Goal: Information Seeking & Learning: Learn about a topic

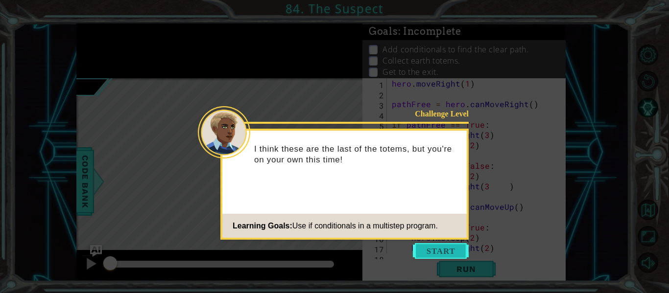
click at [433, 253] on button "Start" at bounding box center [441, 251] width 56 height 16
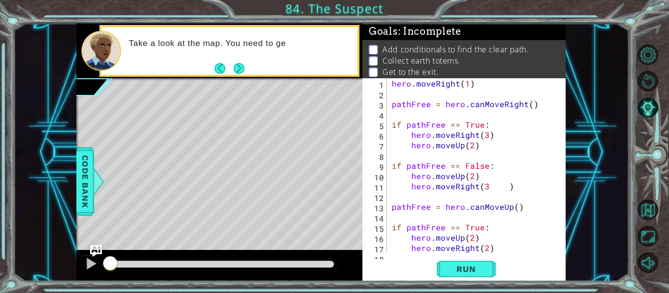
click at [474, 254] on div "1 2 3 4 5 6 7 8 9 10 11 12 13 14 15 16 17 18 hero . moveRight ( 1 ) pathFree = …" at bounding box center [463, 179] width 203 height 203
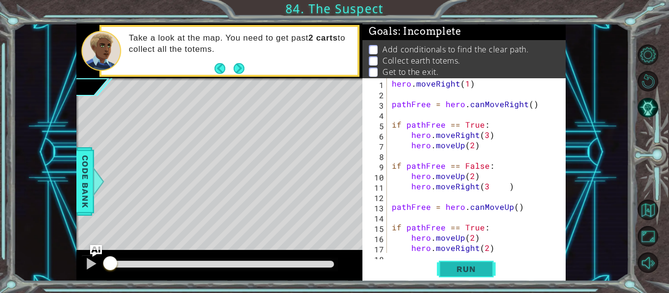
click at [485, 266] on span "Run" at bounding box center [466, 270] width 39 height 10
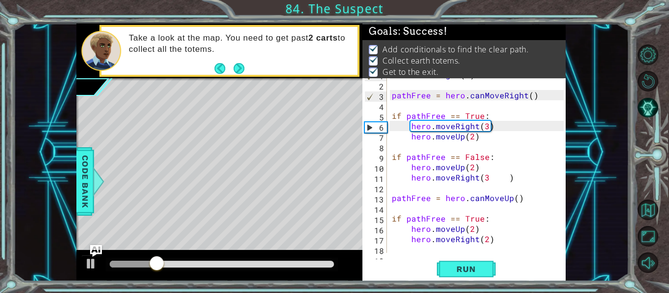
scroll to position [7, 0]
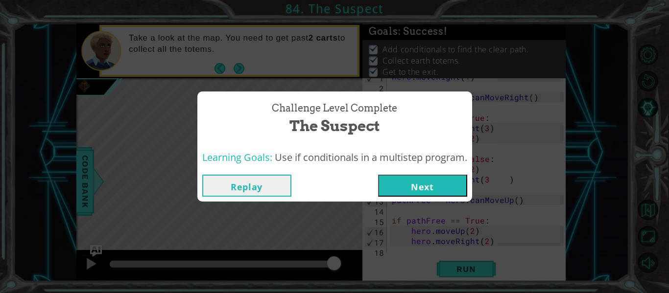
click at [446, 189] on button "Next" at bounding box center [422, 186] width 89 height 22
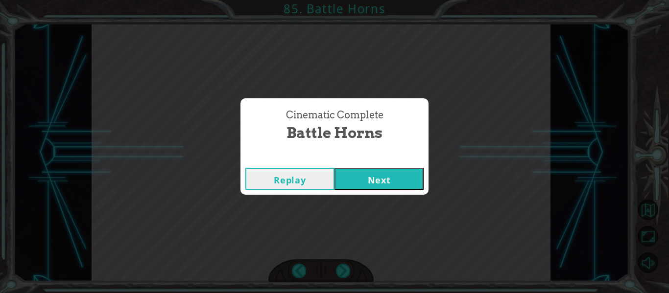
click at [372, 178] on button "Next" at bounding box center [379, 179] width 89 height 22
click at [362, 176] on button "Next" at bounding box center [379, 179] width 89 height 22
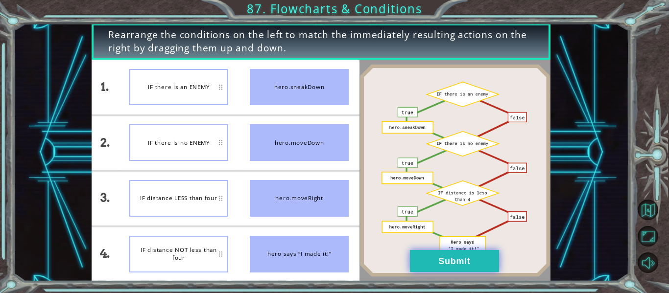
click at [419, 250] on button "Submit" at bounding box center [454, 261] width 89 height 22
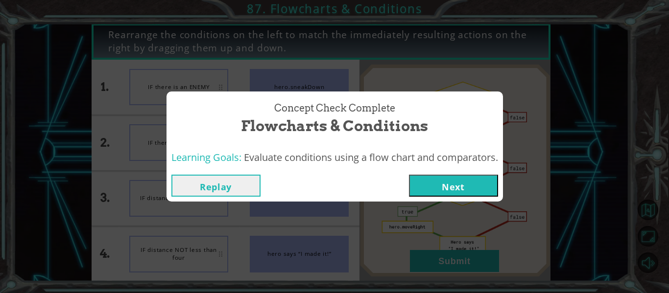
click at [443, 191] on button "Next" at bounding box center [453, 186] width 89 height 22
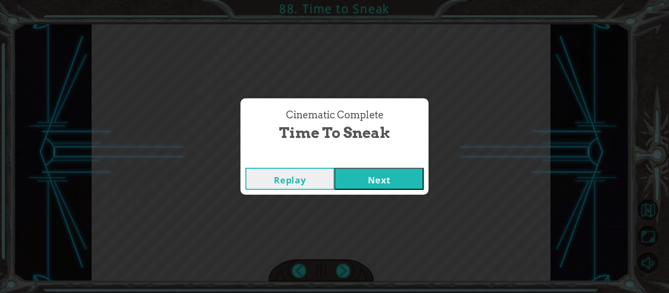
click at [400, 182] on button "Next" at bounding box center [379, 179] width 89 height 22
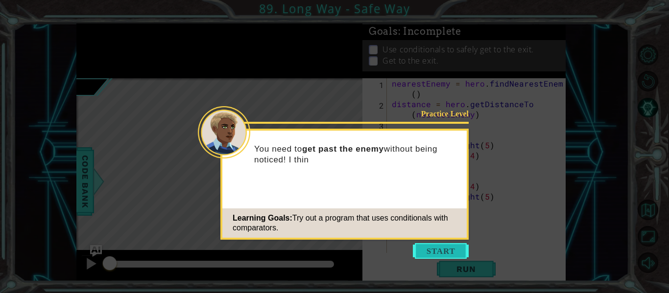
click at [431, 248] on button "Start" at bounding box center [441, 251] width 56 height 16
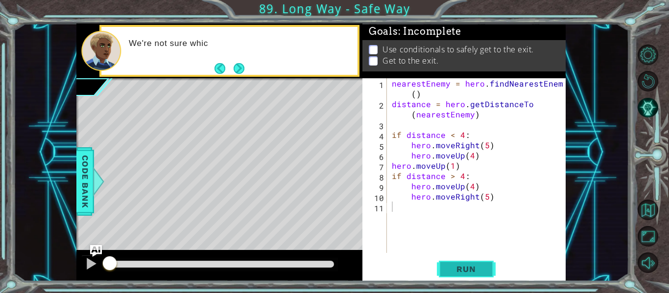
click at [466, 274] on span "Run" at bounding box center [466, 270] width 39 height 10
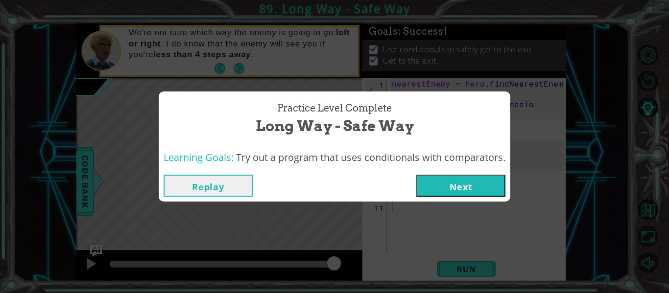
click at [424, 179] on button "Next" at bounding box center [460, 186] width 89 height 22
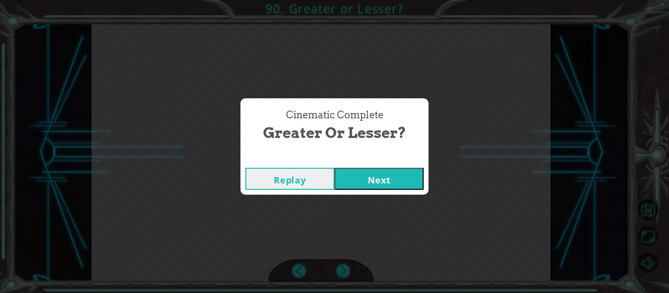
click at [391, 175] on button "Next" at bounding box center [379, 179] width 89 height 22
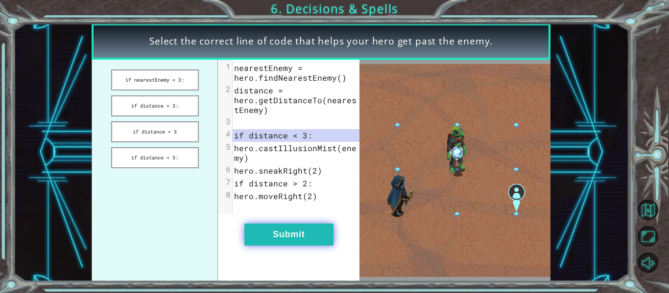
click at [252, 240] on button "Submit" at bounding box center [288, 235] width 89 height 22
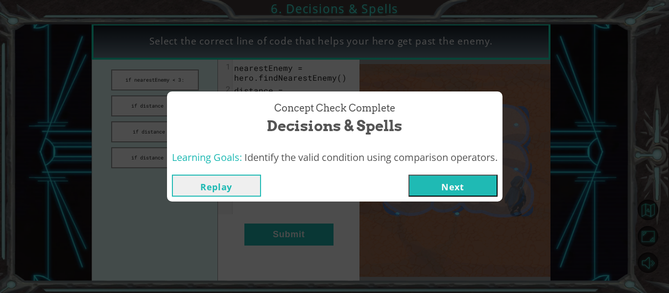
click at [452, 188] on button "Next" at bounding box center [453, 186] width 89 height 22
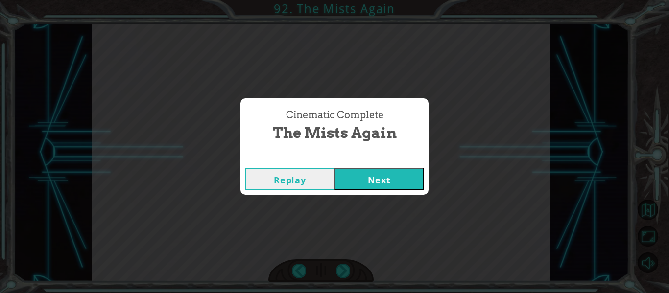
click at [384, 182] on button "Next" at bounding box center [379, 179] width 89 height 22
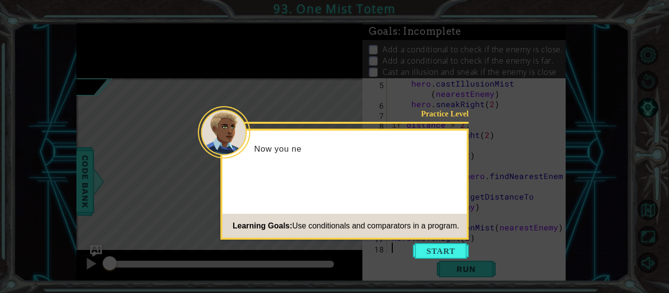
scroll to position [62, 0]
click at [453, 258] on button "Start" at bounding box center [441, 251] width 56 height 16
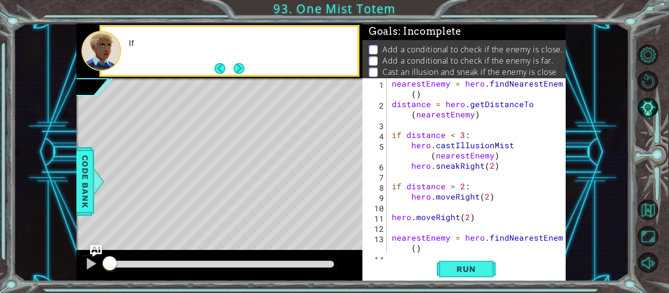
click at [453, 258] on div "1 2 3 4 5 6 7 8 9 10 11 12 13 14 nearestEnemy = hero . findNearestEnemy ( ) dis…" at bounding box center [463, 179] width 203 height 203
click at [457, 262] on button "Run" at bounding box center [466, 270] width 59 height 20
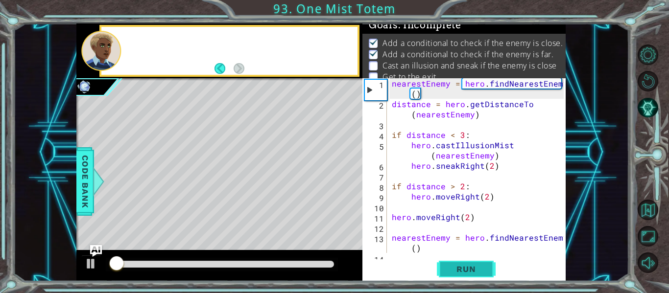
scroll to position [8, 0]
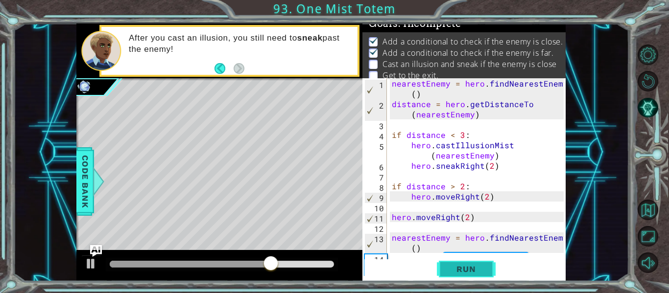
click at [457, 262] on button "Run" at bounding box center [466, 270] width 59 height 20
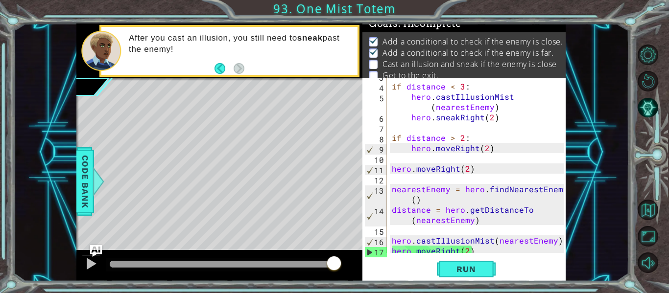
scroll to position [62, 0]
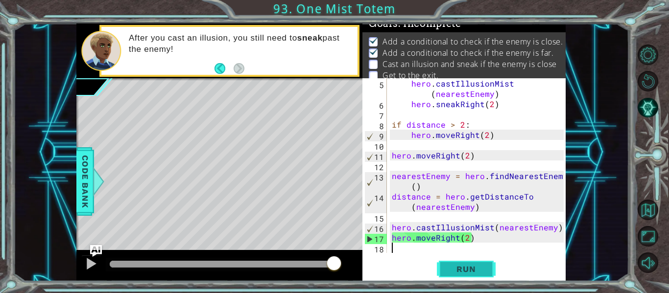
click at [475, 273] on span "Run" at bounding box center [466, 270] width 39 height 10
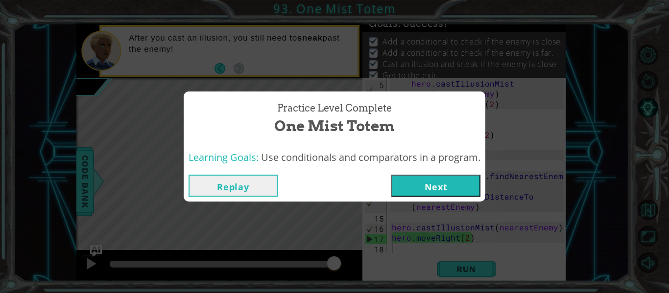
click at [451, 189] on button "Next" at bounding box center [435, 186] width 89 height 22
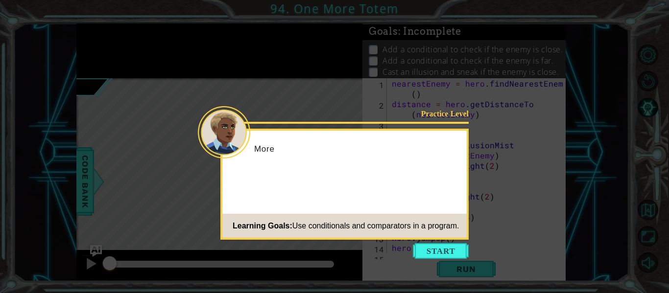
scroll to position [10, 0]
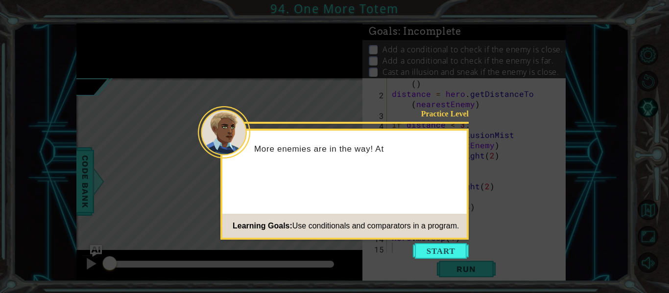
click at [432, 242] on icon at bounding box center [334, 146] width 669 height 293
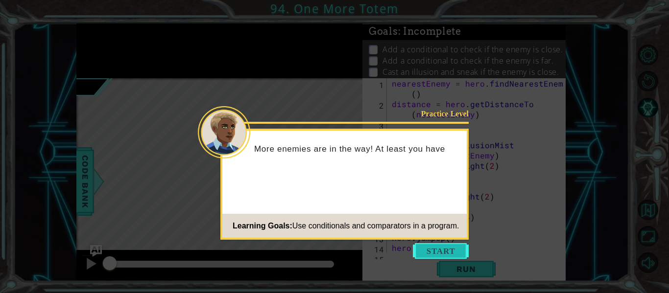
click at [434, 245] on button "Start" at bounding box center [441, 251] width 56 height 16
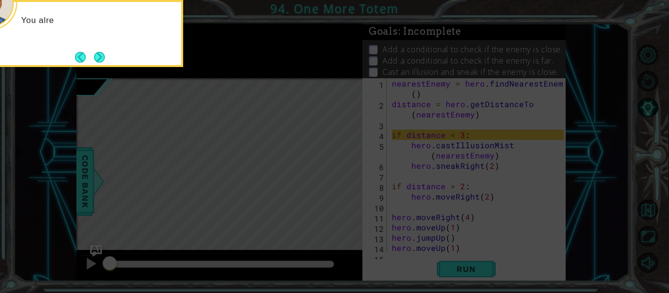
click at [445, 259] on icon at bounding box center [334, 43] width 669 height 499
click at [97, 57] on button "Next" at bounding box center [99, 57] width 11 height 11
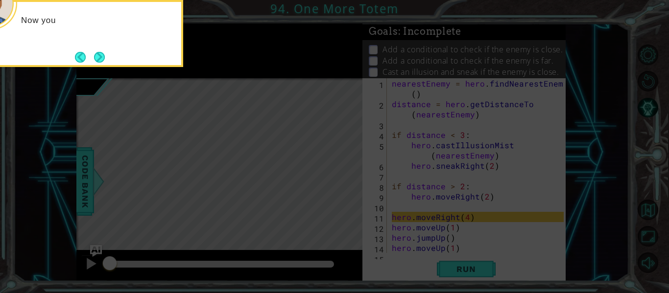
click at [107, 58] on div "Now you" at bounding box center [85, 33] width 196 height 67
click at [103, 58] on button "Next" at bounding box center [99, 57] width 11 height 11
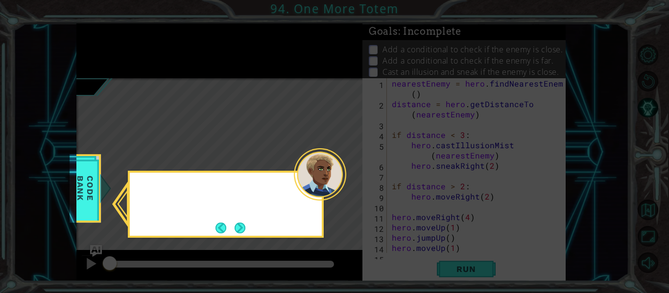
click at [103, 58] on icon at bounding box center [334, 146] width 669 height 293
click at [245, 223] on button "Next" at bounding box center [240, 228] width 11 height 11
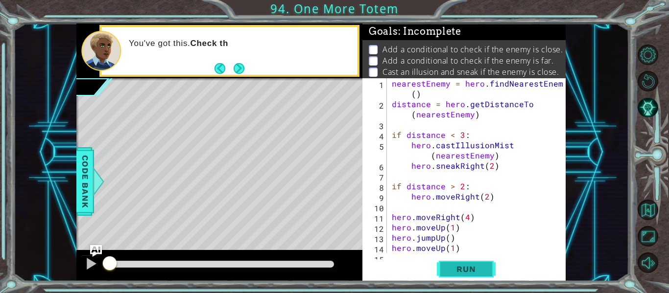
click at [466, 264] on button "Run" at bounding box center [466, 270] width 59 height 20
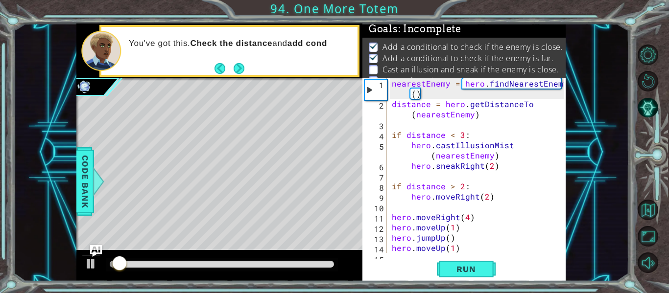
scroll to position [8, 0]
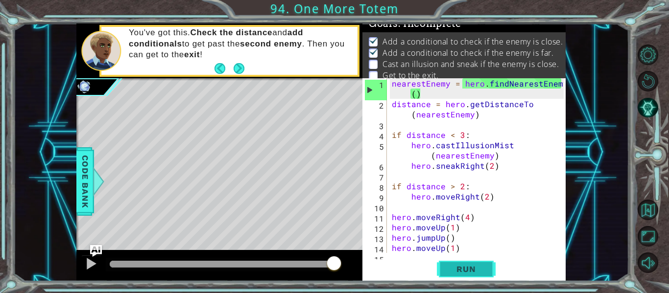
click at [461, 265] on span "Run" at bounding box center [466, 270] width 39 height 10
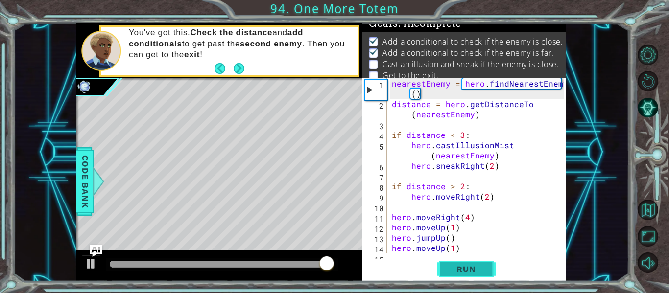
click at [458, 261] on button "Run" at bounding box center [466, 270] width 59 height 20
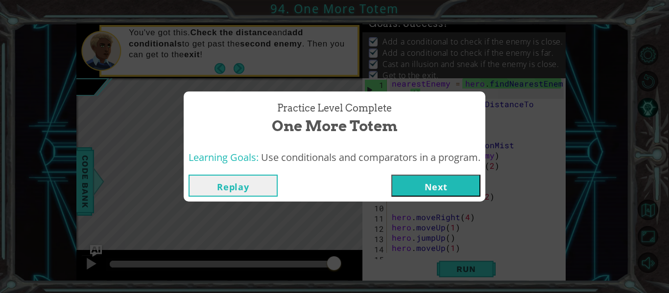
click at [408, 175] on button "Next" at bounding box center [435, 186] width 89 height 22
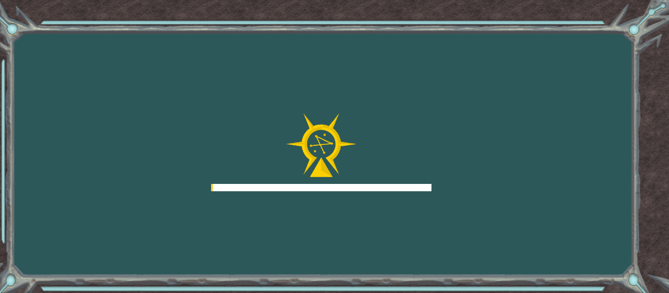
click at [408, 175] on div at bounding box center [321, 153] width 220 height 78
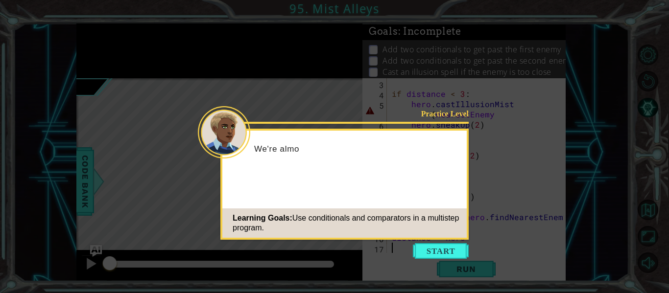
scroll to position [31, 0]
click at [435, 256] on button "Start" at bounding box center [441, 251] width 56 height 16
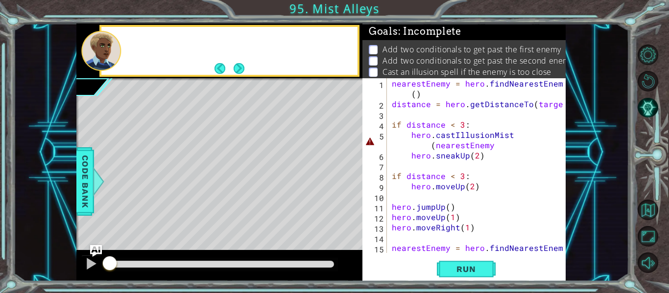
scroll to position [0, 0]
click at [449, 274] on button "Run" at bounding box center [466, 270] width 59 height 20
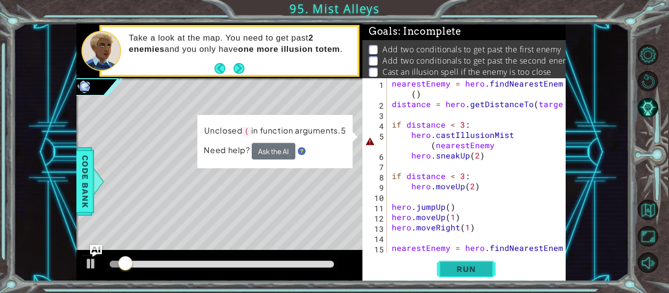
click at [482, 262] on button "Run" at bounding box center [466, 270] width 59 height 20
click at [495, 145] on div "nearestEnemy = hero . findNearestEnemy ( ) distance = hero . getDistanceTo ( ta…" at bounding box center [479, 186] width 179 height 216
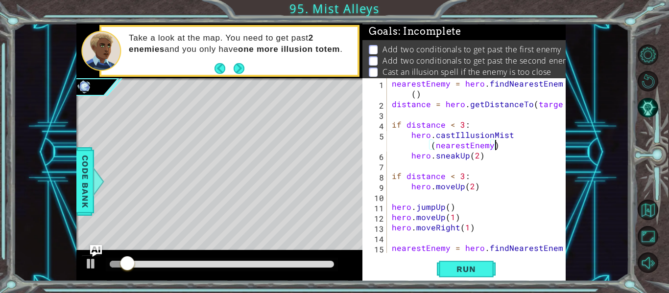
scroll to position [0, 11]
click at [491, 272] on button "Run" at bounding box center [466, 270] width 59 height 20
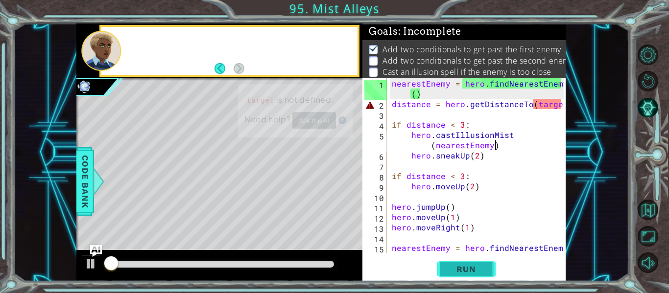
scroll to position [8, 0]
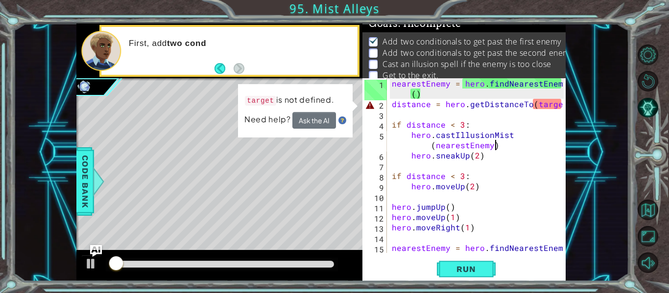
click at [483, 227] on div "nearestEnemy = hero . findNearestEnemy ( ) distance = hero . getDistanceTo ( ta…" at bounding box center [479, 186] width 179 height 216
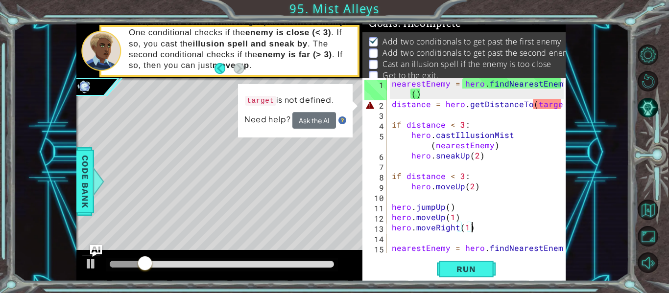
click at [484, 280] on div "hero.moveRight(1) 1 2 3 4 5 6 7 8 9 10 11 12 13 14 15 nearestEnemy = hero . fin…" at bounding box center [463, 179] width 203 height 203
click at [482, 279] on button "Run" at bounding box center [466, 270] width 59 height 20
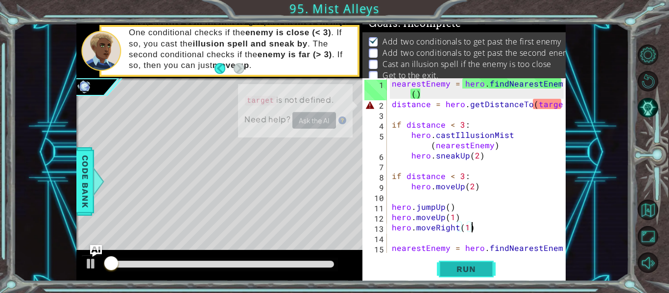
click at [482, 279] on button "Run" at bounding box center [466, 270] width 59 height 20
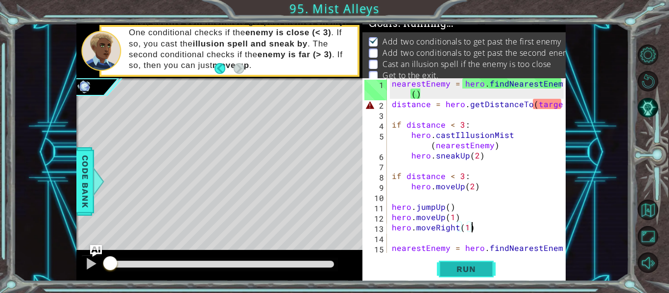
click at [482, 279] on button "Run" at bounding box center [466, 270] width 59 height 20
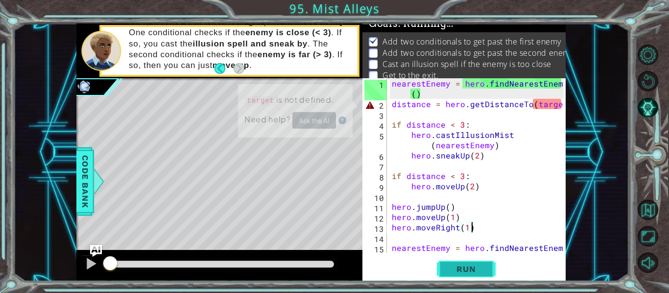
click at [482, 279] on button "Run" at bounding box center [466, 270] width 59 height 20
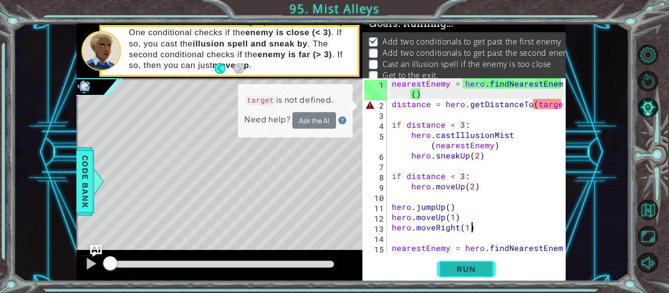
click at [482, 279] on button "Run" at bounding box center [466, 270] width 59 height 20
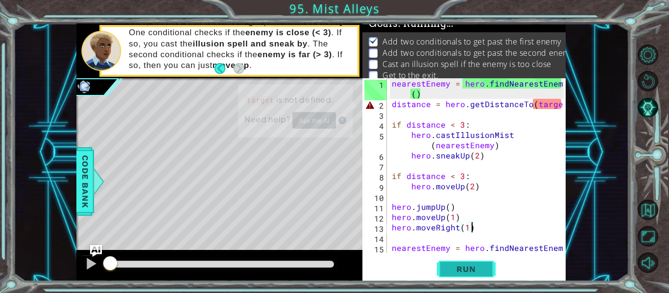
click at [482, 279] on button "Run" at bounding box center [466, 270] width 59 height 20
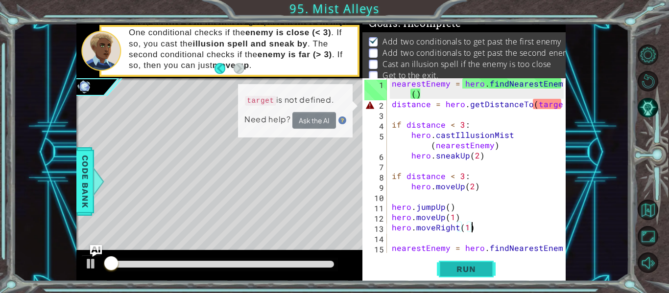
click at [482, 279] on button "Run" at bounding box center [466, 270] width 59 height 20
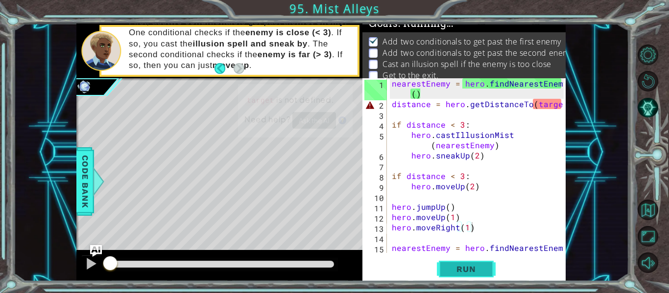
click at [482, 279] on button "Run" at bounding box center [466, 270] width 59 height 20
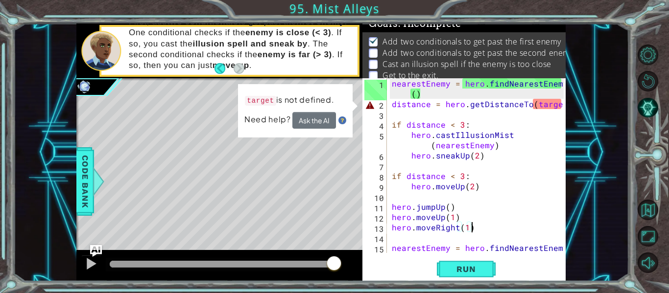
scroll to position [0, 0]
click at [546, 102] on div "nearestEnemy = hero . findNearestEnemy ( ) distance = hero . getDistanceTo ( ta…" at bounding box center [479, 186] width 179 height 216
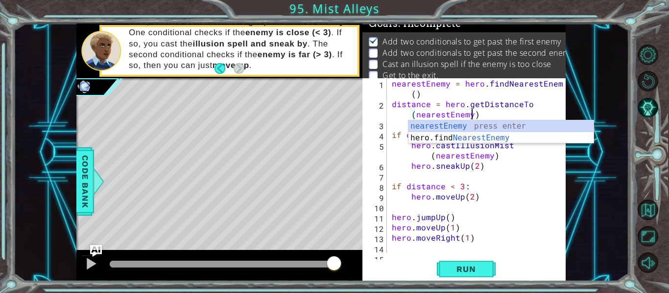
scroll to position [0, 12]
click at [454, 96] on div "nearestEnemy = hero . findNearestEnemy ( ) distance = hero . getDistanceTo ( ne…" at bounding box center [479, 186] width 179 height 216
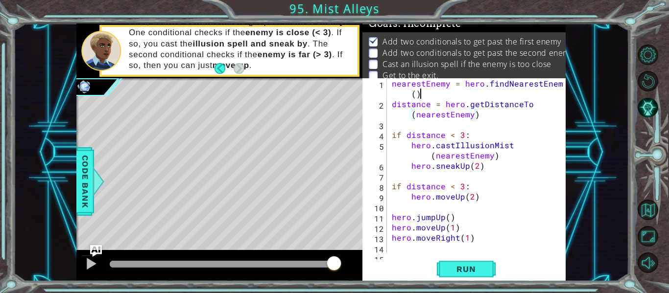
scroll to position [0, 11]
click at [458, 276] on button "Run" at bounding box center [466, 270] width 59 height 20
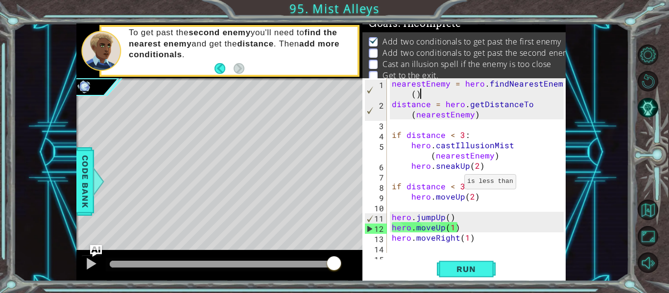
click at [453, 184] on div "nearestEnemy = hero . findNearestEnemy ( ) distance = hero . getDistanceTo ( ne…" at bounding box center [479, 186] width 179 height 216
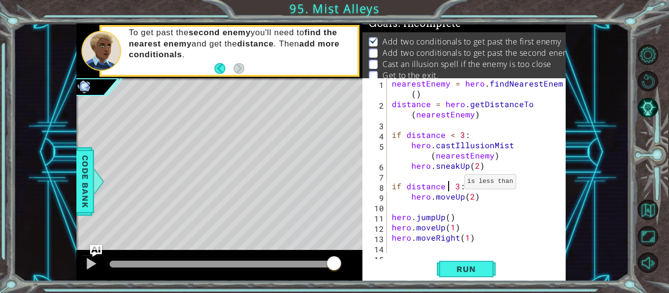
scroll to position [0, 4]
type textarea "if distance > 3:"
click at [542, 206] on div "nearestEnemy = hero . findNearestEnemy ( ) distance = hero . getDistanceTo ( ne…" at bounding box center [479, 186] width 179 height 216
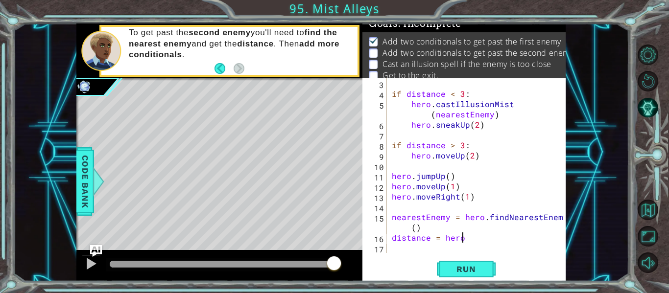
click at [471, 239] on div "if distance < 3 : hero . castIllusionMist ( nearestEnemy ) hero . sneakUp ( 2 )…" at bounding box center [479, 175] width 179 height 195
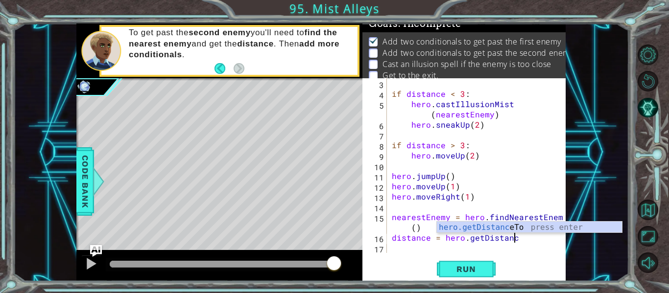
scroll to position [0, 7]
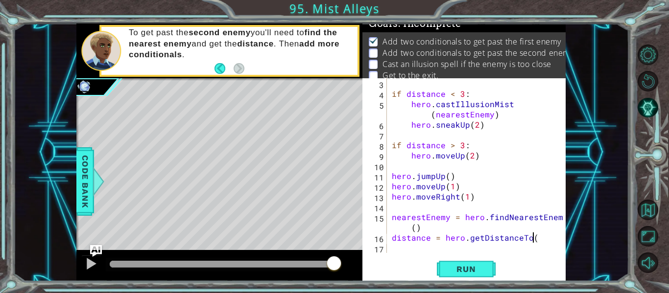
type textarea "distance = hero.getDistanceTo()"
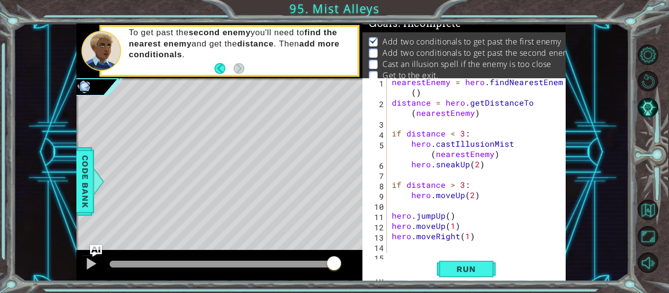
scroll to position [62, 0]
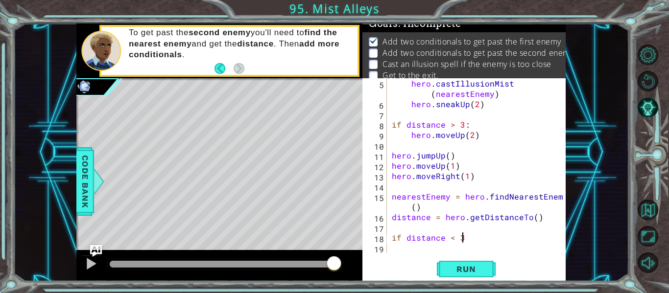
type textarea "if distance < 3:"
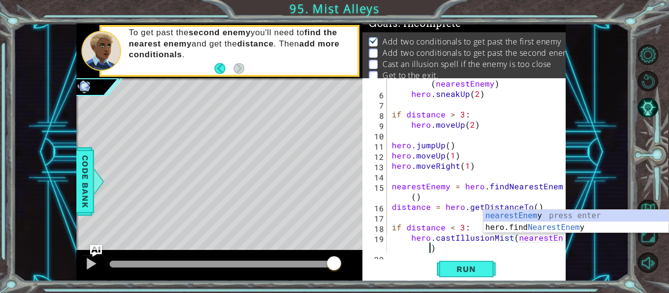
scroll to position [0, 11]
type textarea "hero.castIllusionMist(nearestEnemy)"
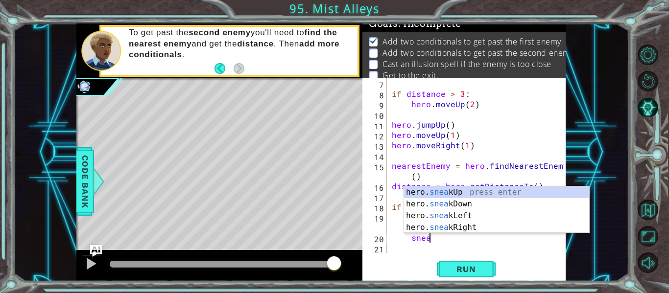
scroll to position [0, 2]
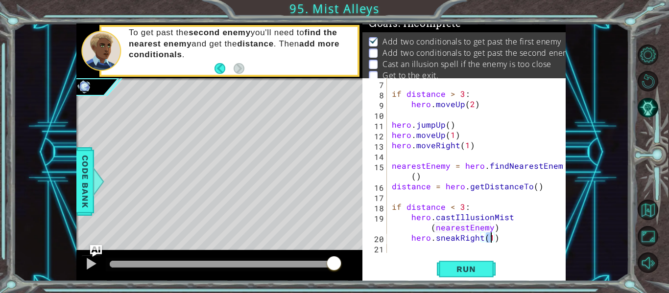
type textarea "hero.sneakRight(2)"
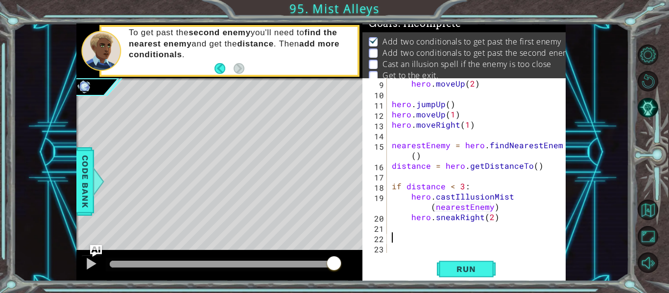
scroll to position [0, 0]
type textarea "if distance > 3:"
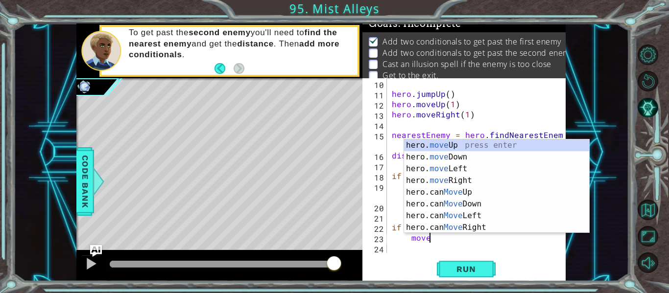
scroll to position [0, 2]
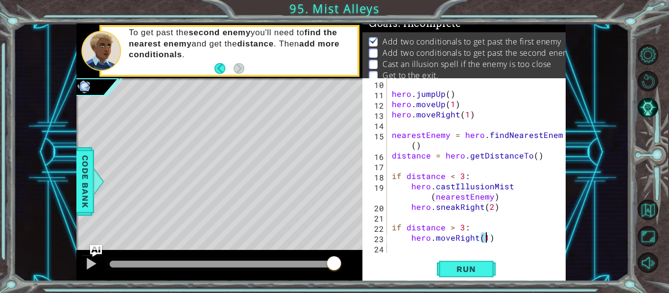
type textarea "hero.moveRight(2)"
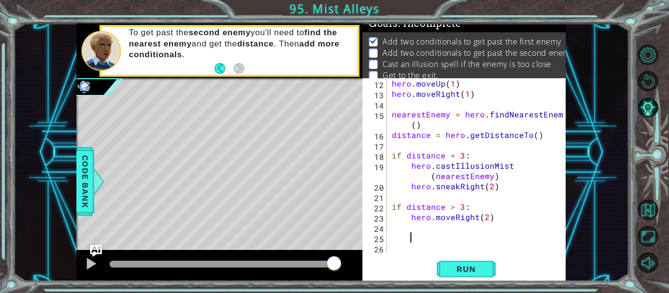
scroll to position [0, 0]
click at [490, 267] on button "Run" at bounding box center [466, 270] width 59 height 20
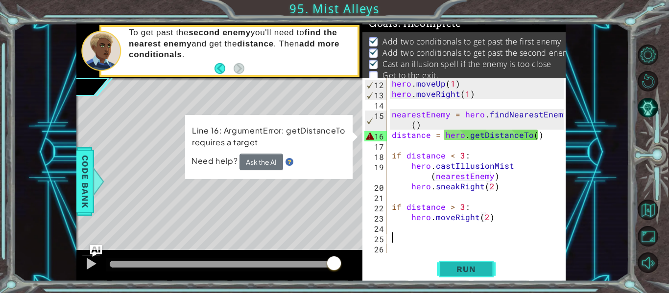
click at [456, 279] on button "Run" at bounding box center [466, 270] width 59 height 20
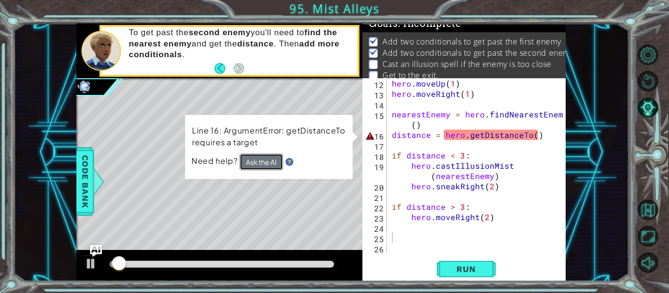
click at [269, 159] on button "Ask the AI" at bounding box center [262, 161] width 44 height 17
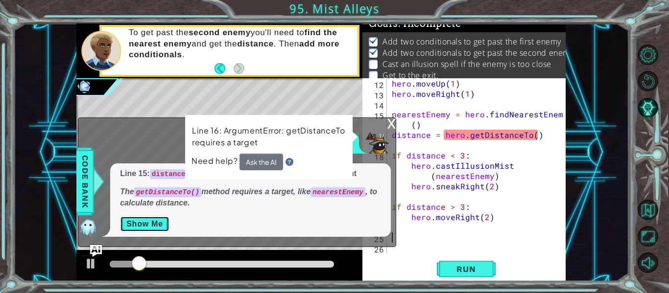
click at [149, 231] on button "Show Me" at bounding box center [144, 225] width 49 height 16
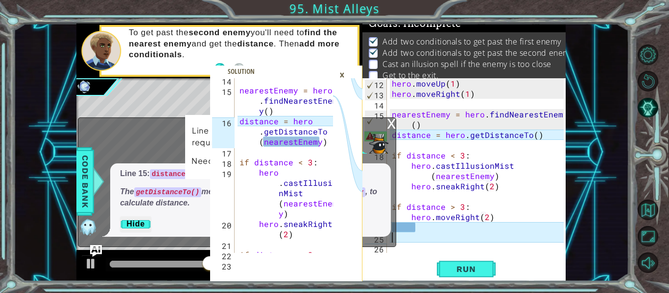
scroll to position [219, 0]
click at [534, 138] on div "hero . moveUp ( 1 ) hero . moveRight ( 1 ) nearestEnemy = hero . findNearestEne…" at bounding box center [479, 175] width 179 height 195
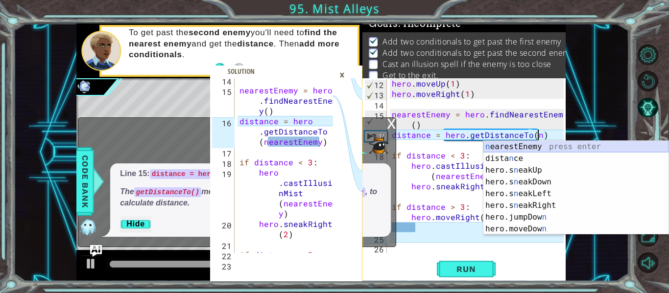
click at [545, 146] on div "n earestEnemy press enter dista n ce press enter hero.s n eakUp press enter her…" at bounding box center [575, 200] width 185 height 118
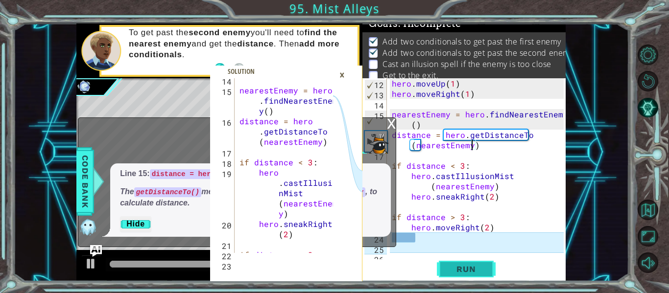
type textarea "distance = hero.getDistanceTo(nearestEnemy)"
click at [458, 275] on button "Run" at bounding box center [466, 270] width 59 height 20
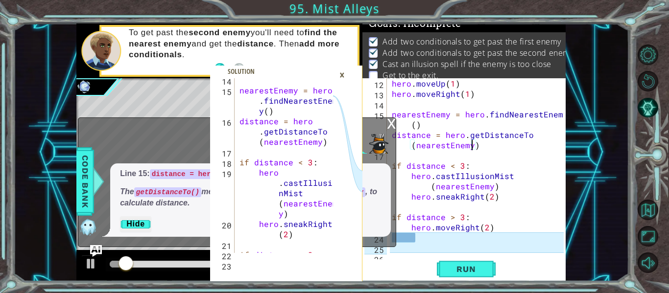
click at [589, 156] on div "14 15 16 17 18 19 20 21 22 23 nearestEnemy = hero . findNearestEnem y ( ) dista…" at bounding box center [321, 153] width 616 height 258
click at [343, 79] on div "×" at bounding box center [342, 75] width 15 height 17
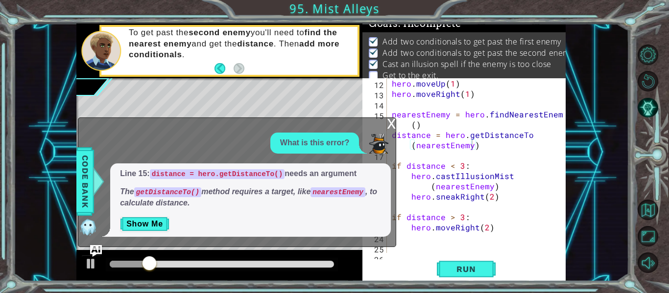
click at [386, 124] on div "x What is this error? Line 15: distance = hero.getDistanceTo() needs an argumen…" at bounding box center [237, 183] width 318 height 130
click at [390, 126] on div "x" at bounding box center [391, 123] width 9 height 10
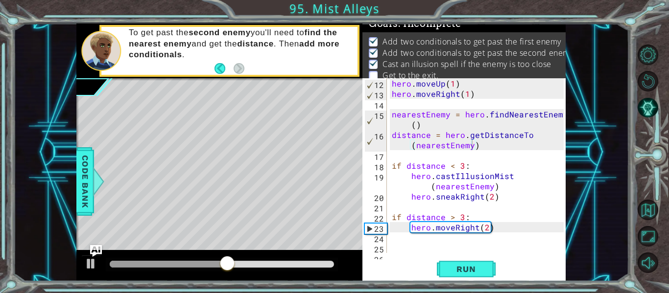
click at [405, 241] on div "hero . moveUp ( 1 ) hero . moveRight ( 1 ) nearestEnemy = hero . findNearestEne…" at bounding box center [479, 175] width 179 height 195
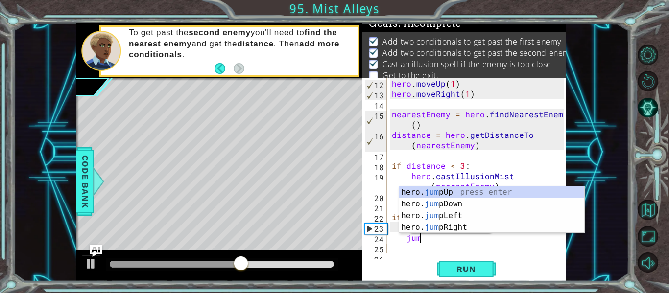
type textarea "jump"
click at [444, 230] on div "hero. jump Up press enter hero. jump Down press enter hero. jump Left press ent…" at bounding box center [491, 222] width 185 height 71
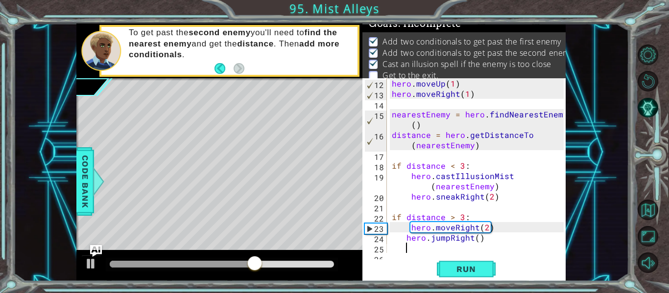
scroll to position [0, 0]
click at [477, 238] on div "hero . moveUp ( 1 ) hero . moveRight ( 1 ) nearestEnemy = hero . findNearestEne…" at bounding box center [479, 175] width 179 height 195
type textarea "hero.jumpRight(1)"
click at [421, 252] on div "hero . moveUp ( 1 ) hero . moveRight ( 1 ) nearestEnemy = hero . findNearestEne…" at bounding box center [479, 175] width 179 height 195
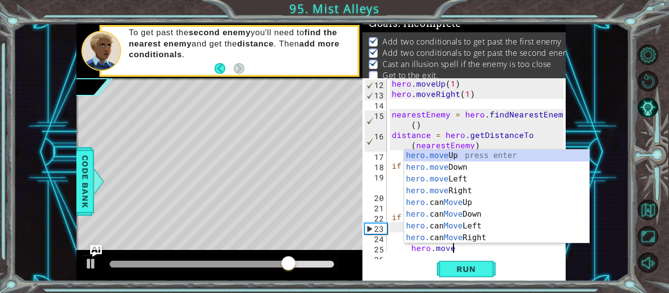
scroll to position [0, 3]
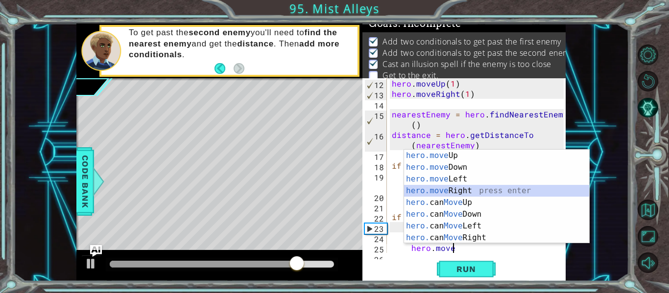
click at [572, 191] on div "hero.move Up press enter hero.move Down press enter hero.move Left press enter …" at bounding box center [496, 209] width 185 height 118
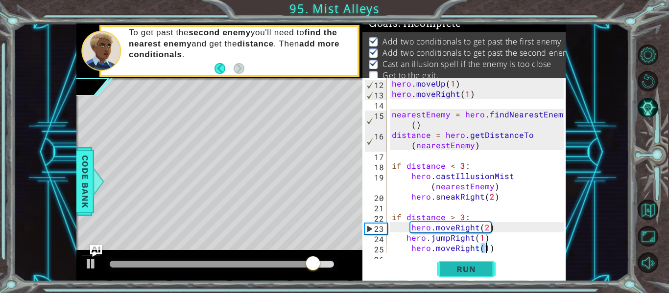
click at [475, 277] on button "Run" at bounding box center [466, 270] width 59 height 20
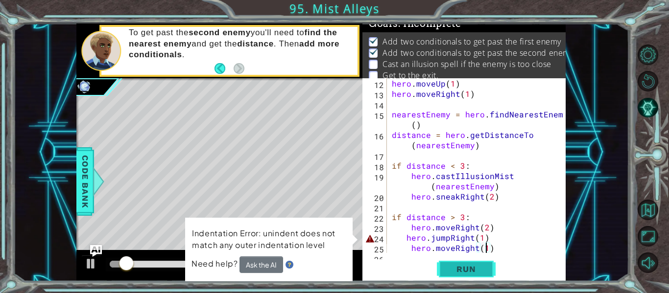
click at [463, 265] on span "Run" at bounding box center [466, 270] width 39 height 10
click at [499, 236] on div "hero . moveUp ( 1 ) hero . moveRight ( 1 ) nearestEnemy = hero . findNearestEne…" at bounding box center [479, 175] width 179 height 195
click at [510, 252] on div "hero . moveUp ( 1 ) hero . moveRight ( 1 ) nearestEnemy = hero . findNearestEne…" at bounding box center [479, 175] width 179 height 195
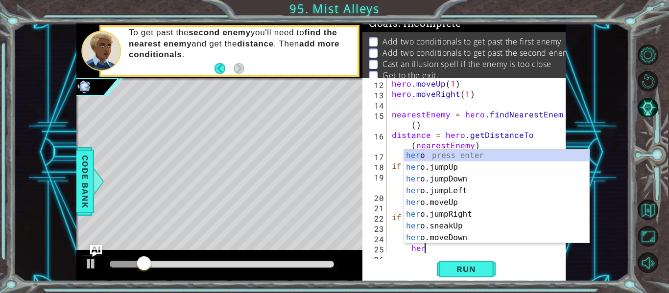
type textarea "h"
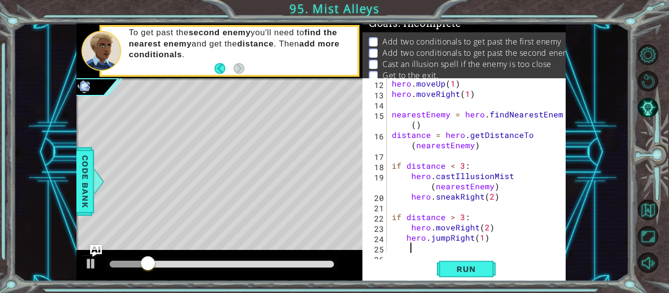
scroll to position [0, 0]
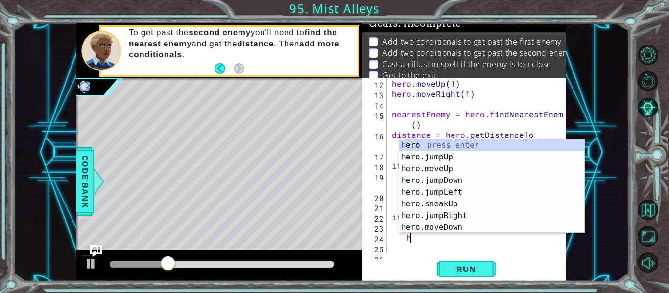
type textarea "h"
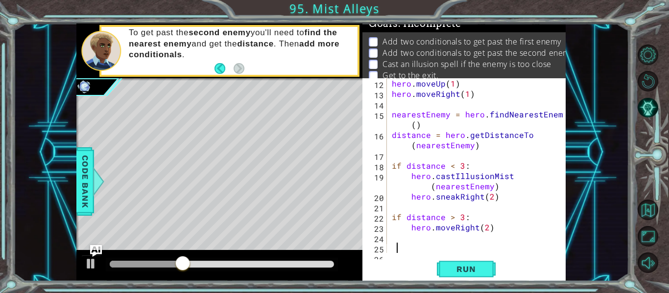
type textarea "\"
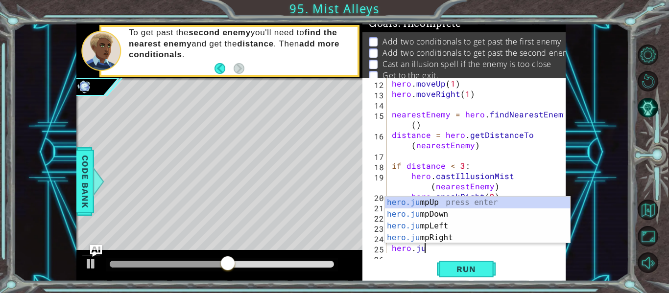
scroll to position [0, 2]
type textarea "hero.jump"
click at [499, 238] on div "hero.jump Up press enter hero.jump Down press enter hero.jump Left press enter …" at bounding box center [477, 232] width 185 height 71
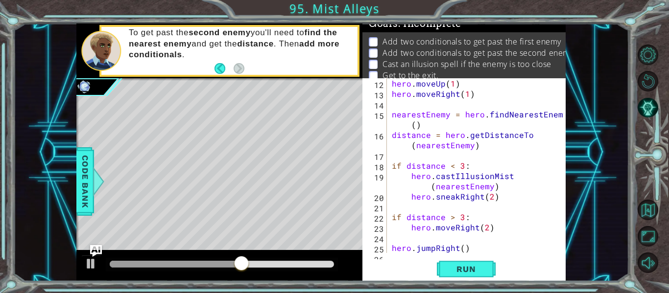
scroll to position [0, 0]
click at [433, 256] on div "12 13 14 15 16 17 18 19 20 21 22 23 24 25 26 hero . moveUp ( 1 ) hero . moveRig…" at bounding box center [463, 179] width 203 height 203
click at [412, 257] on div "12 13 14 15 16 17 18 19 20 21 22 23 24 25 26 hero . moveUp ( 1 ) hero . moveRig…" at bounding box center [463, 179] width 203 height 203
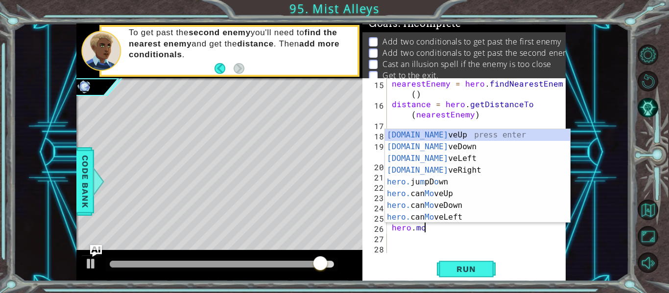
scroll to position [0, 2]
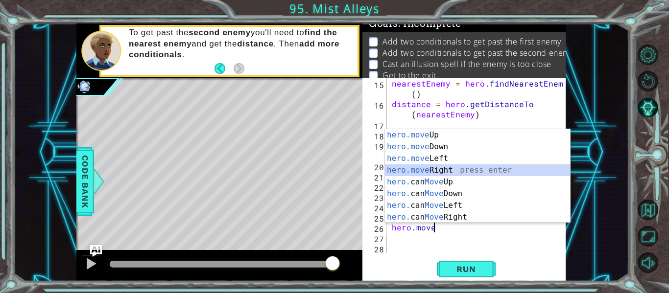
click at [464, 169] on div "hero.move Up press enter hero.move Down press enter hero.move Left press enter …" at bounding box center [477, 188] width 185 height 118
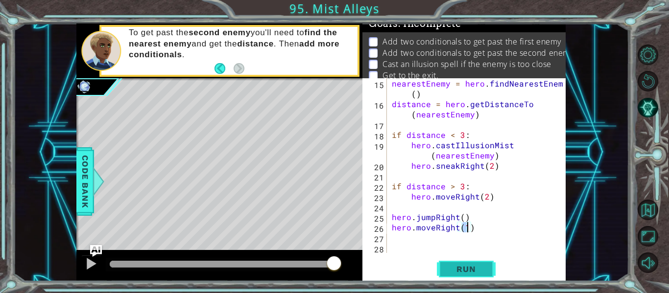
type textarea "hero.moveRight(1)"
click at [465, 262] on button "Run" at bounding box center [466, 270] width 59 height 20
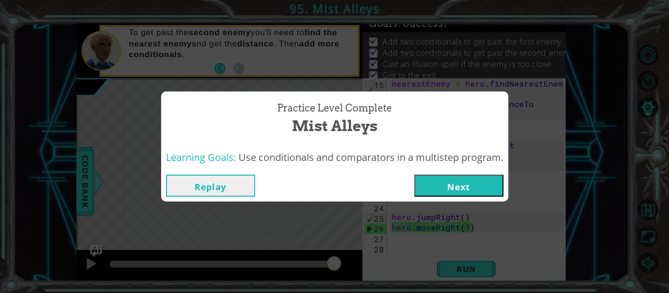
click at [483, 181] on button "Next" at bounding box center [458, 186] width 89 height 22
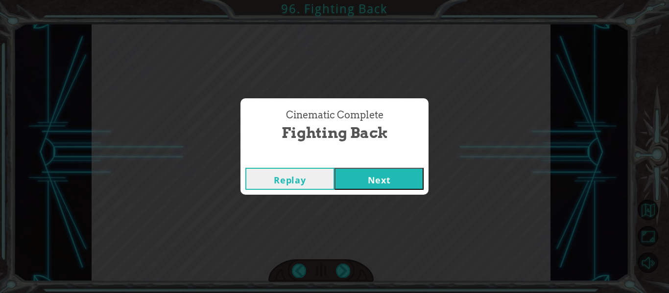
click at [381, 165] on div "Replay Next" at bounding box center [335, 179] width 188 height 32
click at [381, 168] on button "Next" at bounding box center [379, 179] width 89 height 22
click at [296, 192] on div "Replay Next" at bounding box center [335, 179] width 188 height 32
click at [296, 191] on div "Replay Next" at bounding box center [335, 179] width 188 height 32
click at [291, 186] on button "Replay" at bounding box center [289, 179] width 89 height 22
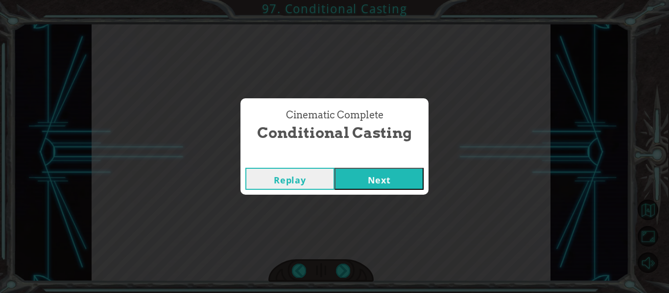
click at [390, 181] on button "Next" at bounding box center [379, 179] width 89 height 22
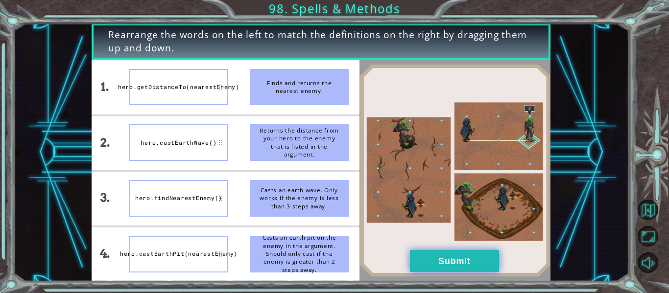
click at [445, 263] on button "Submit" at bounding box center [454, 261] width 89 height 22
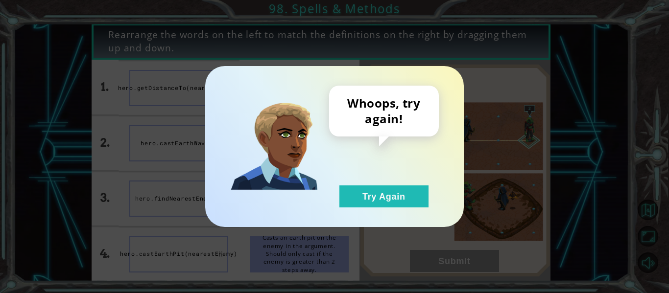
click at [366, 184] on div "Whoops, try again! Try Again" at bounding box center [384, 147] width 110 height 122
click at [367, 189] on button "Try Again" at bounding box center [383, 197] width 89 height 22
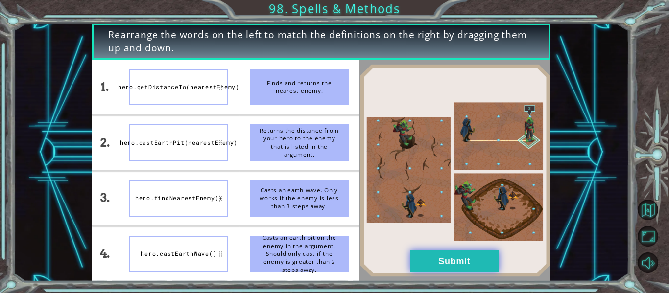
click at [458, 270] on button "Submit" at bounding box center [454, 261] width 89 height 22
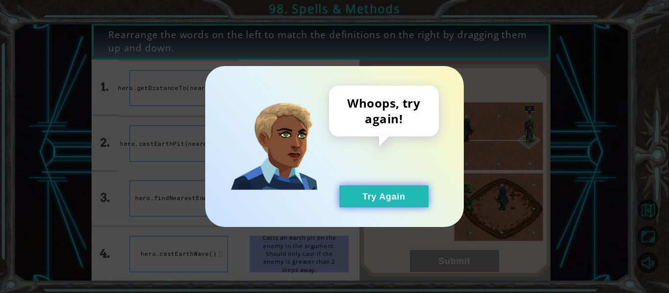
click at [395, 188] on button "Try Again" at bounding box center [383, 197] width 89 height 22
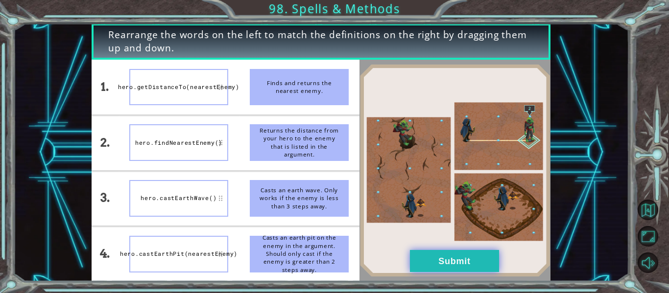
click at [447, 268] on button "Submit" at bounding box center [454, 261] width 89 height 22
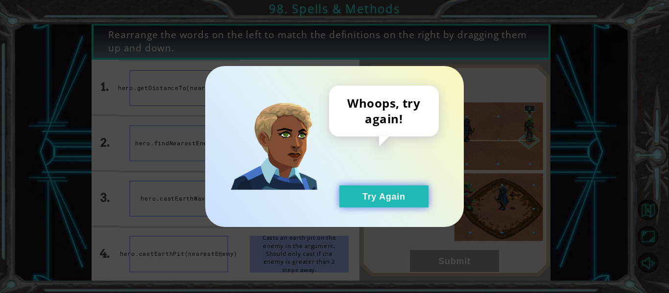
click at [383, 201] on button "Try Again" at bounding box center [383, 197] width 89 height 22
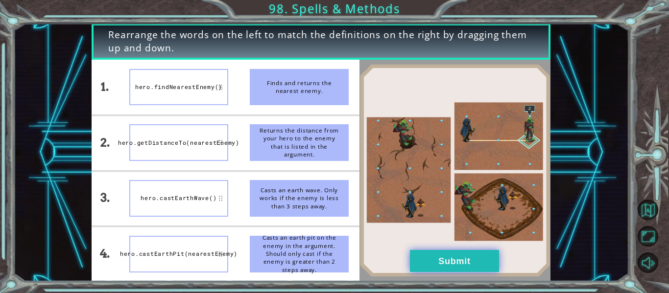
click at [411, 259] on button "Submit" at bounding box center [454, 261] width 89 height 22
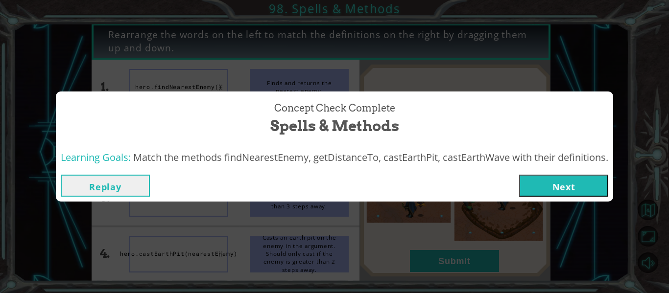
click at [558, 194] on button "Next" at bounding box center [563, 186] width 89 height 22
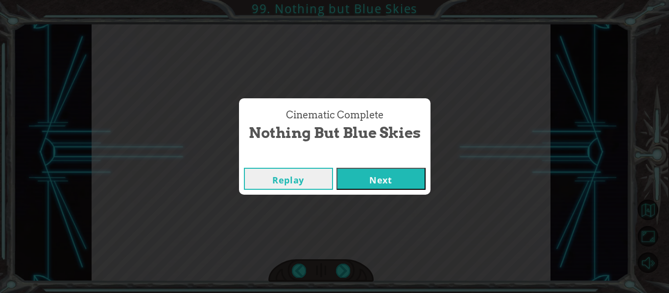
click at [354, 175] on button "Next" at bounding box center [381, 179] width 89 height 22
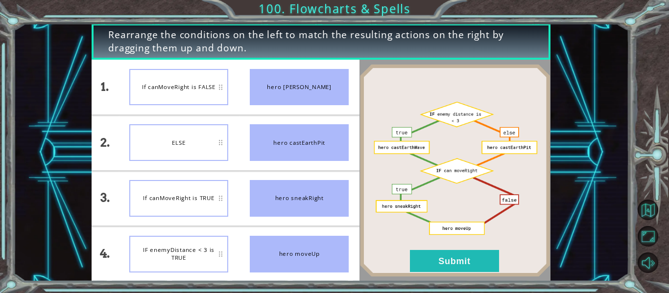
click at [177, 141] on div "ELSE" at bounding box center [178, 142] width 99 height 37
click at [464, 269] on button "Submit" at bounding box center [454, 261] width 89 height 22
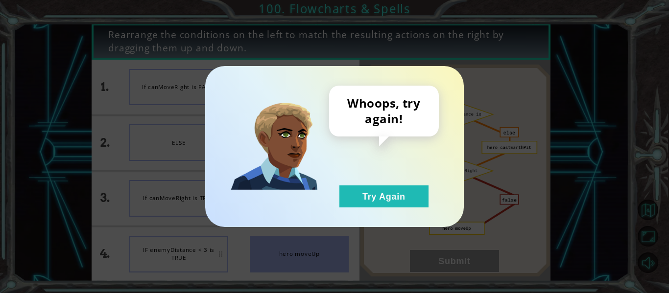
click at [402, 209] on div "Whoops, try again! Try Again" at bounding box center [334, 146] width 259 height 161
click at [390, 200] on button "Try Again" at bounding box center [383, 197] width 89 height 22
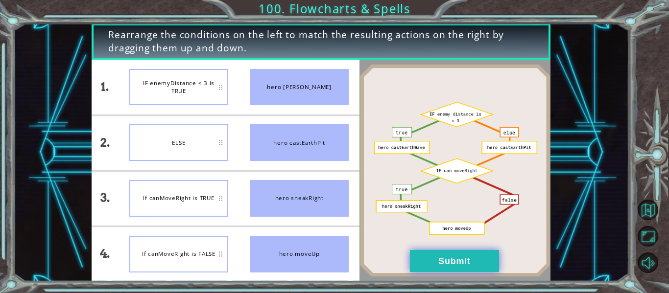
click at [480, 251] on button "Submit" at bounding box center [454, 261] width 89 height 22
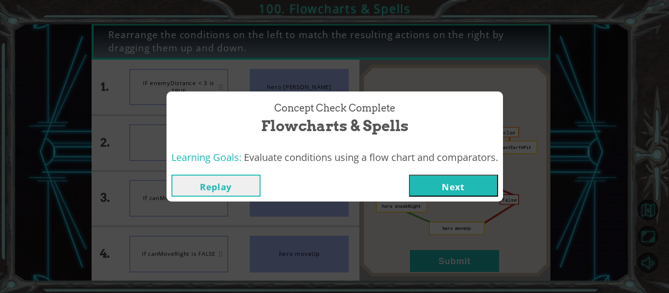
click at [459, 198] on div "Replay Next" at bounding box center [335, 186] width 337 height 32
click at [436, 175] on button "Next" at bounding box center [453, 186] width 89 height 22
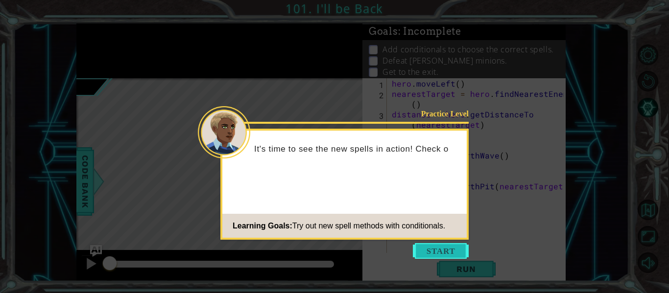
click at [437, 254] on button "Start" at bounding box center [441, 251] width 56 height 16
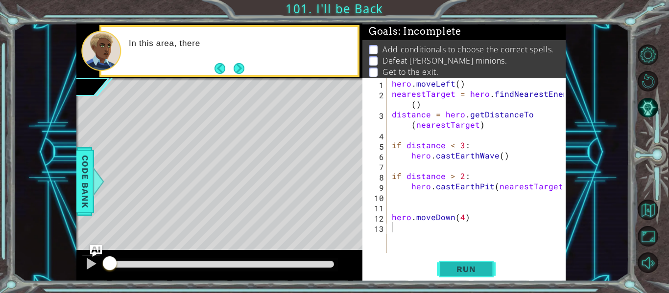
click at [451, 267] on span "Run" at bounding box center [466, 270] width 39 height 10
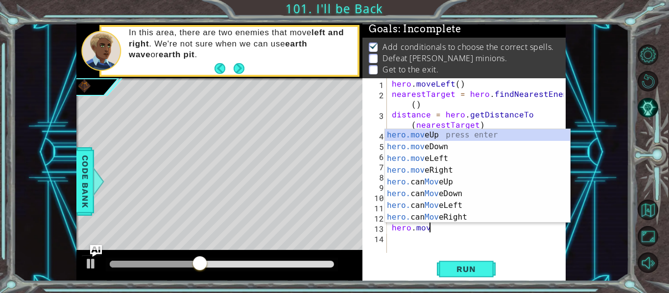
scroll to position [0, 2]
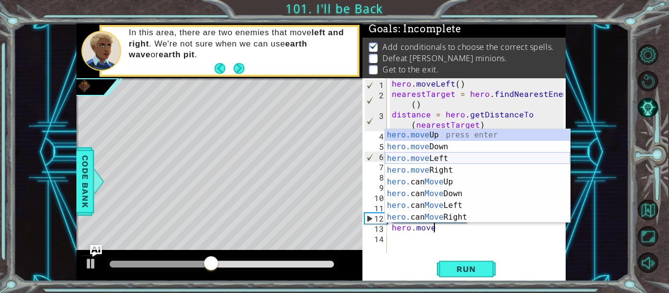
click at [439, 164] on div "hero.move Up press enter hero.move Down press enter hero.move Left press enter …" at bounding box center [477, 188] width 185 height 118
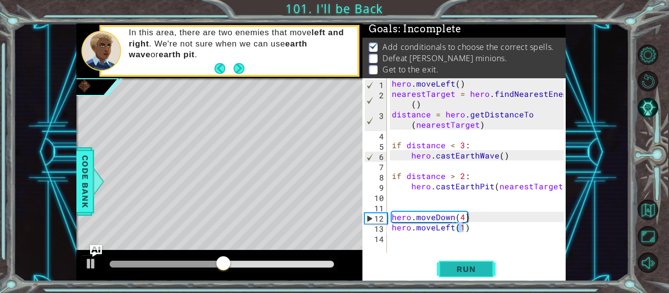
click at [472, 267] on span "Run" at bounding box center [466, 270] width 39 height 10
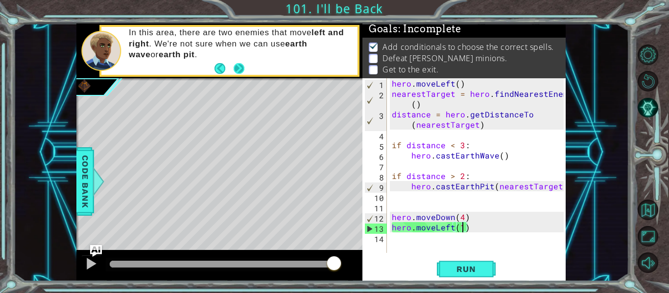
click at [237, 67] on button "Next" at bounding box center [239, 68] width 11 height 11
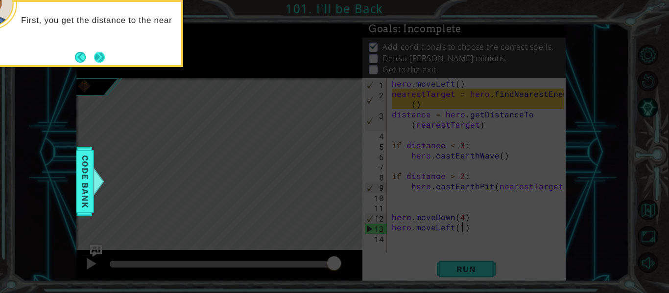
click at [104, 58] on button "Next" at bounding box center [99, 57] width 11 height 11
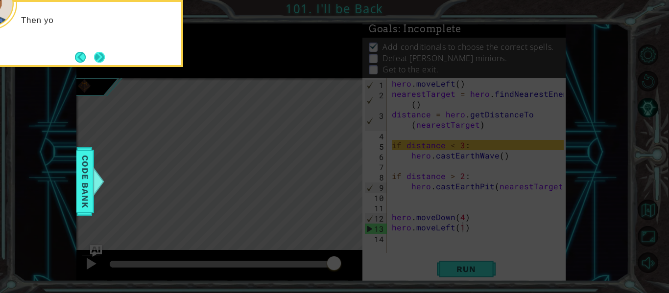
click at [101, 60] on button "Next" at bounding box center [99, 57] width 11 height 11
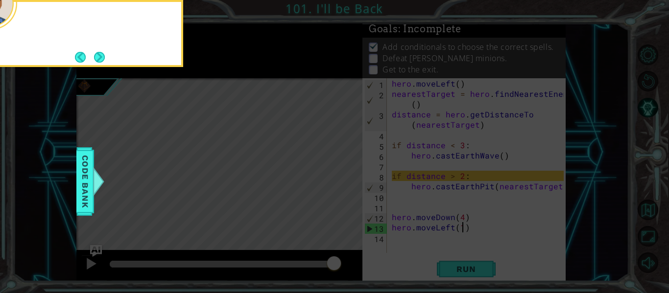
click at [101, 60] on button "Next" at bounding box center [99, 57] width 11 height 11
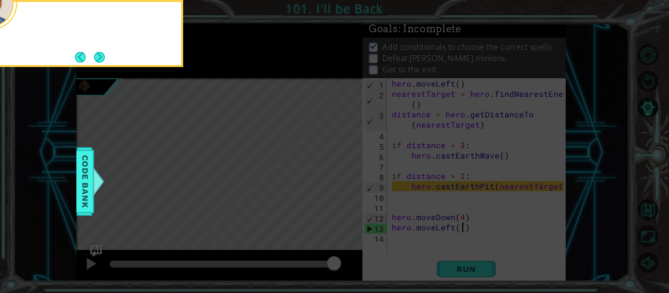
click at [101, 60] on button "Next" at bounding box center [99, 57] width 11 height 11
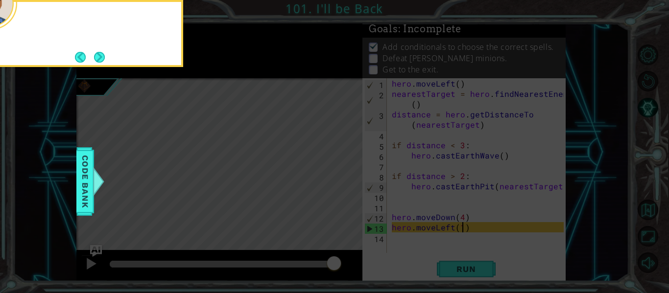
click at [101, 60] on button "Next" at bounding box center [99, 57] width 11 height 11
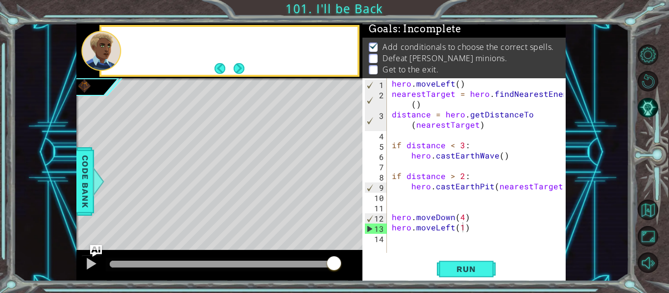
click at [101, 60] on div at bounding box center [101, 51] width 40 height 40
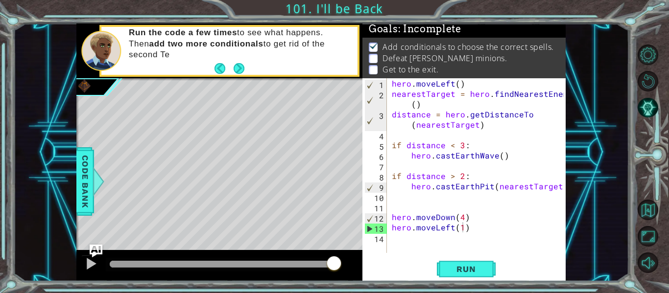
click at [96, 253] on img "Ask AI" at bounding box center [96, 251] width 13 height 13
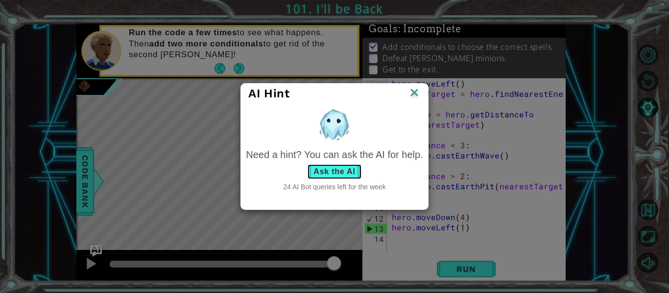
click at [322, 168] on button "Ask the AI" at bounding box center [334, 172] width 54 height 16
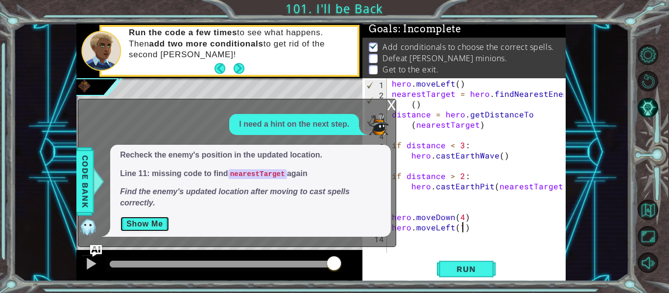
click at [149, 227] on button "Show Me" at bounding box center [144, 225] width 49 height 16
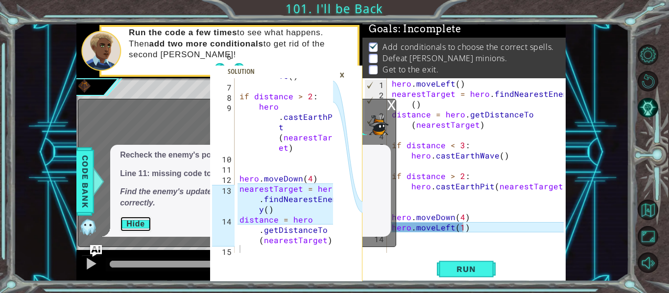
scroll to position [123, 0]
click at [469, 227] on div "hero . moveLeft ( ) nearestTarget = hero . findNearestEnemy ( ) distance = hero…" at bounding box center [479, 175] width 179 height 195
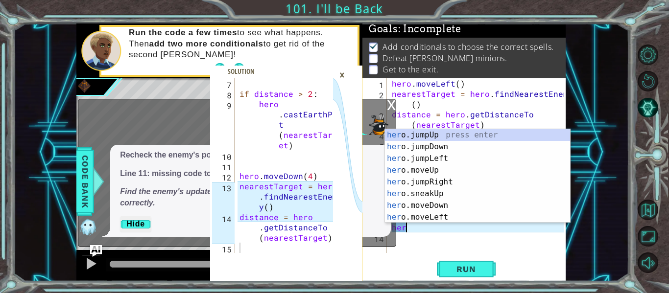
scroll to position [0, 0]
type textarea "h"
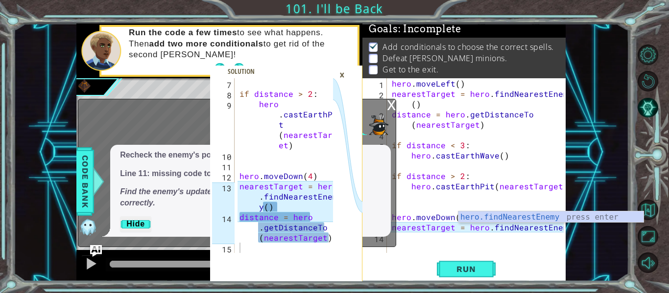
scroll to position [0, 11]
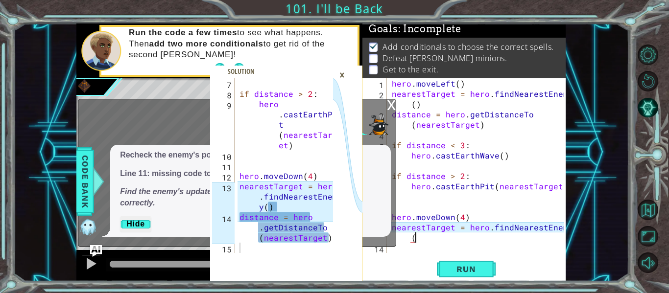
type textarea "nearestTarget = hero.findNearestEnemy()"
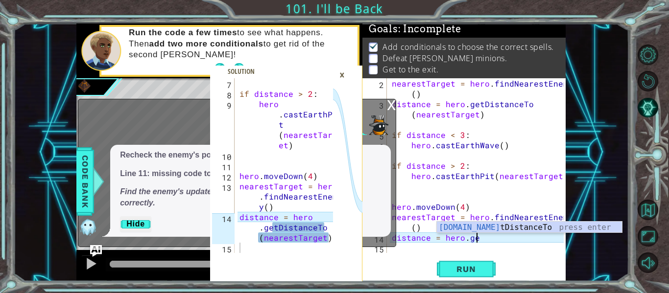
scroll to position [0, 5]
click at [501, 229] on div "hero.get DistanceTo press enter" at bounding box center [529, 239] width 185 height 35
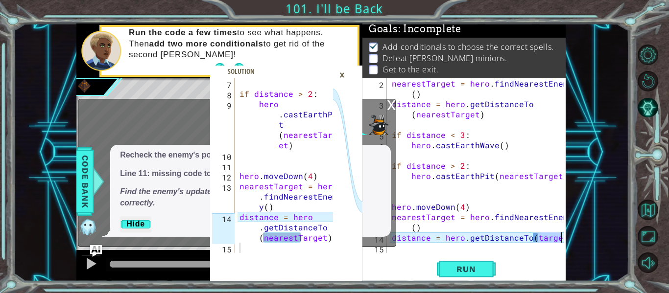
click at [533, 239] on div "nearestTarget = hero . findNearestEnemy ( ) distance = hero . getDistanceTo ( n…" at bounding box center [477, 165] width 174 height 175
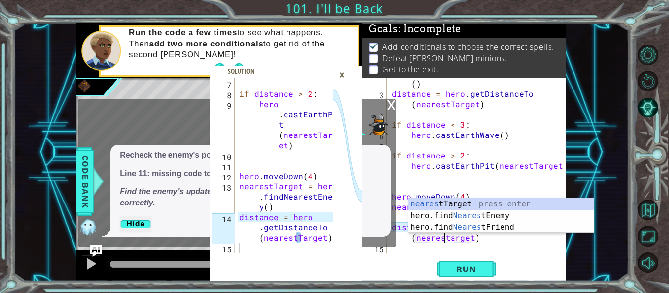
scroll to position [0, 11]
click at [454, 239] on div "nearestTarget = hero . findNearestEnemy ( ) distance = hero . getDistanceTo ( n…" at bounding box center [479, 171] width 179 height 206
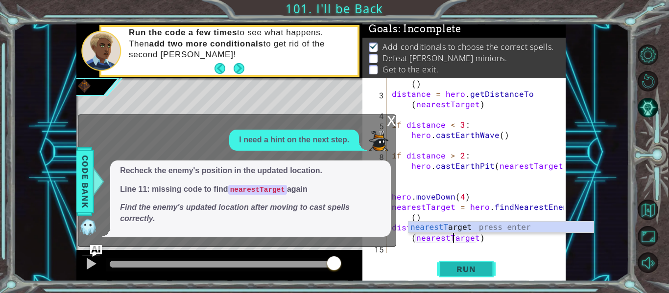
type textarea "distance = hero.getDistanceTo(nearestTarget)"
click at [484, 263] on button "Run" at bounding box center [466, 270] width 59 height 20
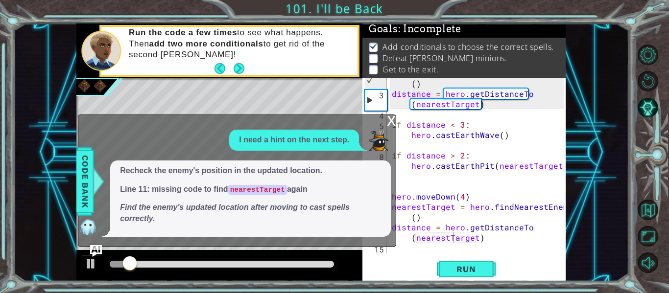
click at [394, 124] on div "x" at bounding box center [391, 120] width 9 height 10
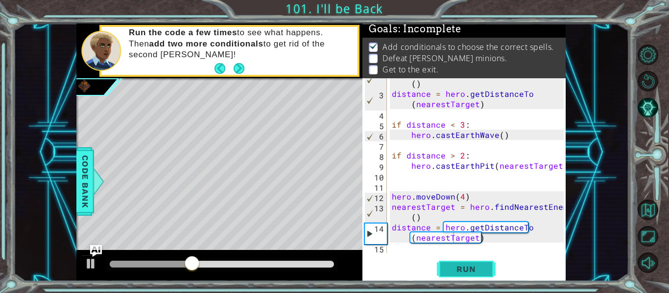
click at [453, 273] on span "Run" at bounding box center [466, 270] width 39 height 10
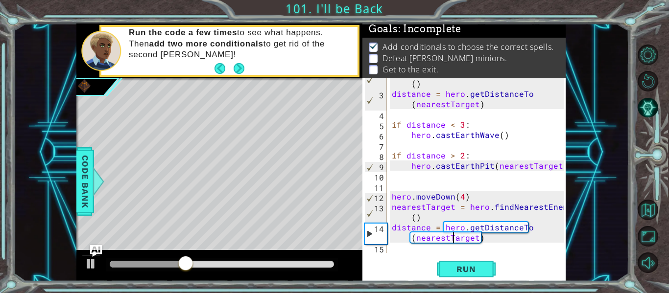
click at [399, 249] on div "nearestTarget = hero . findNearestEnemy ( ) distance = hero . getDistanceTo ( n…" at bounding box center [479, 171] width 179 height 206
click at [96, 254] on img "Ask AI" at bounding box center [96, 251] width 13 height 13
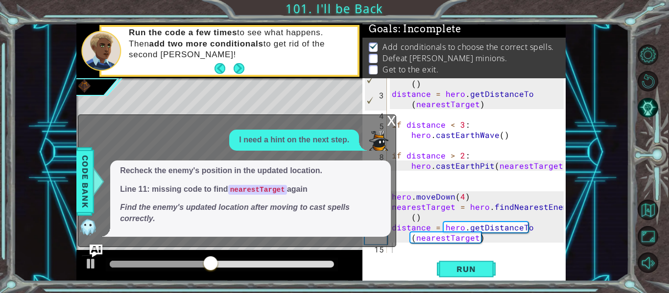
click at [100, 246] on img "Ask AI" at bounding box center [96, 251] width 13 height 13
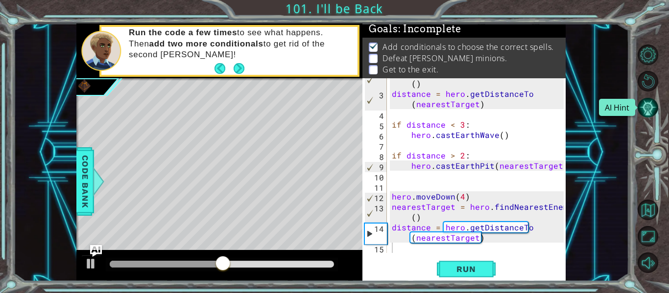
click at [647, 106] on button "AI Hint" at bounding box center [648, 107] width 21 height 21
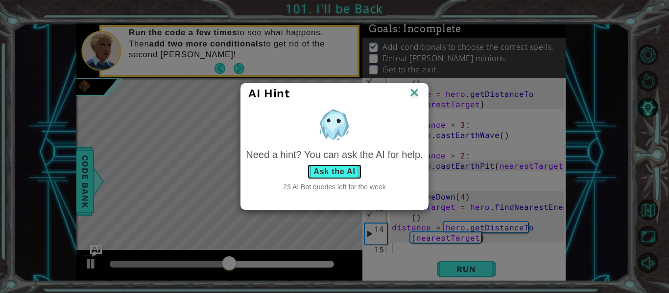
click at [321, 170] on button "Ask the AI" at bounding box center [334, 172] width 54 height 16
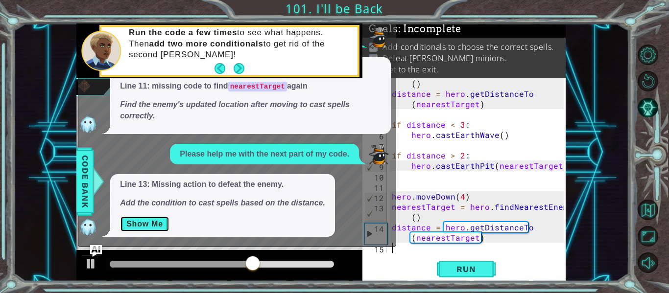
click at [135, 220] on button "Show Me" at bounding box center [144, 225] width 49 height 16
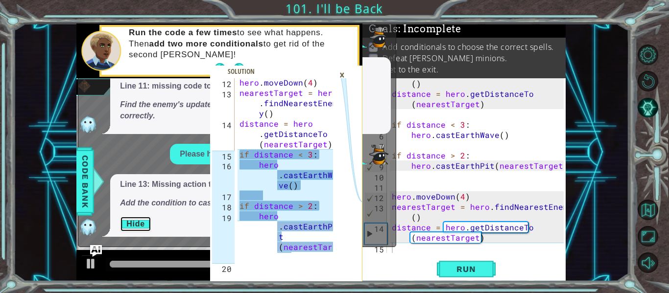
scroll to position [237, 0]
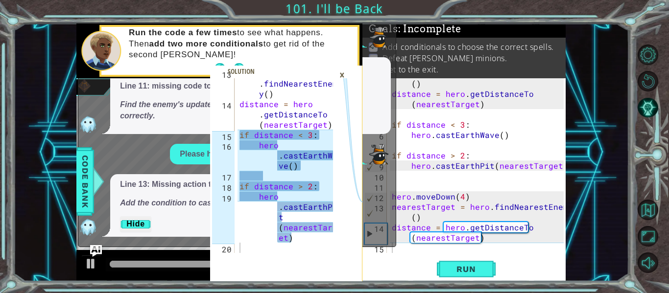
click at [404, 248] on div "nearestTarget = hero . findNearestEnemy ( ) distance = hero . getDistanceTo ( n…" at bounding box center [479, 171] width 179 height 206
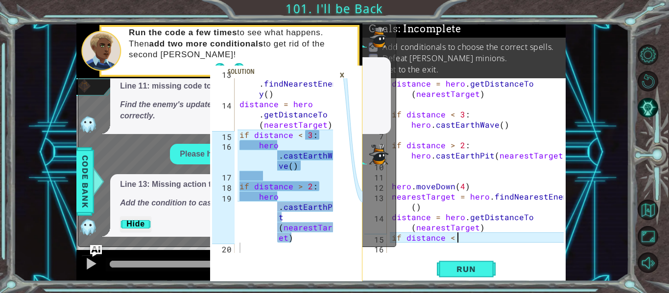
scroll to position [0, 4]
type textarea "if distance < 3:"
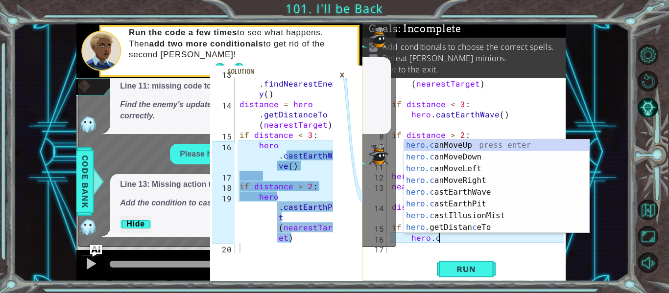
scroll to position [0, 3]
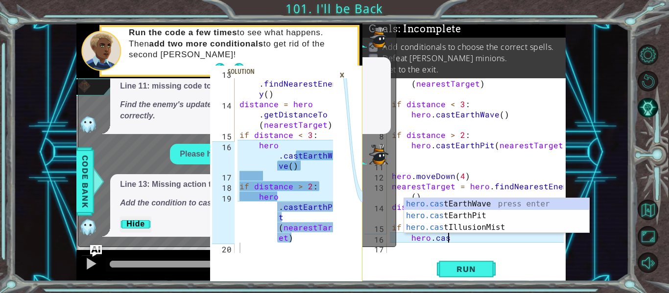
type textarea "hero.cast"
click at [459, 205] on div "hero.cast EarthWave press enter hero.cast EarthPit press enter hero.cast Illusi…" at bounding box center [496, 227] width 185 height 59
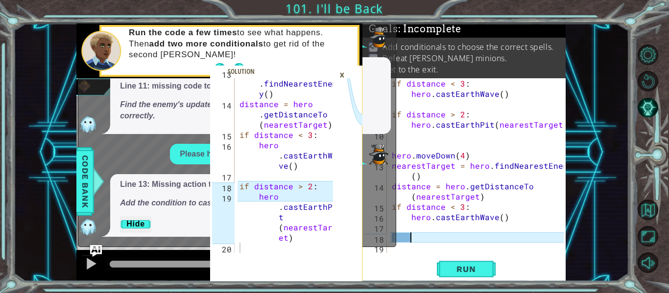
scroll to position [62, 0]
type textarea "\"
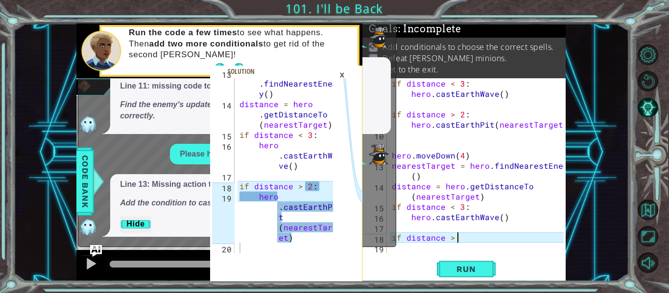
scroll to position [0, 4]
type textarea "if distance > 2:"
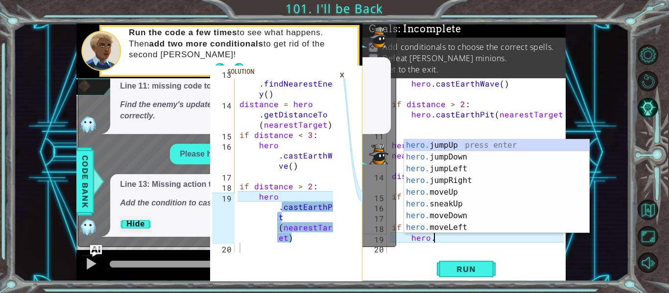
scroll to position [0, 2]
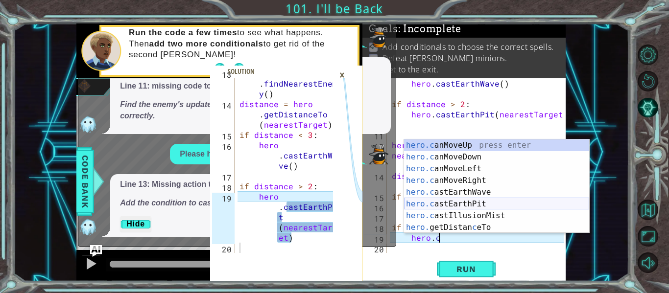
click at [517, 207] on div "hero.c anMoveUp press enter hero.c anMoveDown press enter hero.c anMoveLeft pre…" at bounding box center [496, 199] width 185 height 118
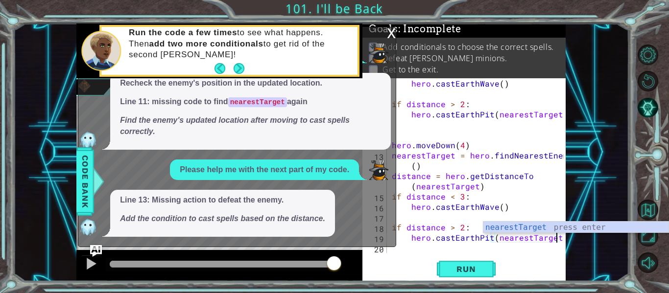
scroll to position [0, 10]
type textarea "hero.castEarthPit(nearestTarget)"
click at [483, 269] on span "Run" at bounding box center [466, 270] width 39 height 10
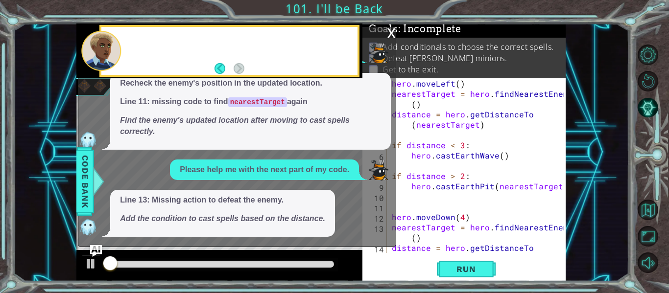
scroll to position [0, 0]
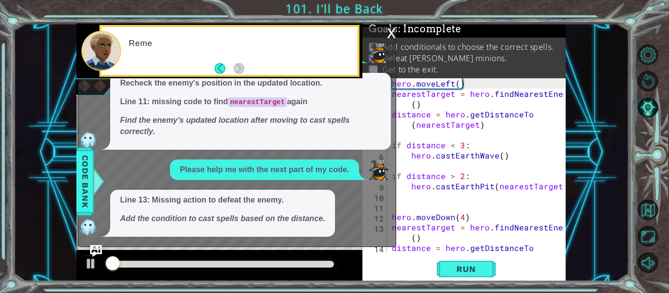
click at [357, 265] on div at bounding box center [219, 265] width 286 height 31
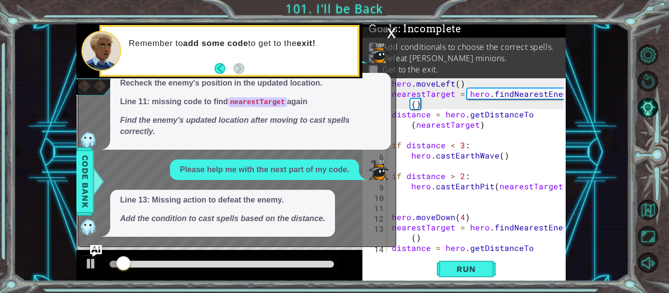
click at [388, 33] on div "x" at bounding box center [391, 32] width 9 height 10
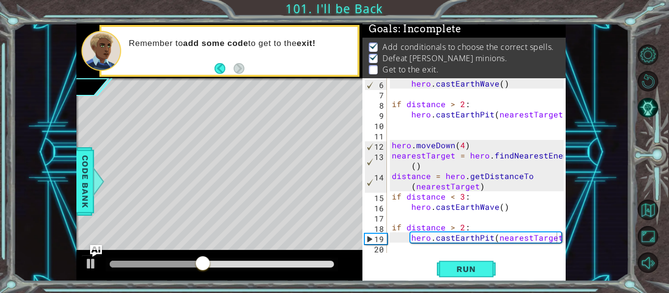
scroll to position [72, 0]
click at [396, 253] on div "hero . castEarthWave ( ) if distance > 2 : hero . [GEOGRAPHIC_DATA] ( nearestTa…" at bounding box center [479, 175] width 179 height 195
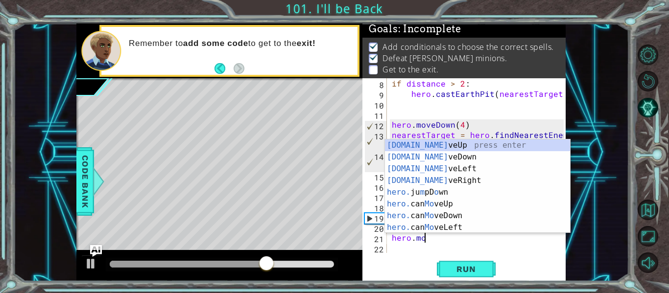
scroll to position [0, 2]
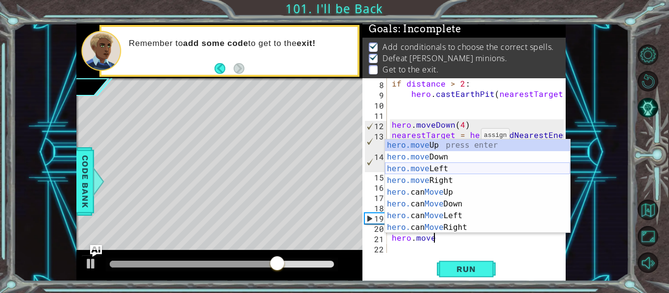
click at [475, 167] on div "hero.move Up press enter hero.move Down press enter hero.move Left press enter …" at bounding box center [477, 199] width 185 height 118
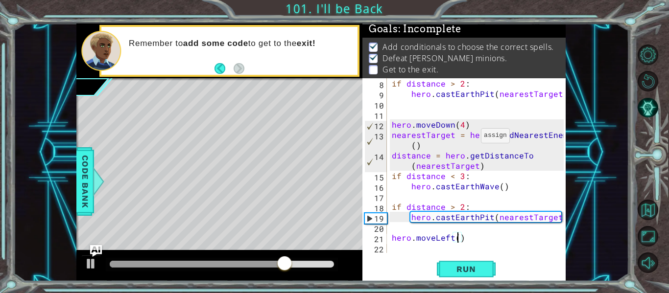
type textarea "hero.moveLeft(4)"
click at [406, 251] on div "if distance > 2 : hero . [GEOGRAPHIC_DATA] ( nearestTarget ) hero . moveDown ( …" at bounding box center [479, 175] width 179 height 195
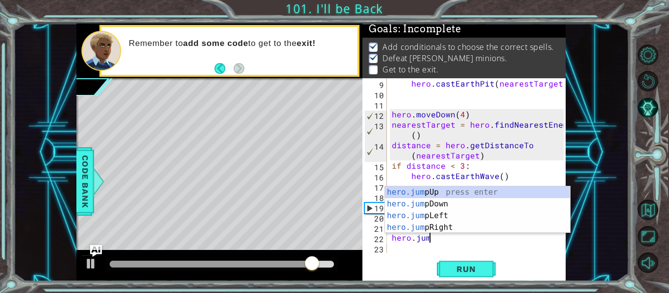
scroll to position [0, 2]
type textarea "hero.jump"
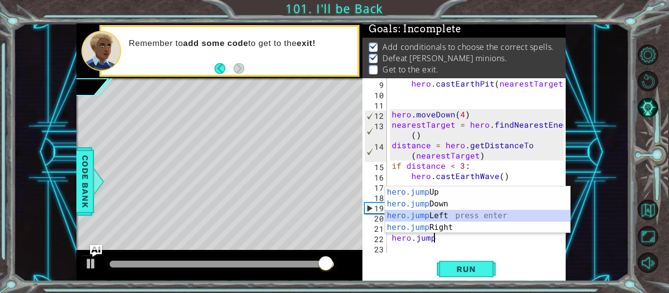
click at [432, 214] on div "hero.jump Up press enter hero.jump Down press enter hero.jump Left press enter …" at bounding box center [477, 222] width 185 height 71
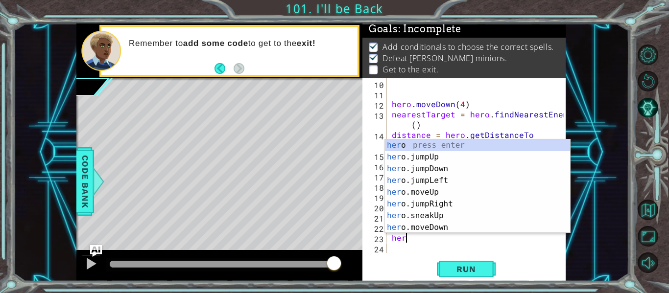
scroll to position [0, 0]
type textarea "h"
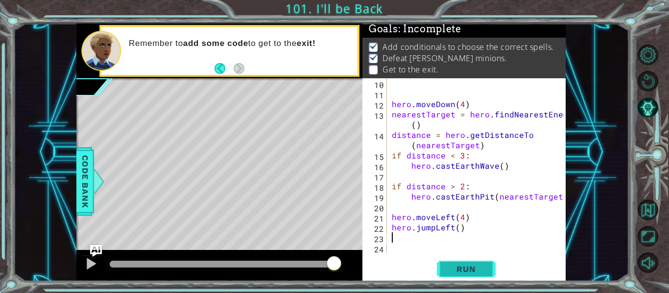
click at [472, 267] on span "Run" at bounding box center [466, 270] width 39 height 10
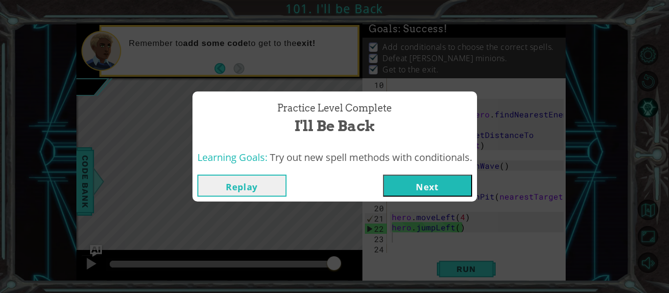
click at [443, 176] on button "Next" at bounding box center [427, 186] width 89 height 22
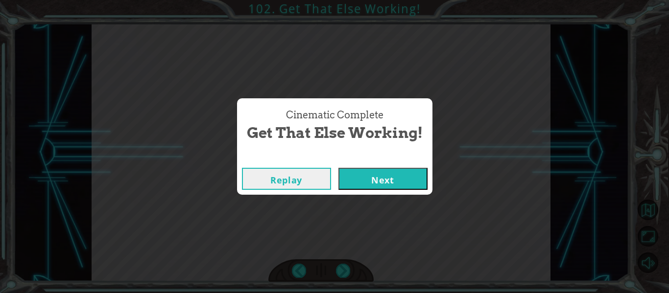
click at [373, 176] on button "Next" at bounding box center [382, 179] width 89 height 22
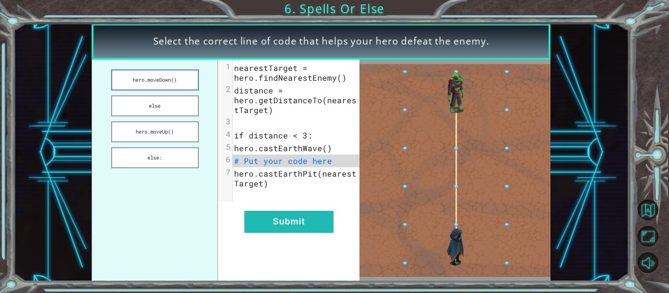
click at [151, 79] on button "hero.moveDown()" at bounding box center [155, 80] width 88 height 21
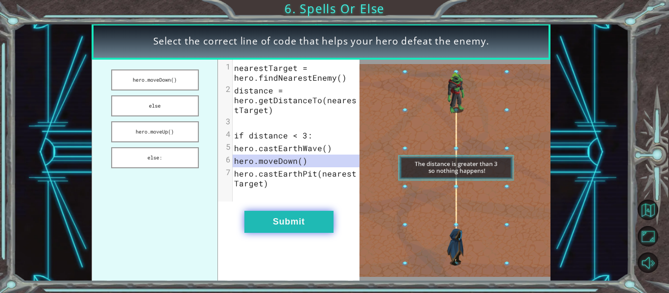
click at [302, 211] on button "Submit" at bounding box center [288, 222] width 89 height 22
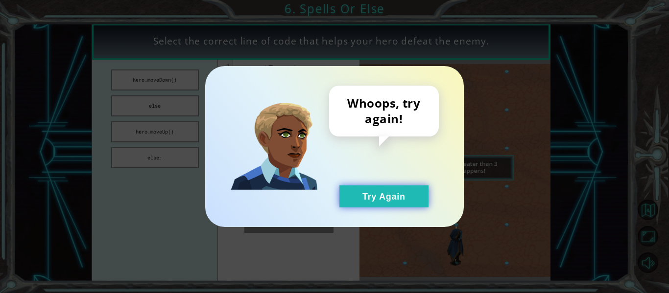
click at [383, 188] on button "Try Again" at bounding box center [383, 197] width 89 height 22
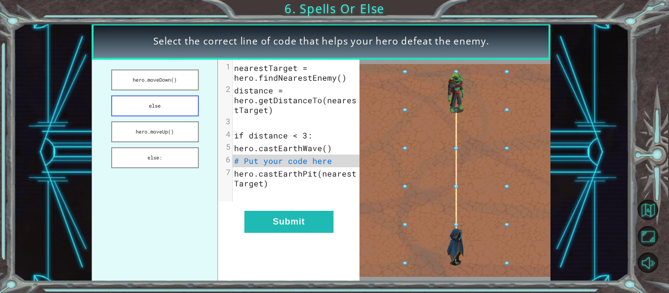
click at [174, 104] on button "else" at bounding box center [155, 106] width 88 height 21
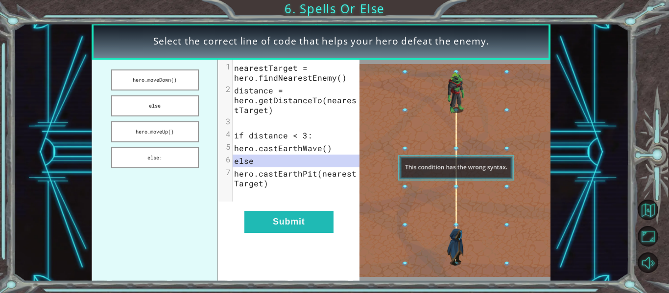
click at [252, 209] on div "xxxxxxxxxx 7 1 nearestTarget = hero.findNearestEnemy() 2 distance = hero.getDis…" at bounding box center [289, 171] width 142 height 222
click at [254, 212] on button "Submit" at bounding box center [288, 222] width 89 height 22
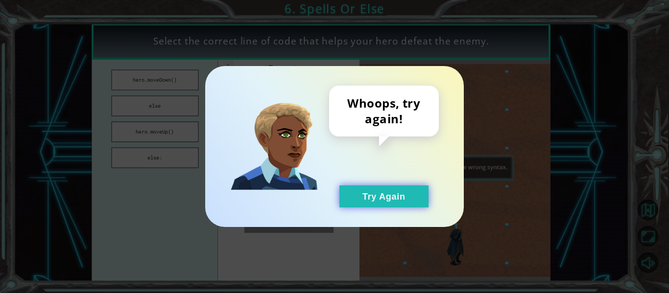
click at [356, 197] on button "Try Again" at bounding box center [383, 197] width 89 height 22
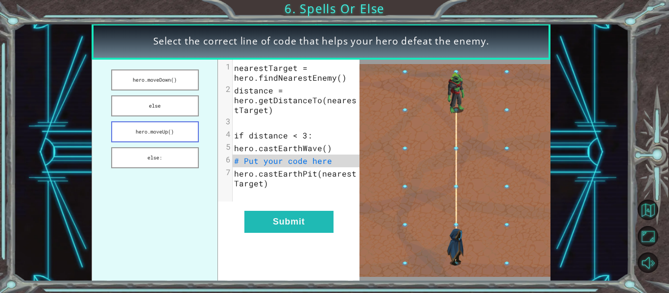
click at [153, 131] on button "hero.moveUp()" at bounding box center [155, 131] width 88 height 21
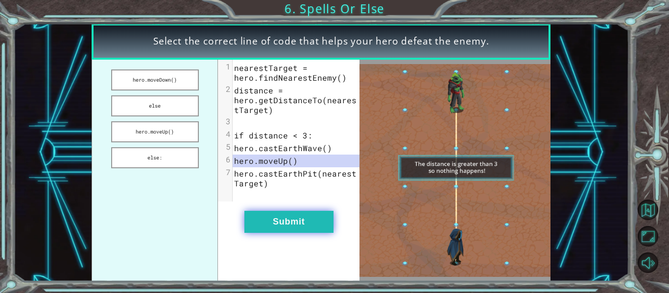
click at [247, 221] on button "Submit" at bounding box center [288, 222] width 89 height 22
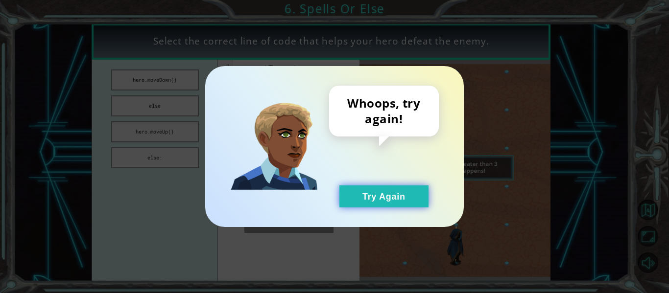
click at [348, 203] on button "Try Again" at bounding box center [383, 197] width 89 height 22
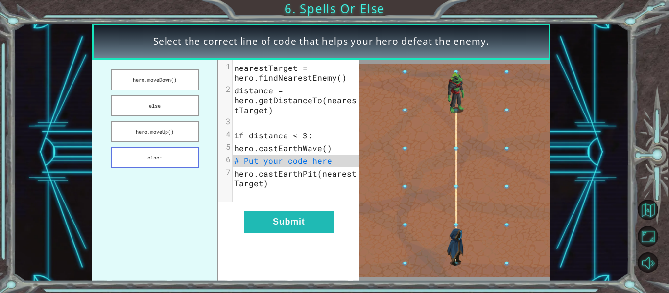
click at [186, 165] on button "else:" at bounding box center [155, 157] width 88 height 21
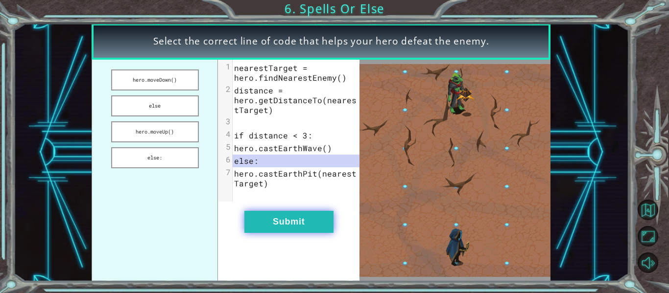
click at [275, 219] on button "Submit" at bounding box center [288, 222] width 89 height 22
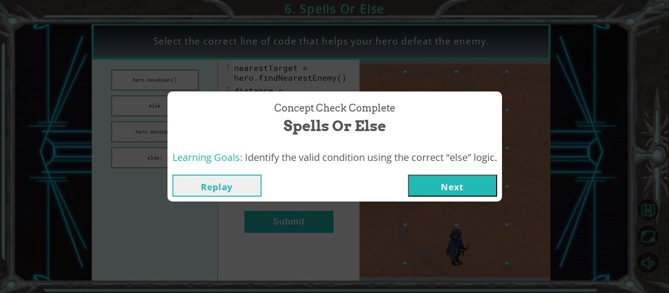
click at [465, 184] on button "Next" at bounding box center [452, 186] width 89 height 22
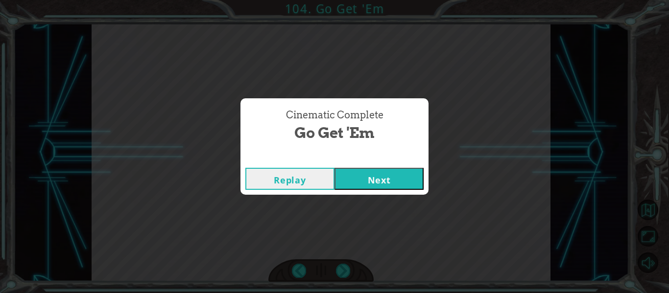
click at [374, 166] on div "Replay Next" at bounding box center [335, 179] width 188 height 32
click at [387, 178] on button "Next" at bounding box center [379, 179] width 89 height 22
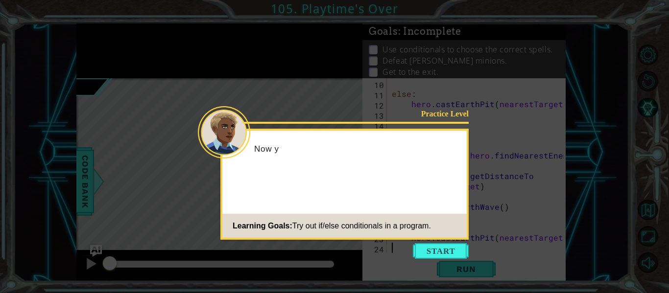
scroll to position [113, 0]
click at [442, 247] on button "Start" at bounding box center [441, 251] width 56 height 16
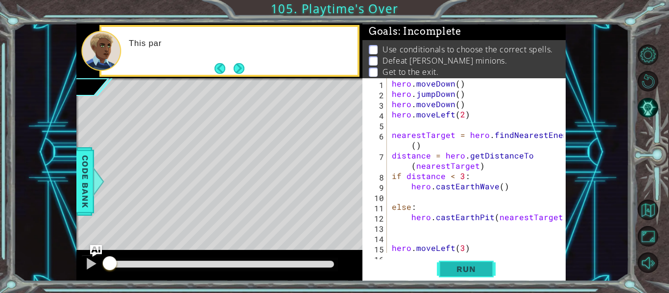
click at [452, 266] on span "Run" at bounding box center [466, 270] width 39 height 10
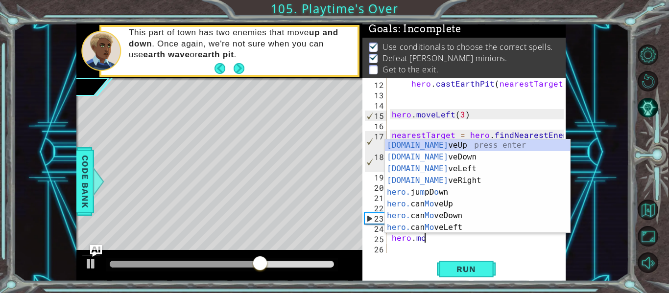
scroll to position [0, 2]
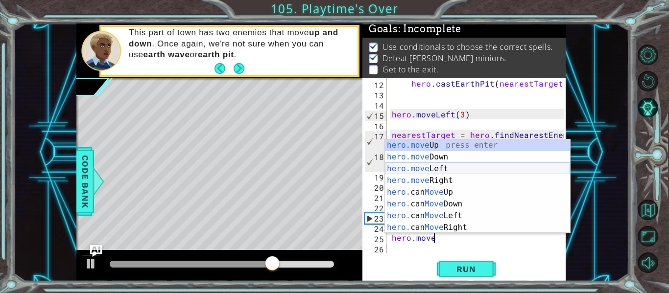
click at [430, 166] on div "hero.move Up press enter hero.move Down press enter hero.move Left press enter …" at bounding box center [477, 199] width 185 height 118
type textarea "hero.moveLeft(1)"
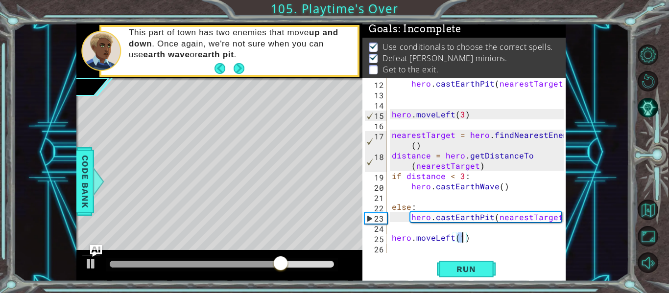
click at [406, 248] on div "hero . [GEOGRAPHIC_DATA] ( nearestTarget ) hero . moveLeft ( 3 ) nearestTarget …" at bounding box center [479, 175] width 179 height 195
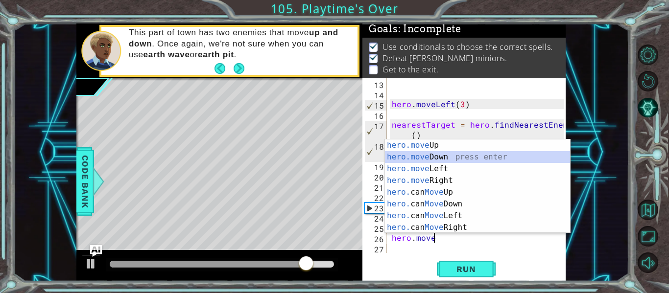
click at [466, 162] on div "hero.move Up press enter hero.move Down press enter hero.move Left press enter …" at bounding box center [477, 199] width 185 height 118
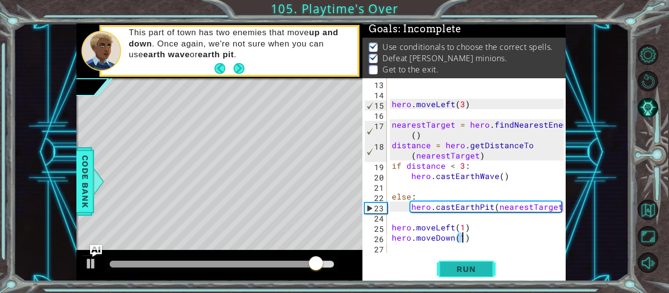
type textarea "hero.moveDown(1)"
click at [486, 272] on button "Run" at bounding box center [466, 270] width 59 height 20
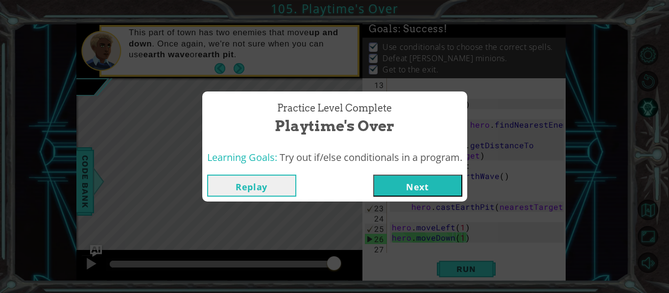
click at [421, 175] on button "Next" at bounding box center [417, 186] width 89 height 22
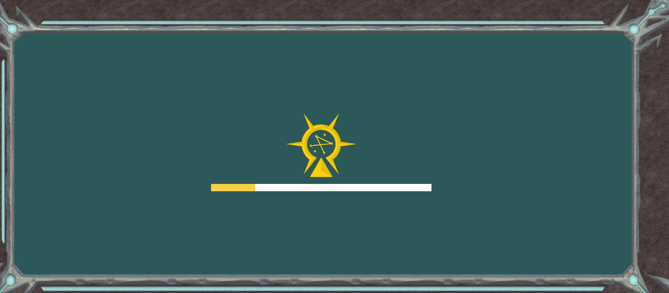
click at [429, 187] on div at bounding box center [321, 187] width 220 height 7
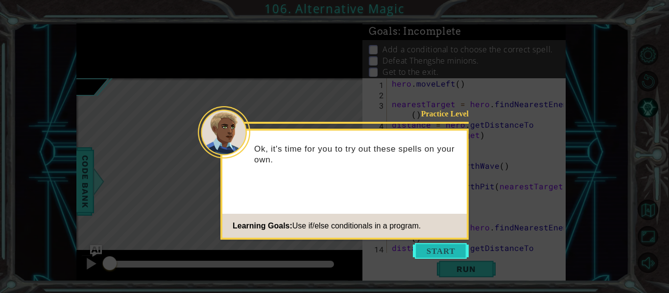
click at [441, 256] on button "Start" at bounding box center [441, 251] width 56 height 16
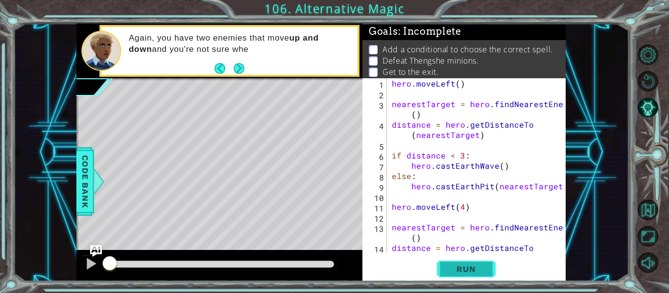
click at [462, 273] on span "Run" at bounding box center [466, 270] width 39 height 10
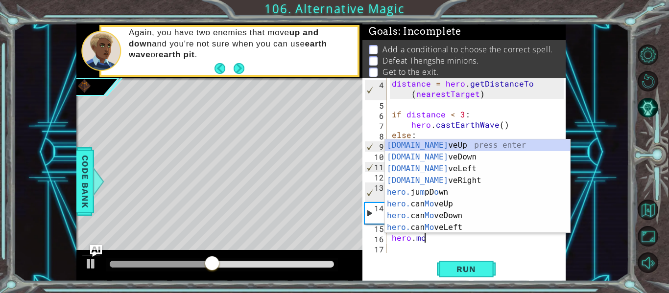
scroll to position [0, 2]
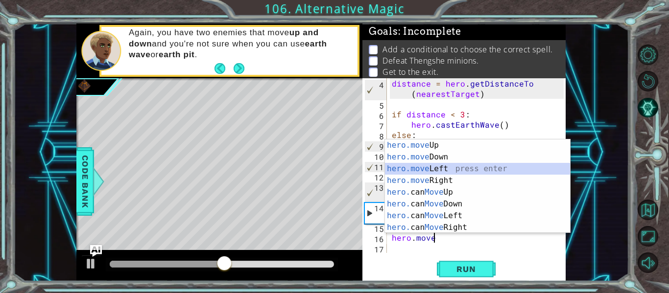
click at [405, 168] on div "hero.move Up press enter hero.move Down press enter hero.move Left press enter …" at bounding box center [477, 199] width 185 height 118
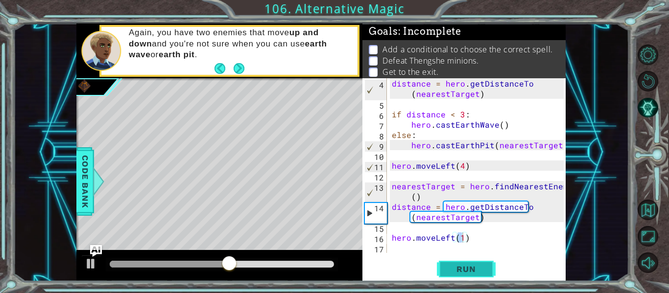
click at [454, 268] on span "Run" at bounding box center [466, 270] width 39 height 10
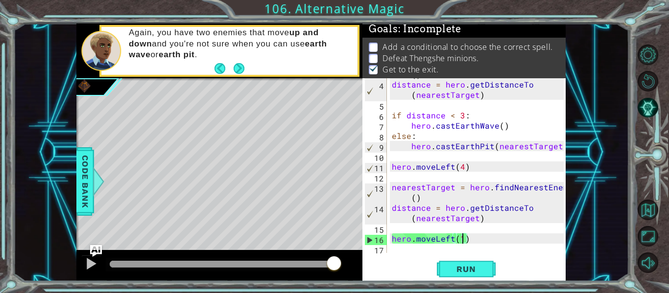
scroll to position [41, 0]
click at [488, 236] on div "nearestTarget = hero . findNearestEnemy ( ) distance = hero . getDistanceTo ( n…" at bounding box center [479, 162] width 179 height 206
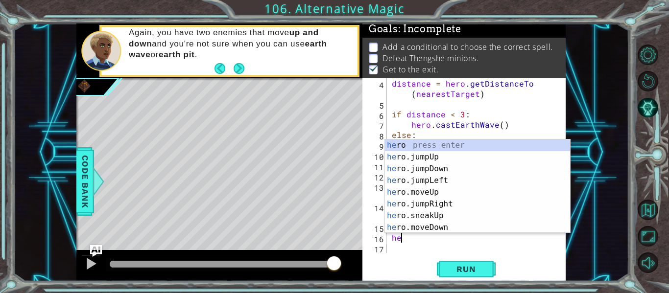
scroll to position [0, 0]
type textarea "h"
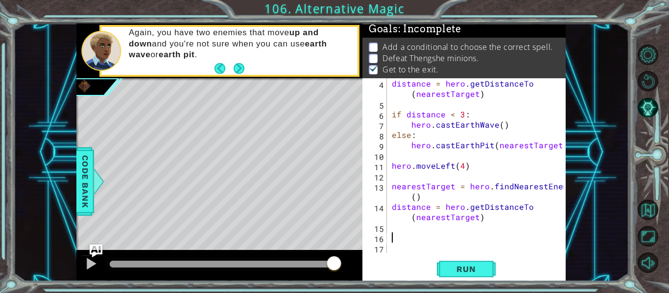
click at [96, 250] on img "Ask AI" at bounding box center [96, 251] width 13 height 13
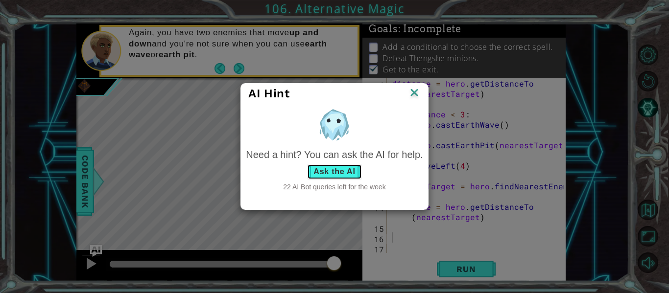
click at [322, 178] on button "Ask the AI" at bounding box center [334, 172] width 54 height 16
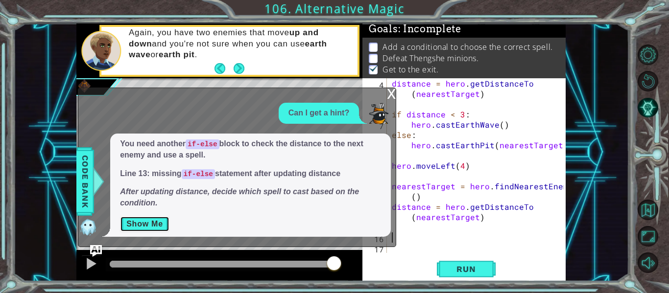
click at [129, 223] on button "Show Me" at bounding box center [144, 225] width 49 height 16
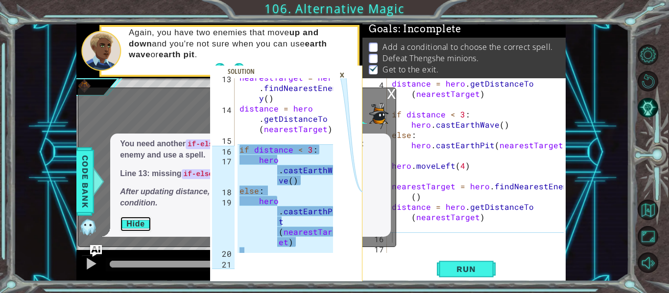
scroll to position [232, 0]
click at [396, 238] on div "x Can I get a hint? You need another if-else block to check the distance to the…" at bounding box center [237, 168] width 318 height 160
click at [400, 241] on div "distance = hero . getDistanceTo ( nearestTarget ) if distance < 3 : hero . cast…" at bounding box center [479, 181] width 179 height 206
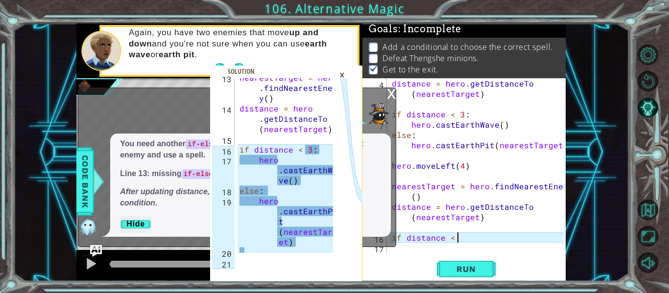
scroll to position [0, 4]
type textarea "if distance < 3:"
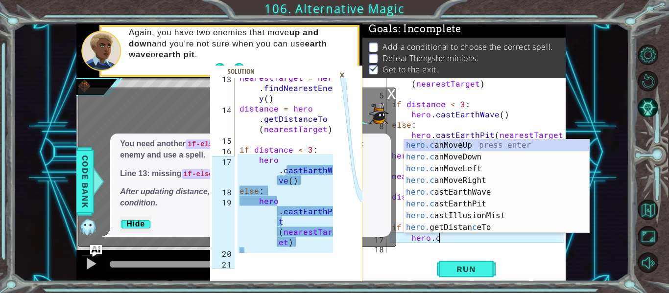
scroll to position [0, 3]
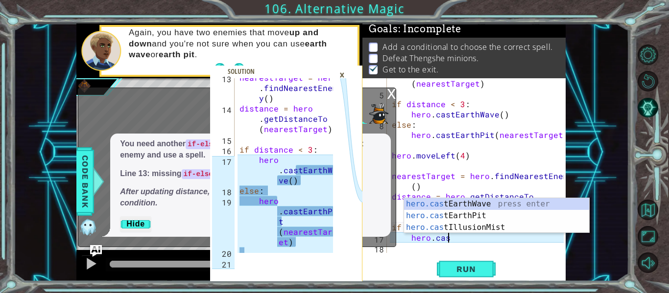
type textarea "hero.cast"
click at [458, 204] on div "hero.cast EarthWave press enter hero.cast EarthPit press enter hero.cast Illusi…" at bounding box center [496, 227] width 185 height 59
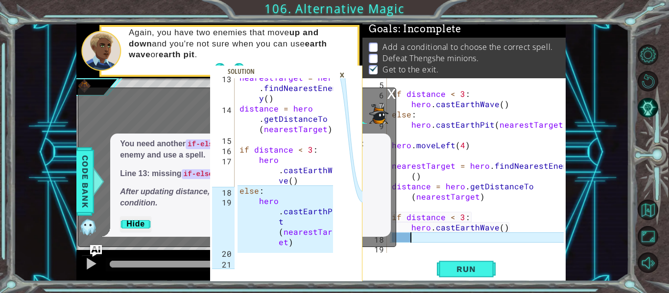
scroll to position [62, 0]
type textarea "e"
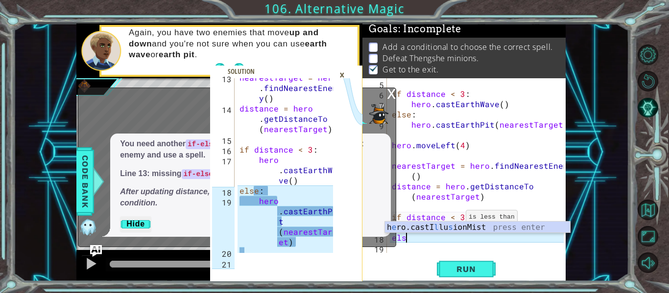
scroll to position [0, 0]
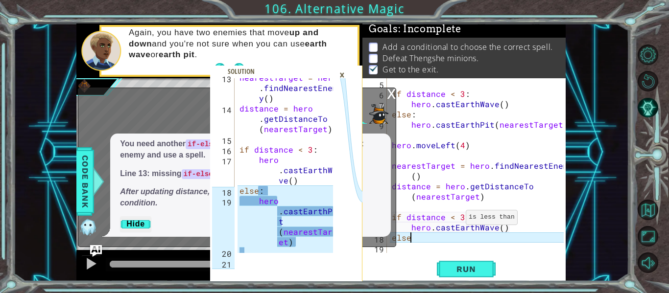
type textarea "else:"
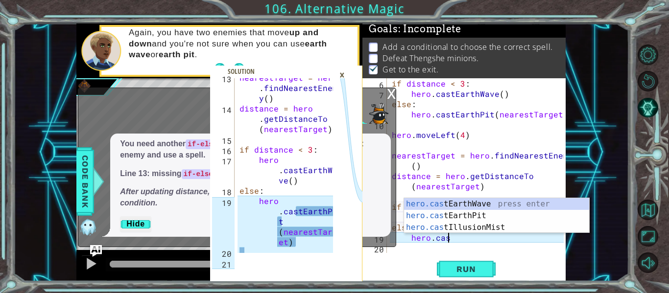
scroll to position [0, 3]
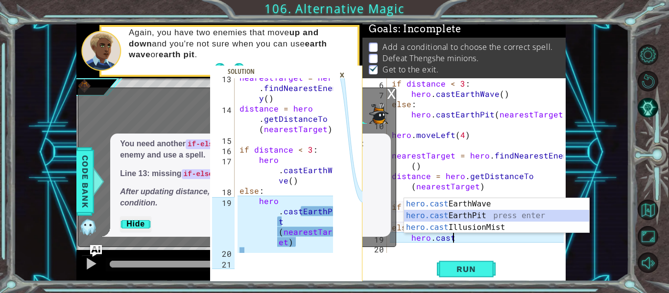
click at [465, 213] on div "hero.cast EarthWave press enter hero.cast EarthPit press enter hero.cast Illusi…" at bounding box center [496, 227] width 185 height 59
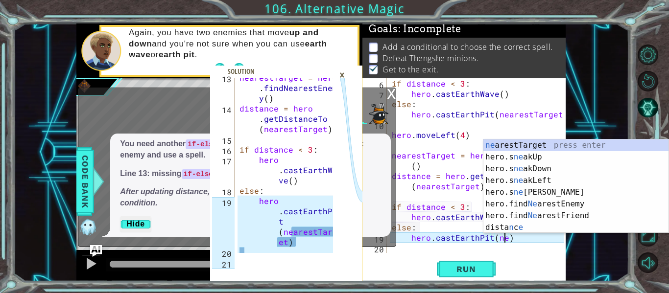
scroll to position [0, 7]
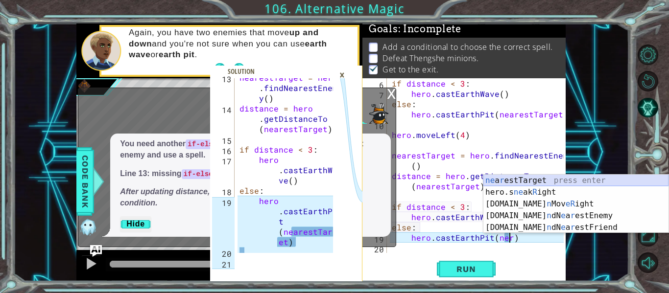
click at [575, 181] on div "ne a r estTarget press enter hero.s ne ak R ight press enter [DOMAIN_NAME] n Mo…" at bounding box center [575, 216] width 185 height 82
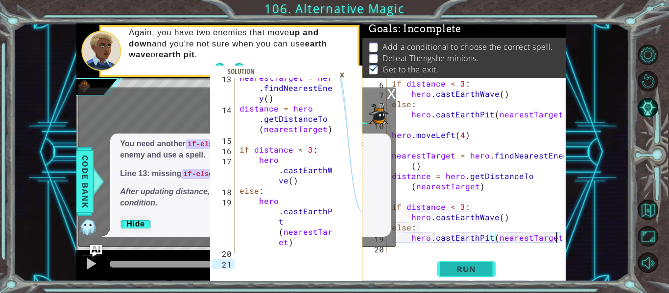
type textarea "hero.castEarthPit(nearestTarget)"
click at [487, 271] on button "Run" at bounding box center [466, 270] width 59 height 20
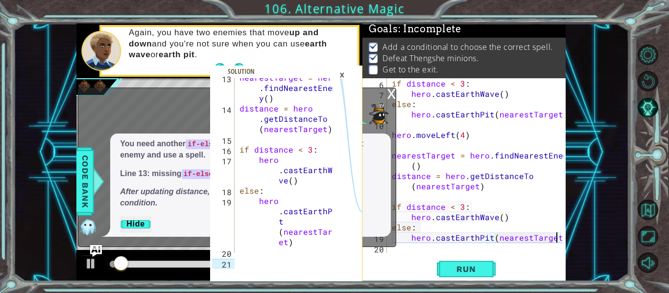
click at [389, 92] on div "x" at bounding box center [391, 93] width 9 height 10
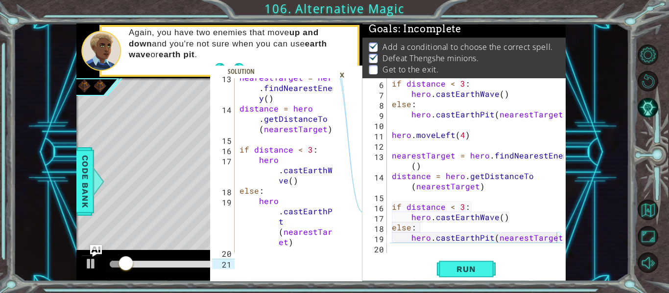
click at [340, 72] on div "×" at bounding box center [342, 75] width 15 height 17
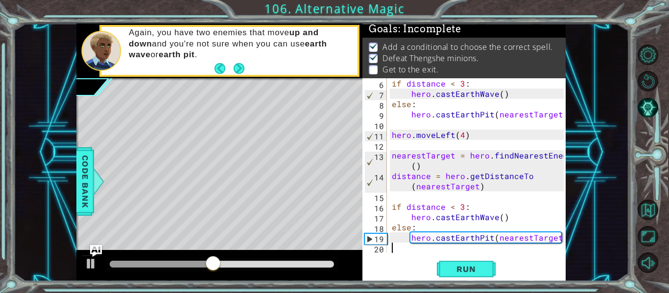
click at [397, 252] on div "if distance < 3 : hero . castEarthWave ( ) else : hero . [GEOGRAPHIC_DATA] ( ne…" at bounding box center [479, 175] width 179 height 195
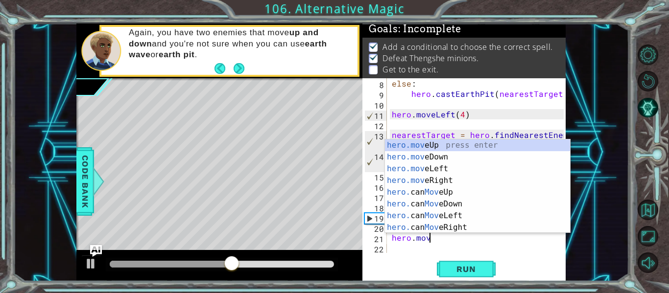
scroll to position [0, 2]
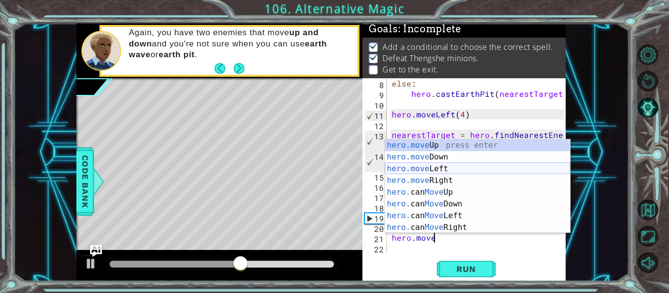
click at [439, 167] on div "hero.move Up press enter hero.move Down press enter hero.move Left press enter …" at bounding box center [477, 199] width 185 height 118
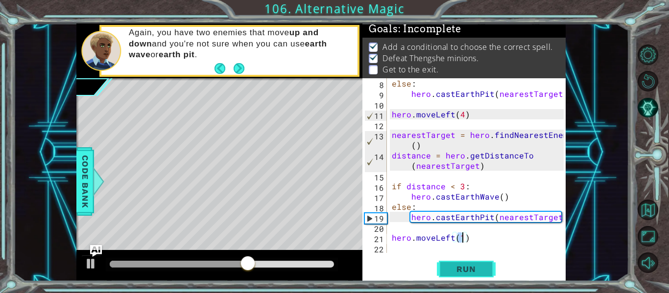
type textarea "hero.moveLeft(1)"
click at [495, 276] on button "Run" at bounding box center [466, 270] width 59 height 20
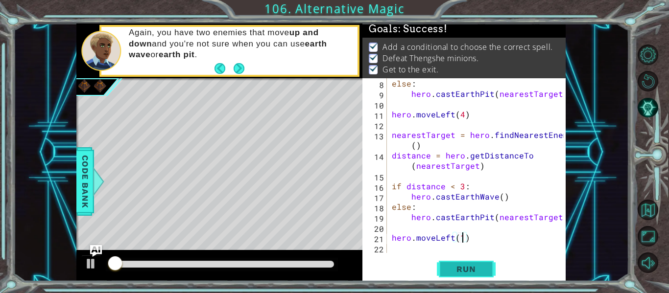
click at [492, 275] on button "Run" at bounding box center [466, 270] width 59 height 20
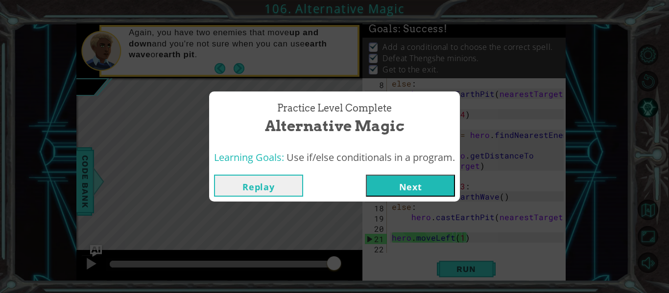
click at [416, 199] on div "Replay Next" at bounding box center [334, 186] width 251 height 32
click at [419, 193] on button "Next" at bounding box center [410, 186] width 89 height 22
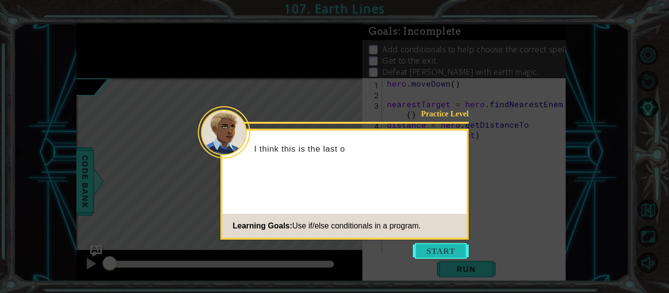
click at [454, 248] on button "Start" at bounding box center [441, 251] width 56 height 16
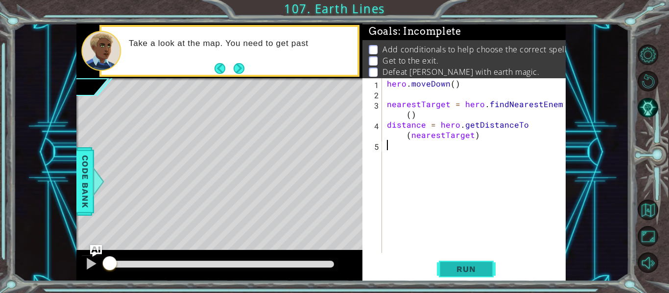
click at [449, 266] on span "Run" at bounding box center [466, 270] width 39 height 10
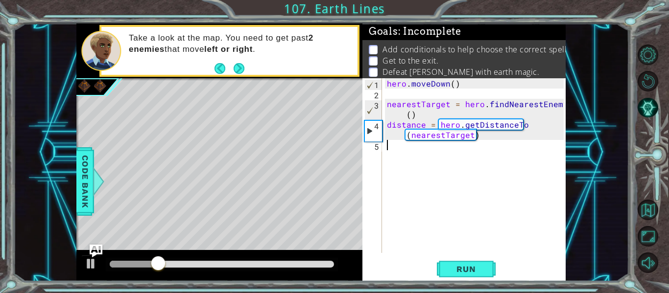
click at [91, 253] on img "Ask AI" at bounding box center [96, 251] width 13 height 13
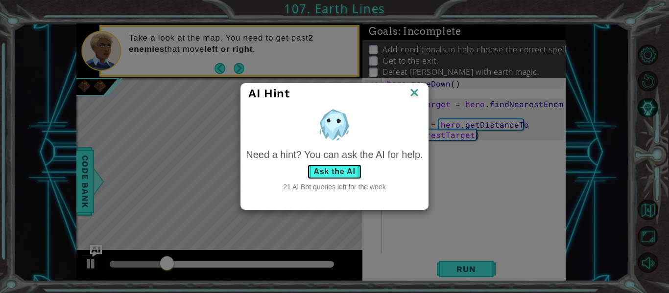
click at [314, 178] on button "Ask the AI" at bounding box center [334, 172] width 54 height 16
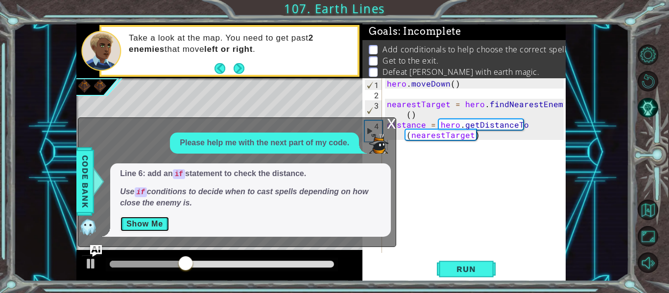
click at [126, 217] on button "Show Me" at bounding box center [144, 225] width 49 height 16
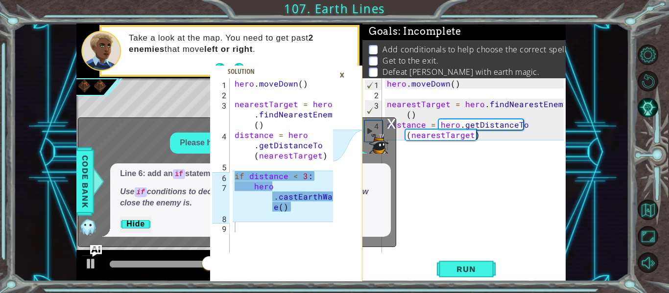
click at [398, 145] on div "hero . [GEOGRAPHIC_DATA] ( ) nearestTarget = hero . findNearestEnemy ( ) distan…" at bounding box center [477, 175] width 184 height 195
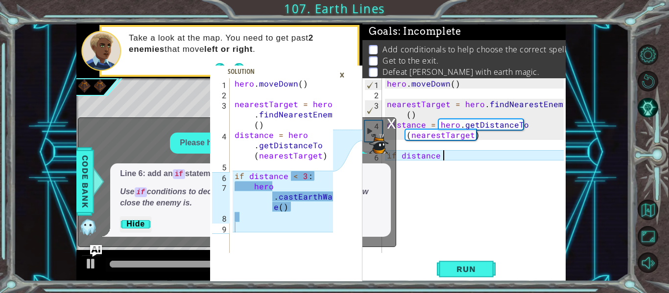
scroll to position [0, 3]
type textarea "if distance < 3:"
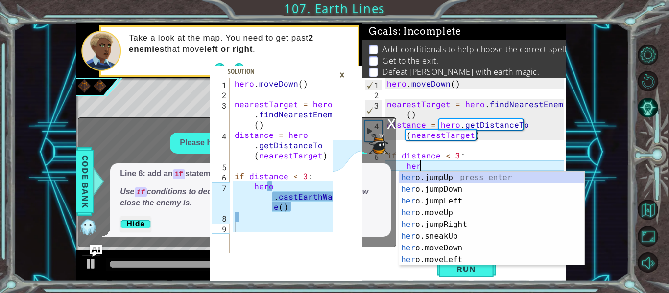
scroll to position [0, 2]
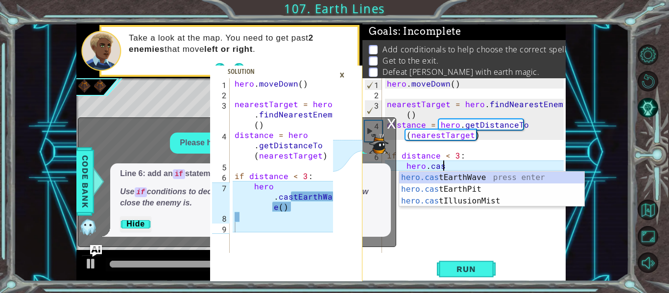
type textarea "hero.cast"
click at [498, 174] on div "hero.cast EarthWave press enter hero.cast EarthPit press enter hero.cast Illusi…" at bounding box center [491, 201] width 185 height 59
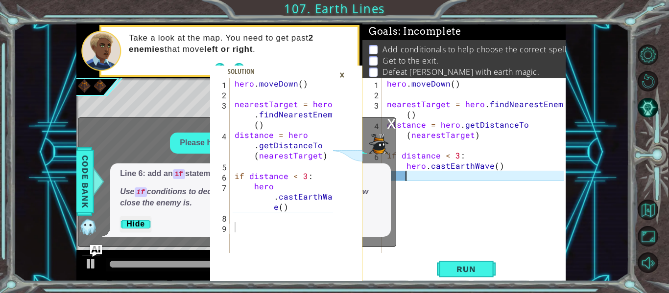
scroll to position [0, 0]
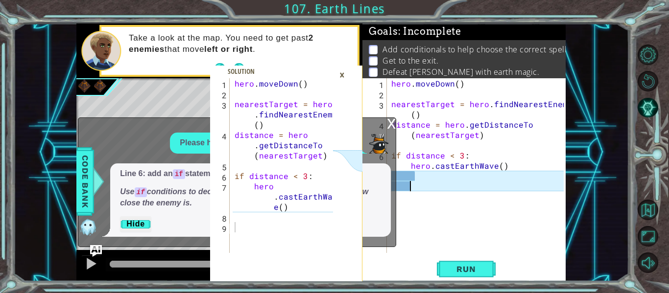
type textarea "\"
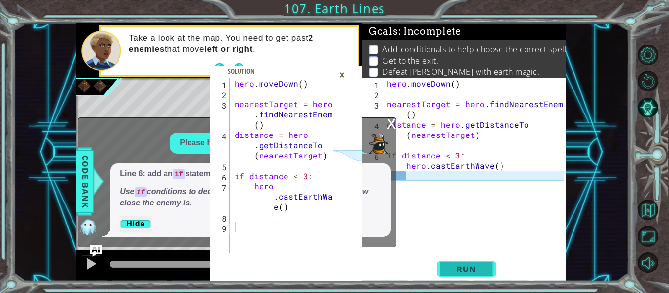
click at [467, 270] on span "Run" at bounding box center [466, 270] width 39 height 10
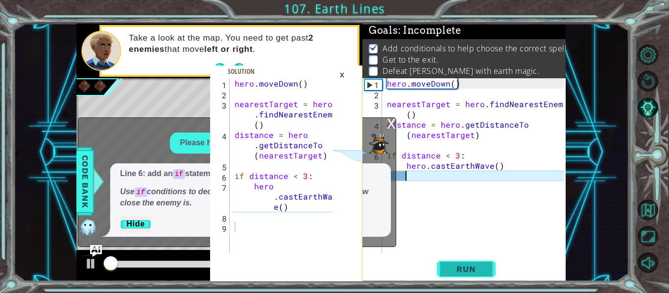
scroll to position [2, 0]
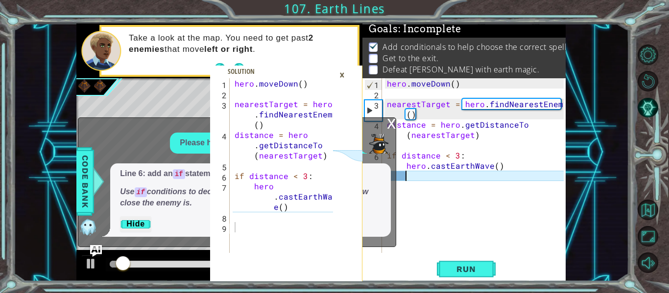
click at [344, 76] on div "×" at bounding box center [342, 75] width 15 height 17
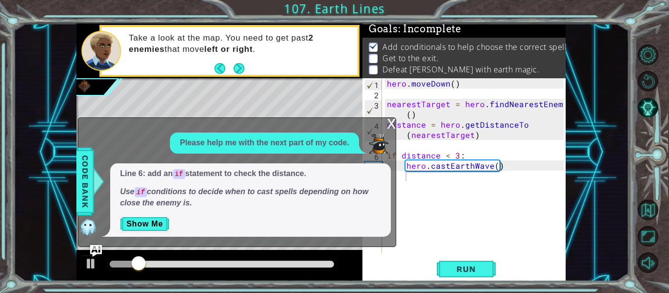
click at [385, 119] on div "x Please help me with the next part of my code. Line 6: add an if statement to …" at bounding box center [237, 183] width 318 height 130
click at [384, 124] on div "x Please help me with the next part of my code. Line 6: add an if statement to …" at bounding box center [237, 183] width 318 height 130
click at [387, 118] on div "x" at bounding box center [391, 123] width 9 height 10
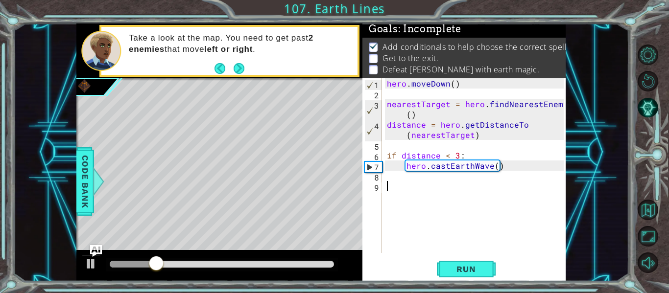
click at [421, 187] on div "hero . [GEOGRAPHIC_DATA] ( ) nearestTarget = hero . findNearestEnemy ( ) distan…" at bounding box center [477, 175] width 184 height 195
click at [416, 180] on div "hero . [GEOGRAPHIC_DATA] ( ) nearestTarget = hero . findNearestEnemy ( ) distan…" at bounding box center [477, 175] width 184 height 195
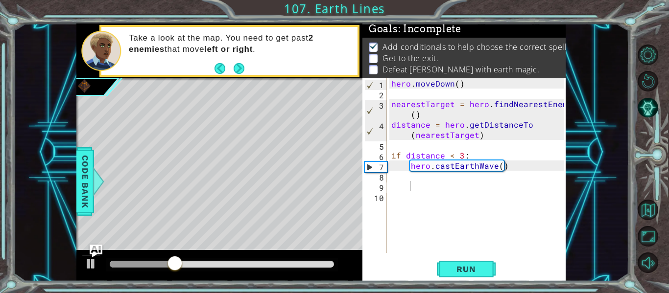
click at [94, 249] on img "Ask AI" at bounding box center [96, 251] width 13 height 13
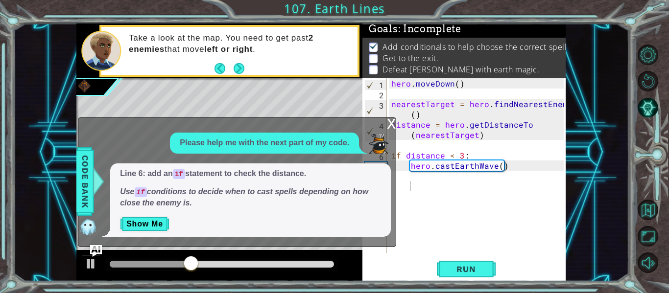
click at [394, 120] on div "x" at bounding box center [391, 123] width 9 height 10
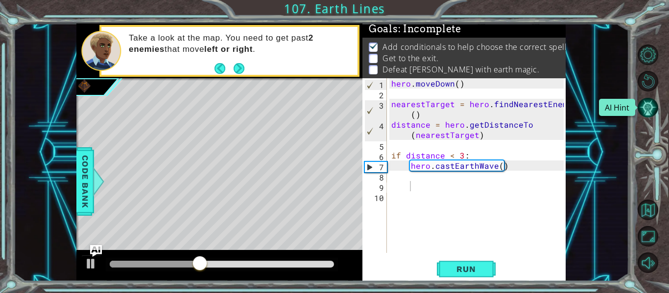
click at [647, 104] on button "AI Hint" at bounding box center [648, 107] width 21 height 21
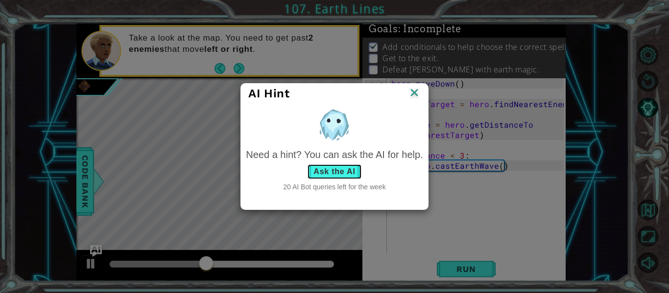
click at [351, 166] on button "Ask the AI" at bounding box center [334, 172] width 54 height 16
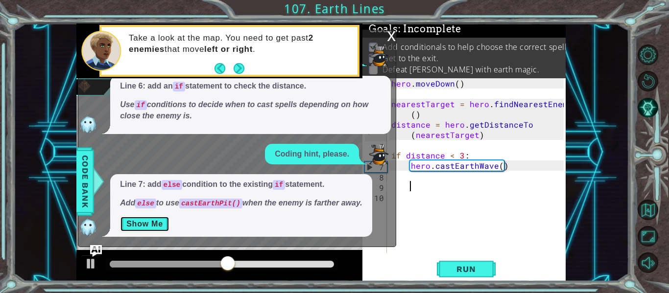
click at [142, 227] on button "Show Me" at bounding box center [144, 225] width 49 height 16
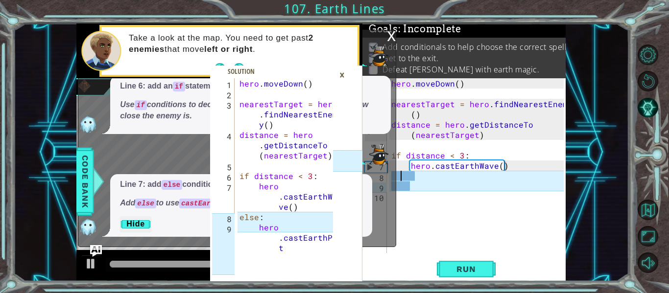
click at [400, 174] on div "hero . [GEOGRAPHIC_DATA] ( ) nearestTarget = hero . findNearestEnemy ( ) distan…" at bounding box center [478, 175] width 179 height 195
click at [396, 177] on div "x Please help me with the next part of my code. Line 6: add an if statement to …" at bounding box center [237, 138] width 318 height 217
click at [400, 174] on div "hero . [GEOGRAPHIC_DATA] ( ) nearestTarget = hero . findNearestEnemy ( ) distan…" at bounding box center [478, 175] width 179 height 195
type textarea "else:"
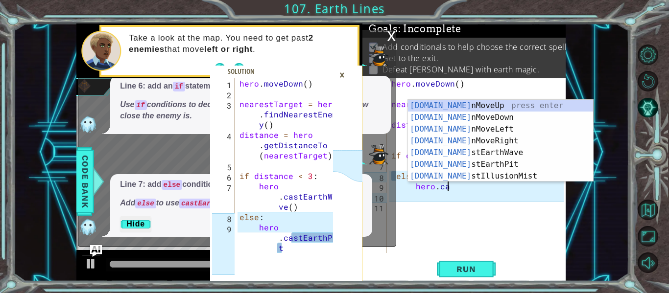
scroll to position [0, 3]
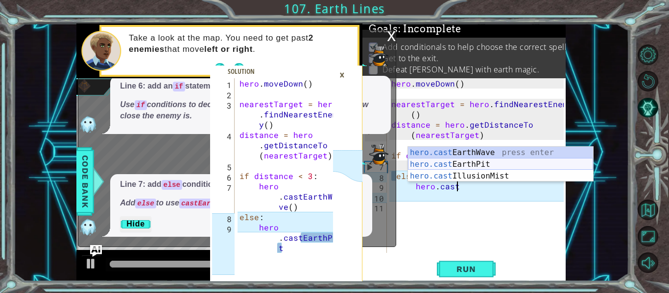
click at [441, 166] on div "hero.cast EarthWave press enter hero.cast EarthPit press enter hero.cast Illusi…" at bounding box center [500, 176] width 185 height 59
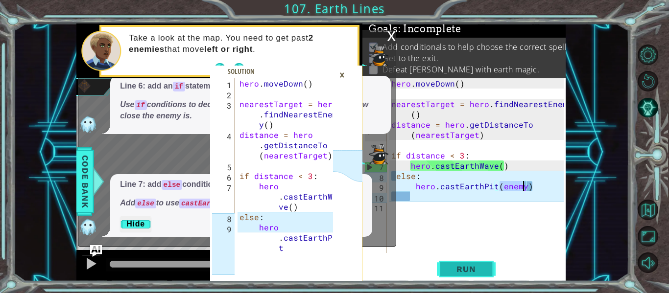
click at [470, 260] on button "Run" at bounding box center [466, 270] width 59 height 20
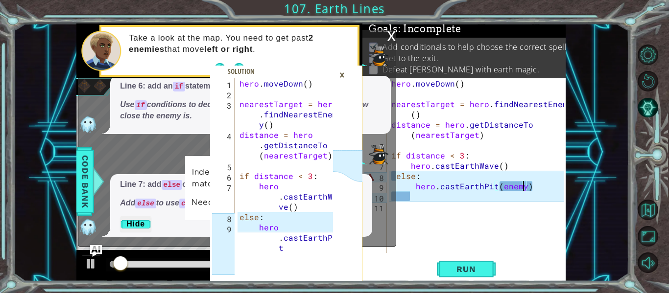
click at [347, 75] on div "×" at bounding box center [342, 75] width 15 height 17
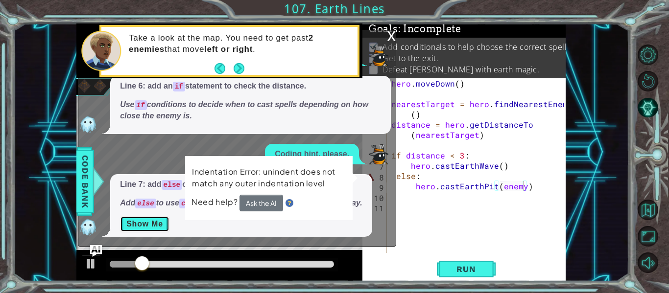
click at [133, 224] on button "Show Me" at bounding box center [144, 225] width 49 height 16
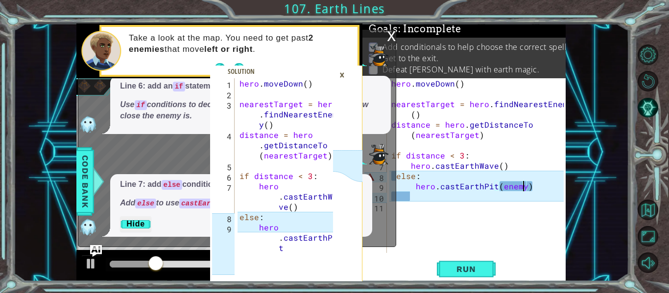
click at [396, 181] on div "x Please help me with the next part of my code. Line 6: add an if statement to …" at bounding box center [237, 138] width 318 height 217
click at [425, 172] on div "hero . [GEOGRAPHIC_DATA] ( ) nearestTarget = hero . findNearestEnemy ( ) distan…" at bounding box center [478, 175] width 179 height 195
click at [524, 183] on div "hero . [GEOGRAPHIC_DATA] ( ) nearestTarget = hero . findNearestEnemy ( ) distan…" at bounding box center [478, 175] width 179 height 195
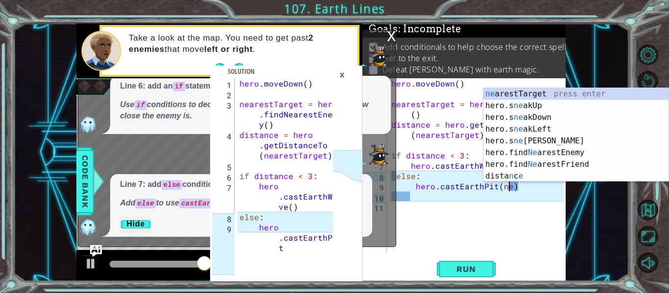
scroll to position [0, 7]
click at [554, 96] on div "ne arestTarget press enter hero.s ne akUp press enter hero.s ne akDown press en…" at bounding box center [575, 147] width 185 height 118
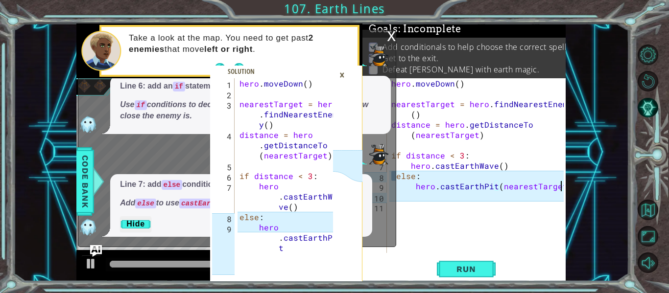
click at [422, 180] on div "hero . [GEOGRAPHIC_DATA] ( ) nearestTarget = hero . findNearestEnemy ( ) distan…" at bounding box center [478, 175] width 179 height 195
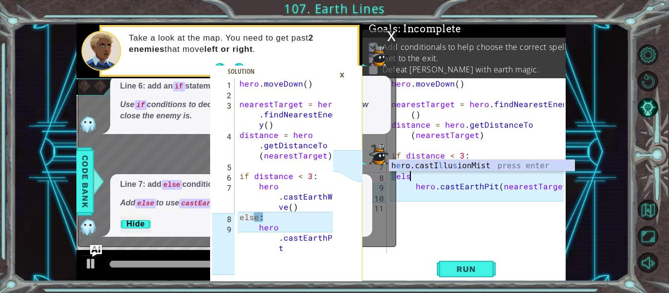
scroll to position [0, 0]
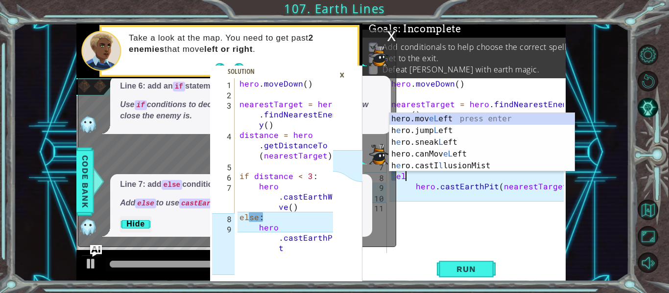
type textarea "e"
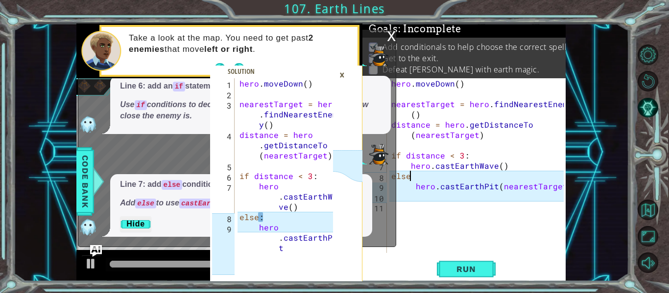
scroll to position [0, 1]
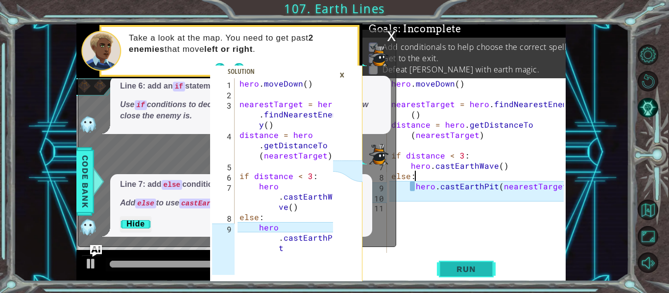
type textarea "else:"
click at [459, 263] on button "Run" at bounding box center [466, 270] width 59 height 20
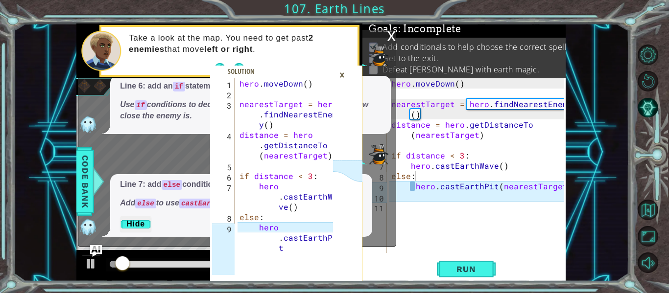
click at [345, 79] on div "×" at bounding box center [342, 75] width 15 height 17
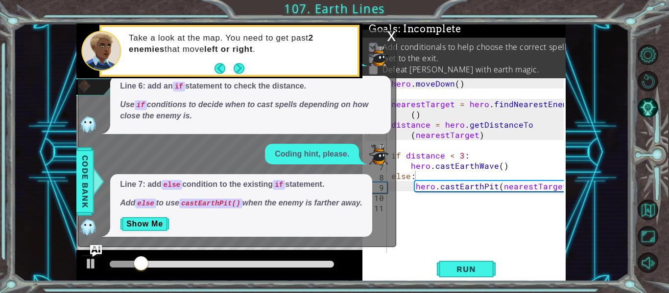
click at [389, 33] on div "x" at bounding box center [391, 35] width 9 height 10
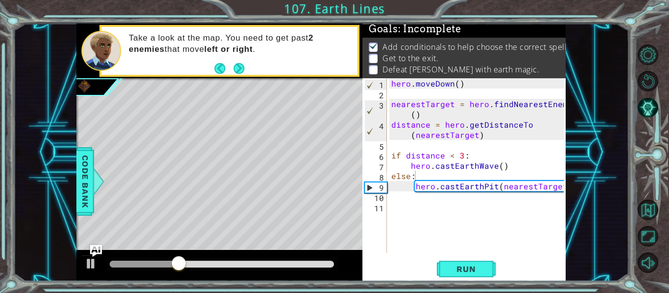
click at [416, 196] on div "hero . [GEOGRAPHIC_DATA] ( ) nearestTarget = hero . findNearestEnemy ( ) distan…" at bounding box center [478, 175] width 179 height 195
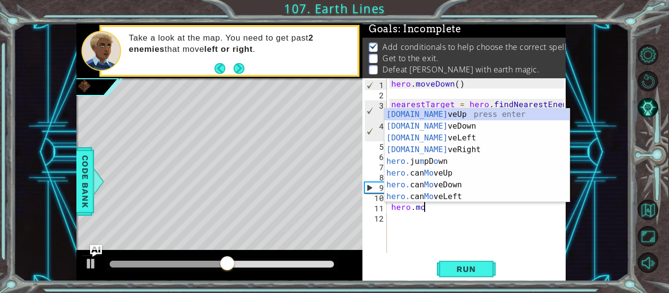
scroll to position [0, 2]
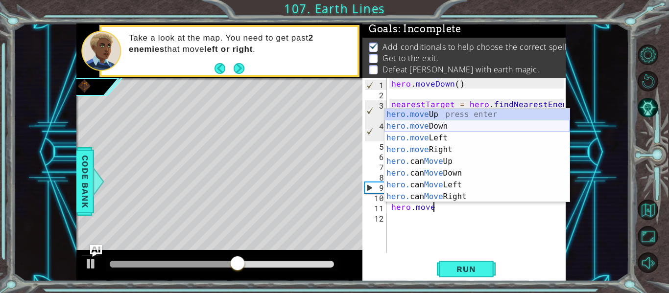
click at [499, 129] on div "hero.move Up press enter hero.move Down press enter hero.move Left press enter …" at bounding box center [477, 168] width 185 height 118
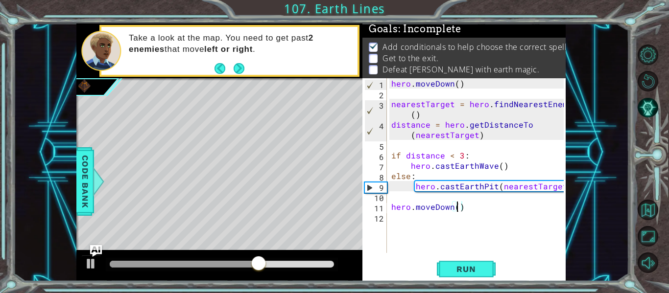
scroll to position [0, 4]
type textarea "hero.moveDown(4)"
click at [457, 260] on button "Run" at bounding box center [466, 270] width 59 height 20
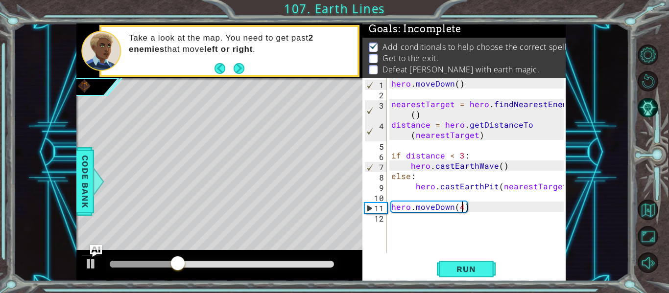
click at [405, 218] on div "hero . [GEOGRAPHIC_DATA] ( ) nearestTarget = hero . findNearestEnemy ( ) distan…" at bounding box center [478, 175] width 179 height 195
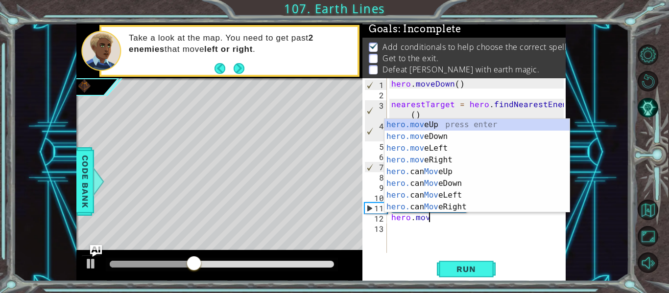
scroll to position [0, 2]
click at [464, 160] on div "hero.move Up press enter hero.move Down press enter hero.move Left press enter …" at bounding box center [477, 178] width 185 height 118
type textarea "hero.moveRight(1)"
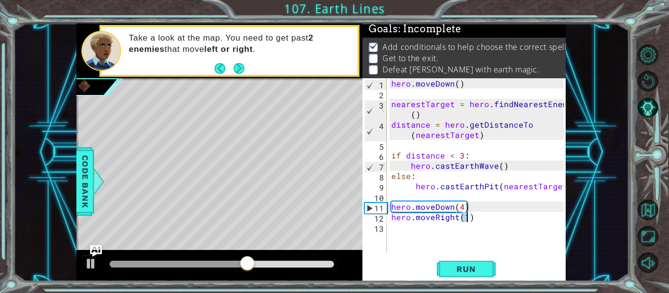
click at [416, 226] on div "hero . [GEOGRAPHIC_DATA] ( ) nearestTarget = hero . findNearestEnemy ( ) distan…" at bounding box center [478, 175] width 179 height 195
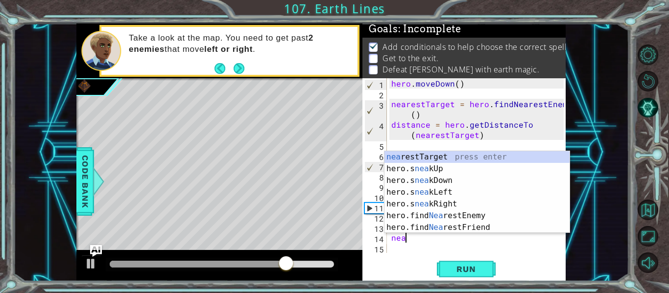
scroll to position [0, 0]
click at [427, 156] on div "nea restTarget press enter hero.s nea kUp press enter hero.s nea kDown press en…" at bounding box center [477, 204] width 185 height 106
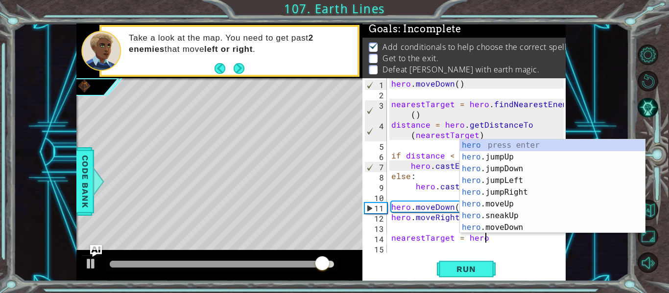
scroll to position [0, 5]
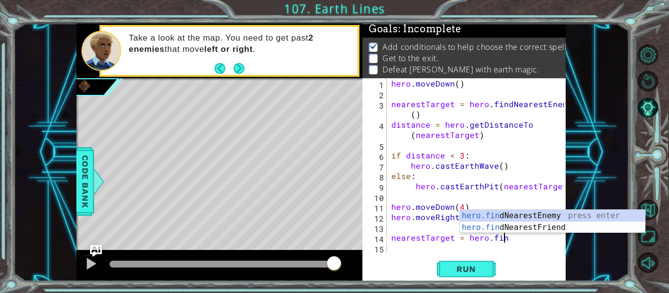
type textarea "nearestTarget = hero.find"
click at [500, 217] on div "hero.find NearestEnemy press enter hero.find NearestFriend press enter" at bounding box center [552, 233] width 185 height 47
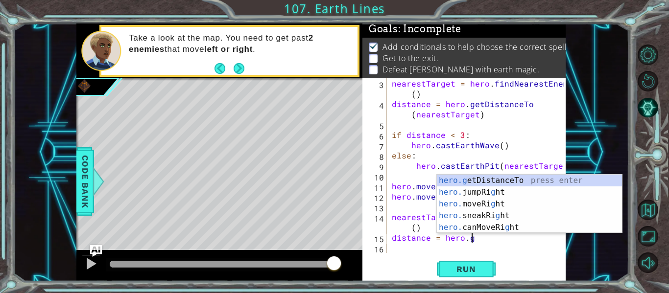
scroll to position [0, 5]
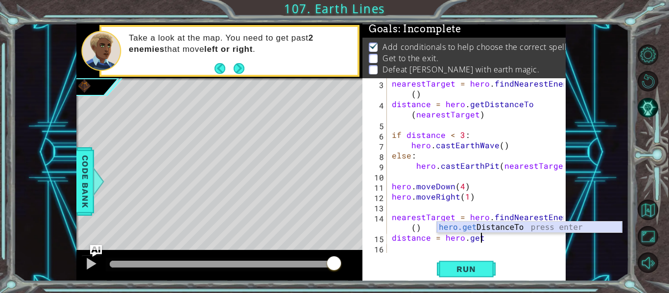
click at [550, 232] on div "hero.get DistanceTo press enter" at bounding box center [529, 239] width 185 height 35
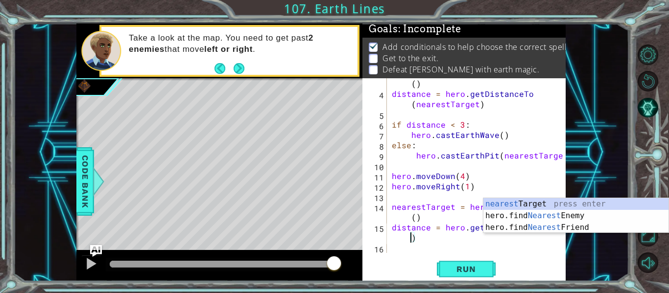
scroll to position [31, 0]
click at [573, 206] on div "nearest Target press enter hero.find Nearest Enemy press enter hero.find Neares…" at bounding box center [575, 227] width 185 height 59
type textarea "distance = hero.getDistanceTo(nearestTarget)"
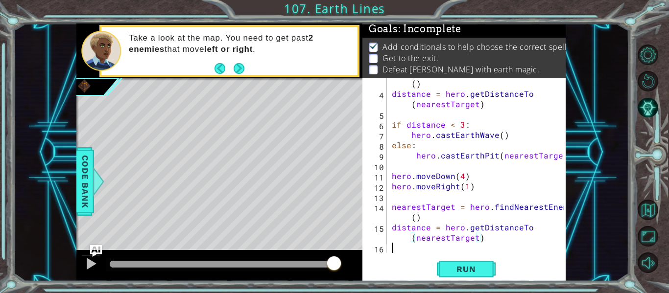
click at [403, 252] on div "nearestTarget = hero . findNearestEnemy ( ) distance = hero . getDistanceTo ( n…" at bounding box center [479, 171] width 179 height 206
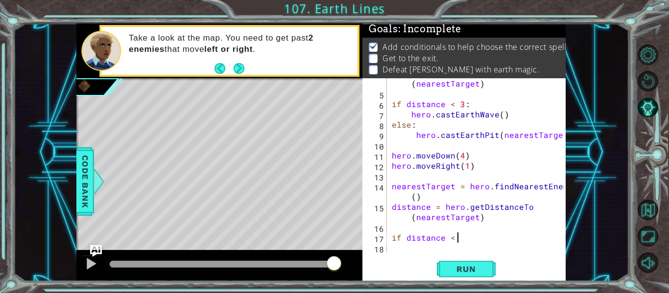
scroll to position [0, 4]
type textarea "if distance < 3:"
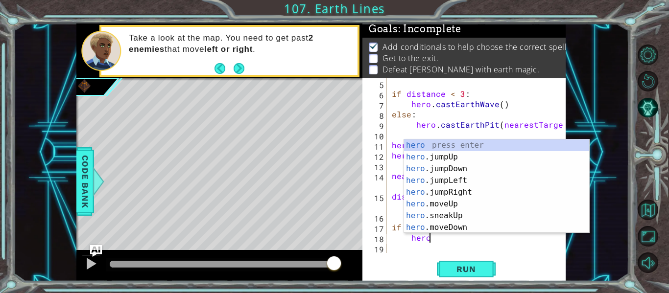
scroll to position [0, 2]
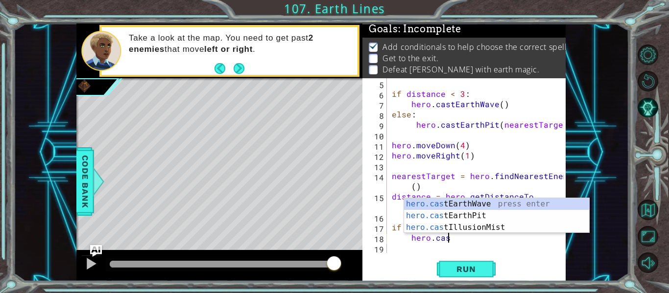
type textarea "hero.cast"
click at [510, 203] on div "hero.cast EarthWave press enter hero.cast EarthPit press enter hero.cast Illusi…" at bounding box center [496, 227] width 185 height 59
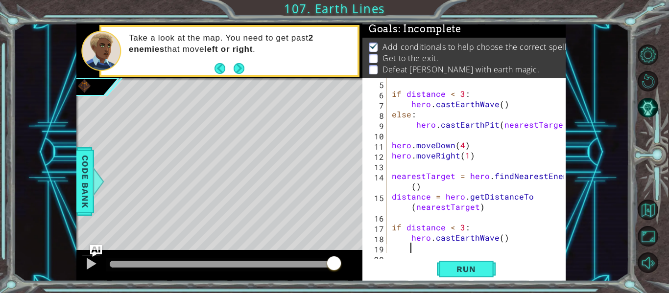
scroll to position [72, 0]
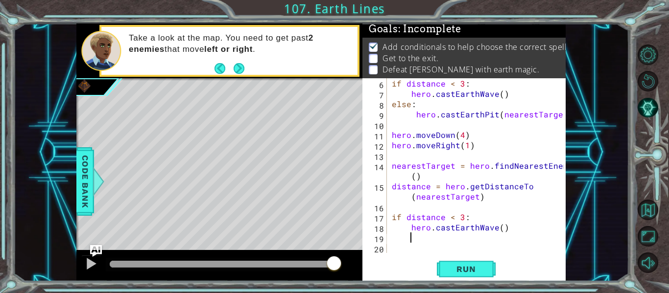
type textarea "\"
type textarea "hero.castEarthWave()"
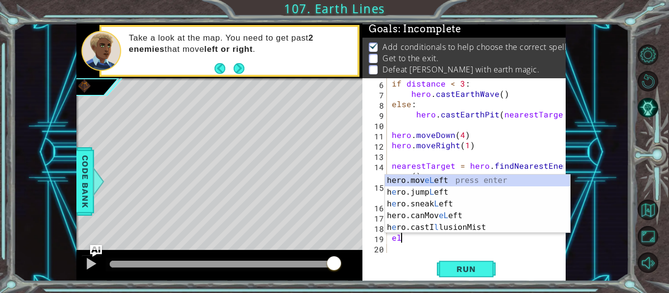
scroll to position [0, 0]
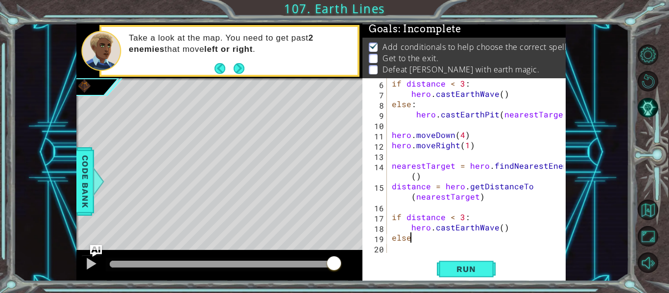
type textarea "else:"
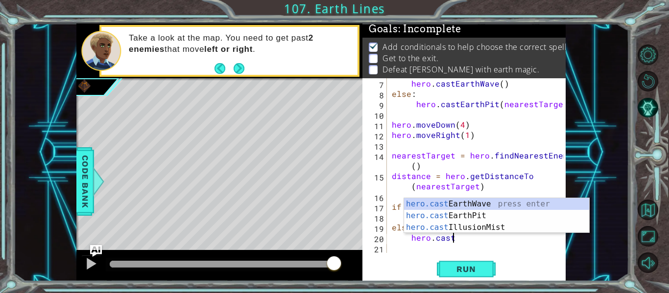
scroll to position [0, 3]
click at [507, 189] on div "hero . castEarthWave ( ) else : hero . [GEOGRAPHIC_DATA] ( nearestTarget ) hero…" at bounding box center [479, 175] width 179 height 195
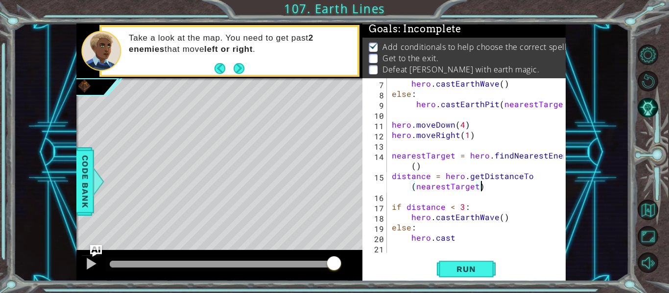
click at [458, 239] on div "hero . castEarthWave ( ) else : hero . [GEOGRAPHIC_DATA] ( nearestTarget ) hero…" at bounding box center [479, 175] width 179 height 195
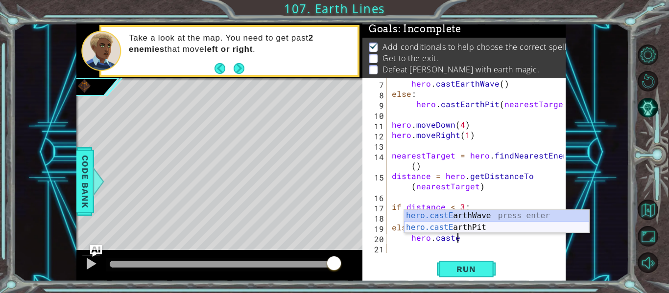
click at [476, 229] on div "hero.castE arthWave press enter hero.castE arthPit press enter" at bounding box center [496, 233] width 185 height 47
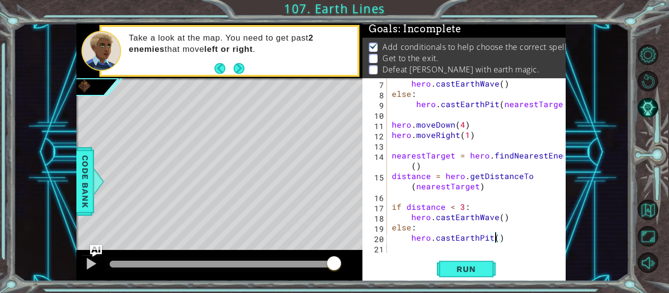
scroll to position [0, 7]
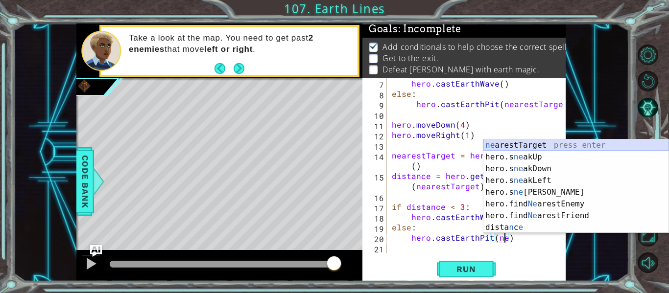
click at [541, 148] on div "ne arestTarget press enter hero.s ne akUp press enter hero.s ne akDown press en…" at bounding box center [575, 199] width 185 height 118
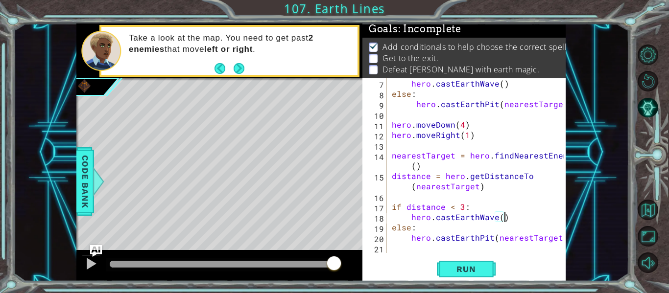
click at [503, 221] on div "hero . castEarthWave ( ) else : hero . [GEOGRAPHIC_DATA] ( nearestTarget ) hero…" at bounding box center [479, 175] width 179 height 195
click at [501, 220] on div "hero . castEarthWave ( ) else : hero . [GEOGRAPHIC_DATA] ( nearestTarget ) hero…" at bounding box center [479, 175] width 179 height 195
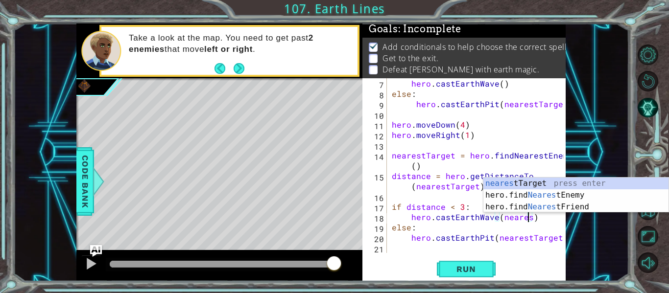
scroll to position [0, 9]
click at [531, 180] on div "nearest Target press enter hero.find Nearest Enemy press enter hero.find Neares…" at bounding box center [575, 207] width 185 height 59
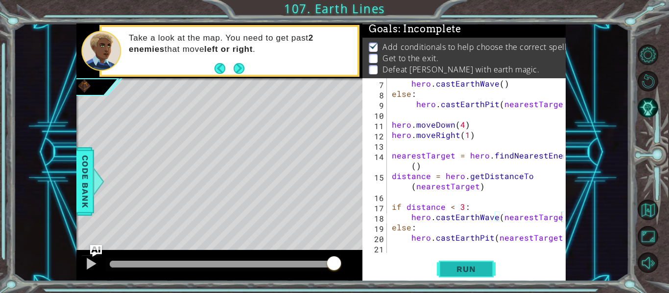
click at [471, 265] on span "Run" at bounding box center [466, 270] width 39 height 10
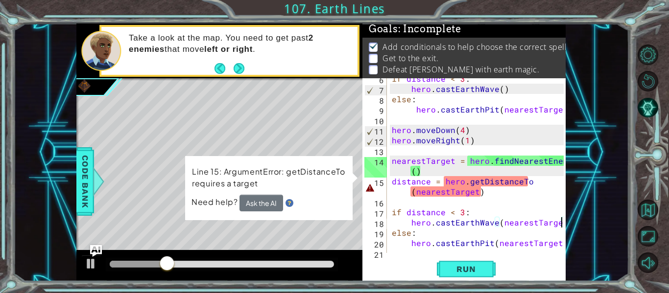
scroll to position [77, 0]
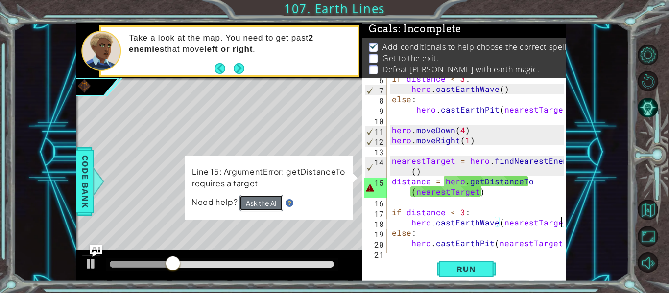
click at [253, 197] on button "Ask the AI" at bounding box center [262, 202] width 44 height 17
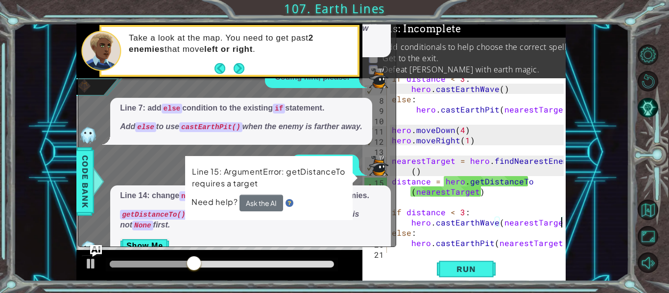
scroll to position [24, 0]
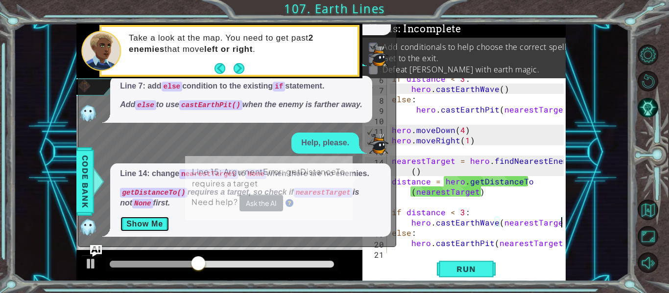
click at [156, 222] on button "Show Me" at bounding box center [144, 225] width 49 height 16
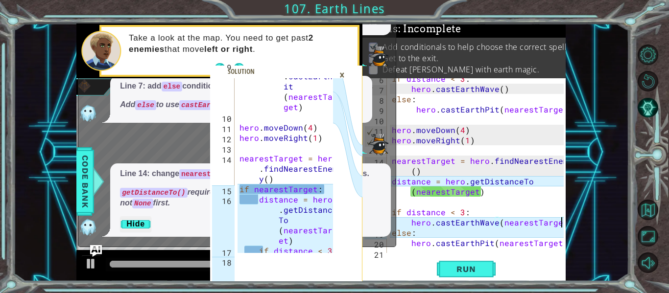
scroll to position [162, 0]
click at [404, 194] on div "if distance < 3 : hero . castEarthWave ( ) else : hero . [GEOGRAPHIC_DATA] ( ne…" at bounding box center [479, 170] width 179 height 195
click at [488, 191] on div "if distance < 3 : hero . castEarthWave ( ) else : hero . [GEOGRAPHIC_DATA] ( ne…" at bounding box center [479, 170] width 179 height 195
click at [534, 56] on li "Get to the exit." at bounding box center [465, 58] width 193 height 11
click at [340, 74] on div "×" at bounding box center [342, 75] width 15 height 17
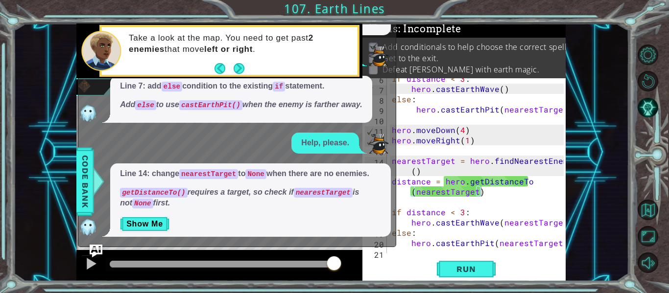
click at [95, 247] on img "Ask AI" at bounding box center [96, 251] width 13 height 13
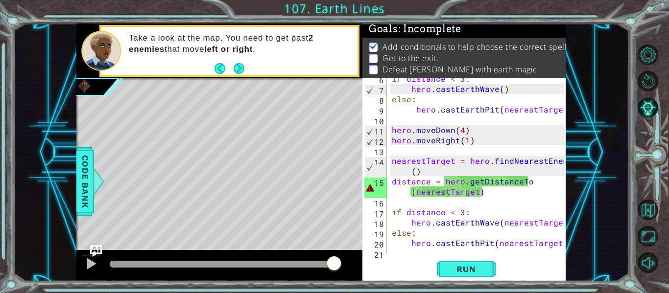
click at [533, 183] on div "if distance < 3 : hero . castEarthWave ( ) else : hero . [GEOGRAPHIC_DATA] ( ne…" at bounding box center [479, 170] width 179 height 195
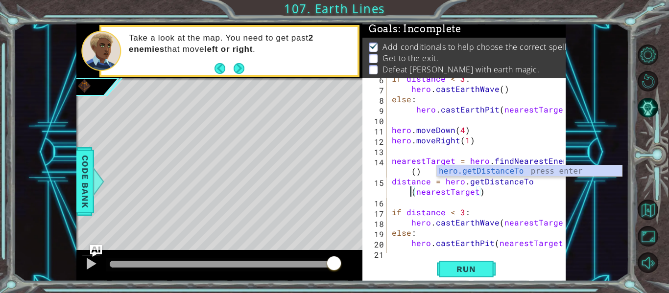
click at [524, 188] on div "if distance < 3 : hero . castEarthWave ( ) else : hero . [GEOGRAPHIC_DATA] ( ne…" at bounding box center [479, 170] width 179 height 195
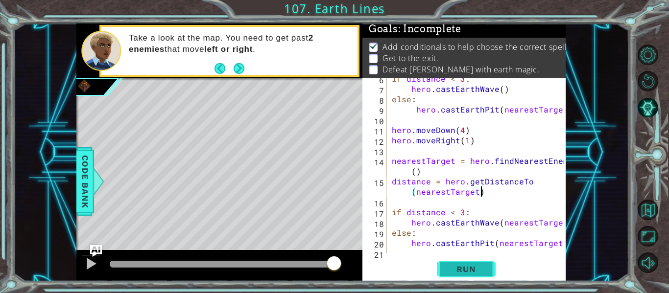
click at [487, 275] on button "Run" at bounding box center [466, 270] width 59 height 20
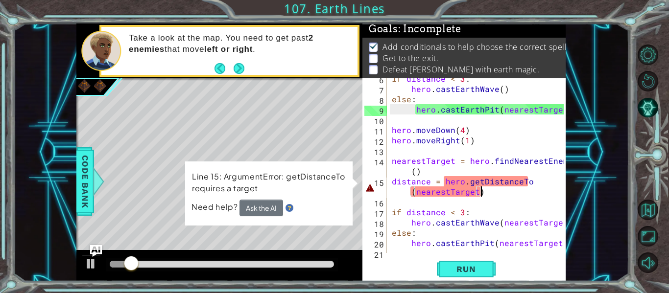
click at [446, 191] on div "if distance < 3 : hero . castEarthWave ( ) else : hero . [GEOGRAPHIC_DATA] ( ne…" at bounding box center [479, 170] width 179 height 195
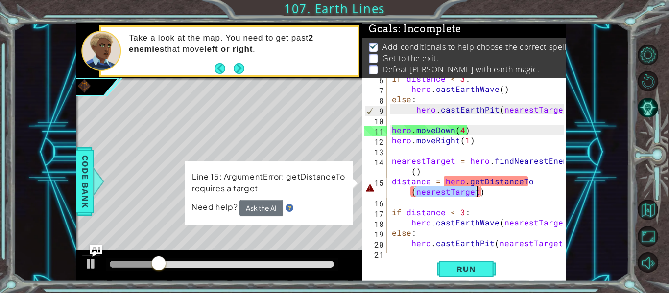
click at [446, 169] on div "if distance < 3 : hero . castEarthWave ( ) else : hero . [GEOGRAPHIC_DATA] ( ne…" at bounding box center [479, 170] width 179 height 195
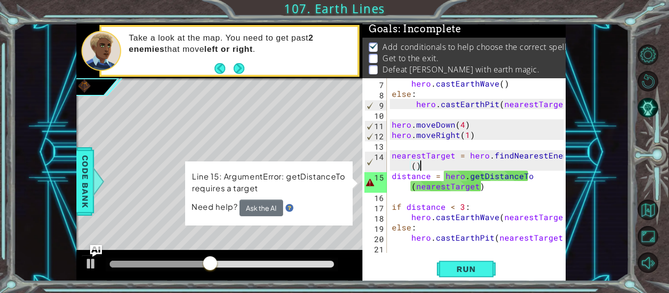
scroll to position [82, 0]
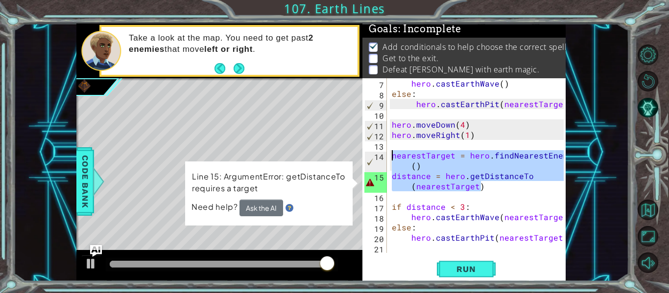
drag, startPoint x: 483, startPoint y: 191, endPoint x: 389, endPoint y: 155, distance: 100.6
click at [390, 155] on div "hero . castEarthWave ( ) else : hero . [GEOGRAPHIC_DATA] ( nearestTarget ) hero…" at bounding box center [479, 175] width 179 height 195
type textarea "nearestTarget = hero.findNearestEnemy() distance = hero.getDistanceTo(nearestTa…"
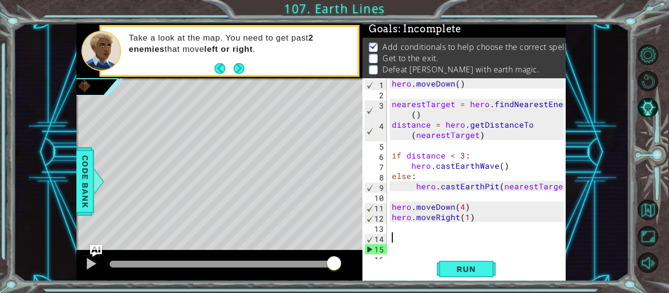
scroll to position [0, 0]
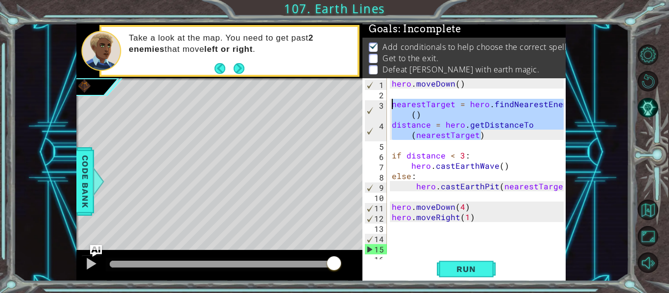
drag, startPoint x: 486, startPoint y: 136, endPoint x: 358, endPoint y: 102, distance: 132.2
click at [358, 102] on div "9 10 11 12 13 14 15 16 17 18 19 hero . [GEOGRAPHIC_DATA] it ( nearestTar get ) …" at bounding box center [320, 153] width 489 height 258
type textarea "nearestTarget = hero.findNearestEnemy() distance = hero.getDistanceTo(nearestTa…"
click at [400, 237] on div "hero . [GEOGRAPHIC_DATA] ( ) nearestTarget = hero . findNearestEnemy ( ) distan…" at bounding box center [479, 175] width 179 height 195
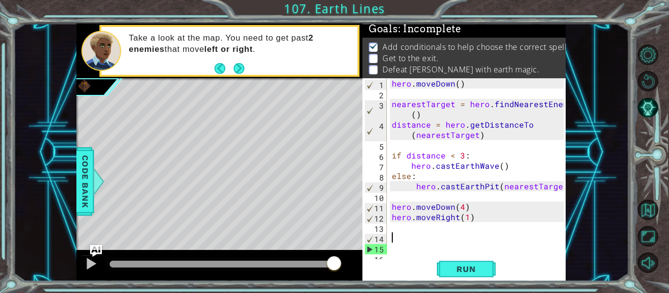
paste textarea "distance = hero.getDistanceTo(nearestTarget)"
type textarea "distance = hero.getDistanceTo(nearestTarget)"
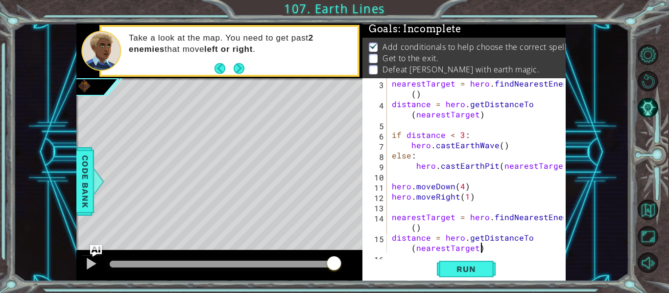
scroll to position [21, 0]
click at [446, 267] on button "Run" at bounding box center [466, 270] width 59 height 20
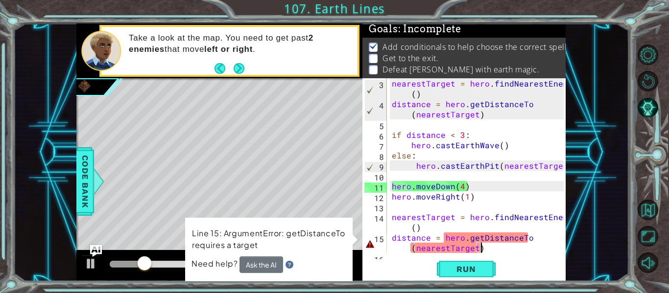
click at [492, 249] on div "nearestTarget = hero . findNearestEnemy ( ) distance = hero . getDistanceTo ( n…" at bounding box center [479, 181] width 179 height 206
click at [644, 214] on button "Back to Map" at bounding box center [648, 210] width 21 height 21
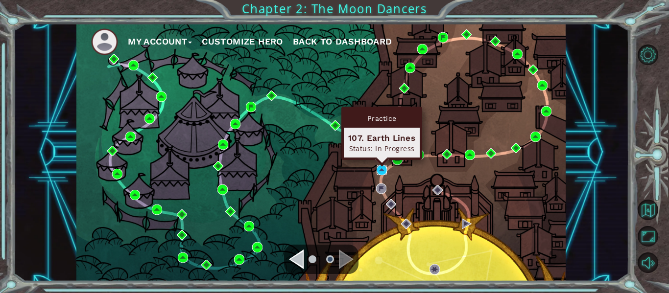
click at [386, 173] on img at bounding box center [382, 170] width 10 height 10
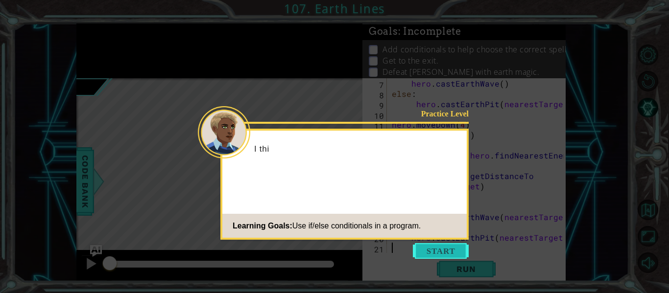
scroll to position [82, 0]
click at [432, 247] on button "Start" at bounding box center [441, 251] width 56 height 16
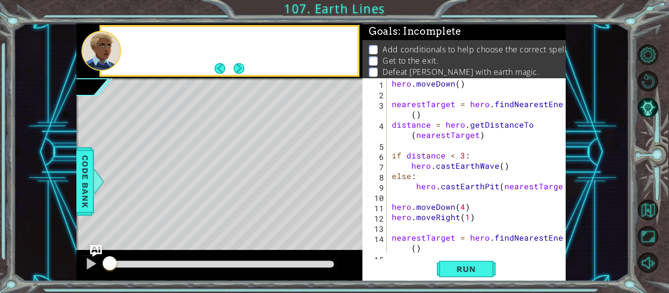
scroll to position [0, 0]
click at [449, 265] on span "Run" at bounding box center [466, 270] width 39 height 10
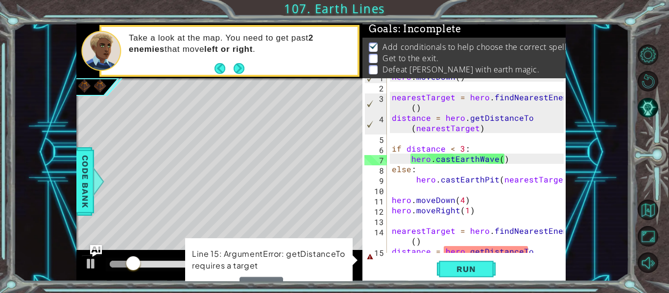
scroll to position [82, 0]
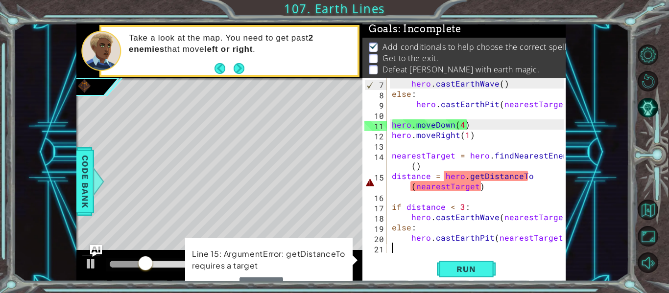
click at [452, 211] on div "hero . castEarthWave ( ) else : hero . [GEOGRAPHIC_DATA] ( nearestTarget ) hero…" at bounding box center [479, 175] width 179 height 195
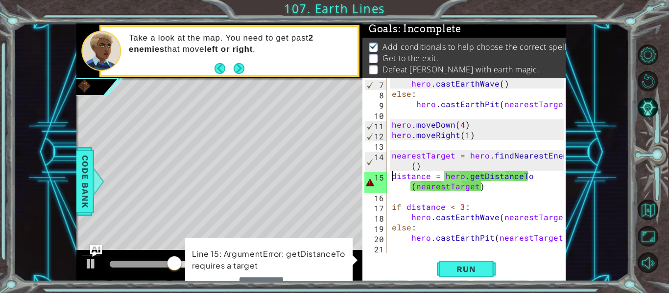
click at [391, 175] on div "hero . castEarthWave ( ) else : hero . [GEOGRAPHIC_DATA] ( nearestTarget ) hero…" at bounding box center [479, 175] width 179 height 195
type textarea "distance = hero.getDistanceTo(nearestTarget)"
